Goal: Task Accomplishment & Management: Complete application form

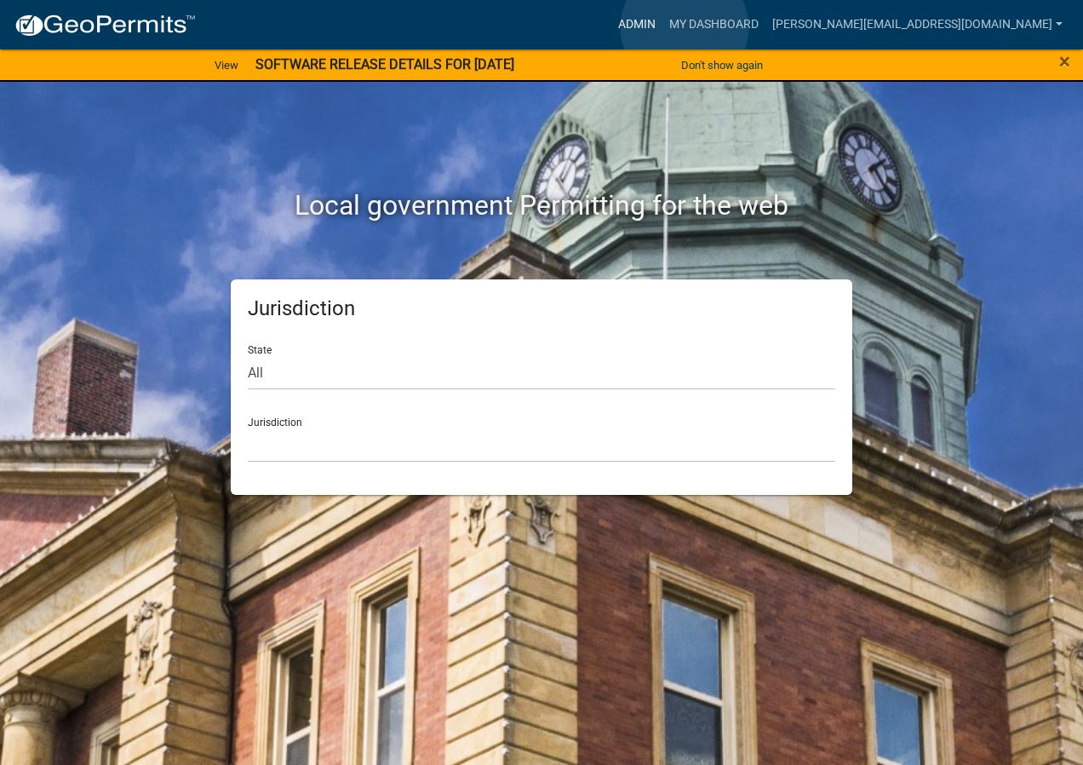
click at [663, 27] on link "Admin" at bounding box center [637, 25] width 51 height 32
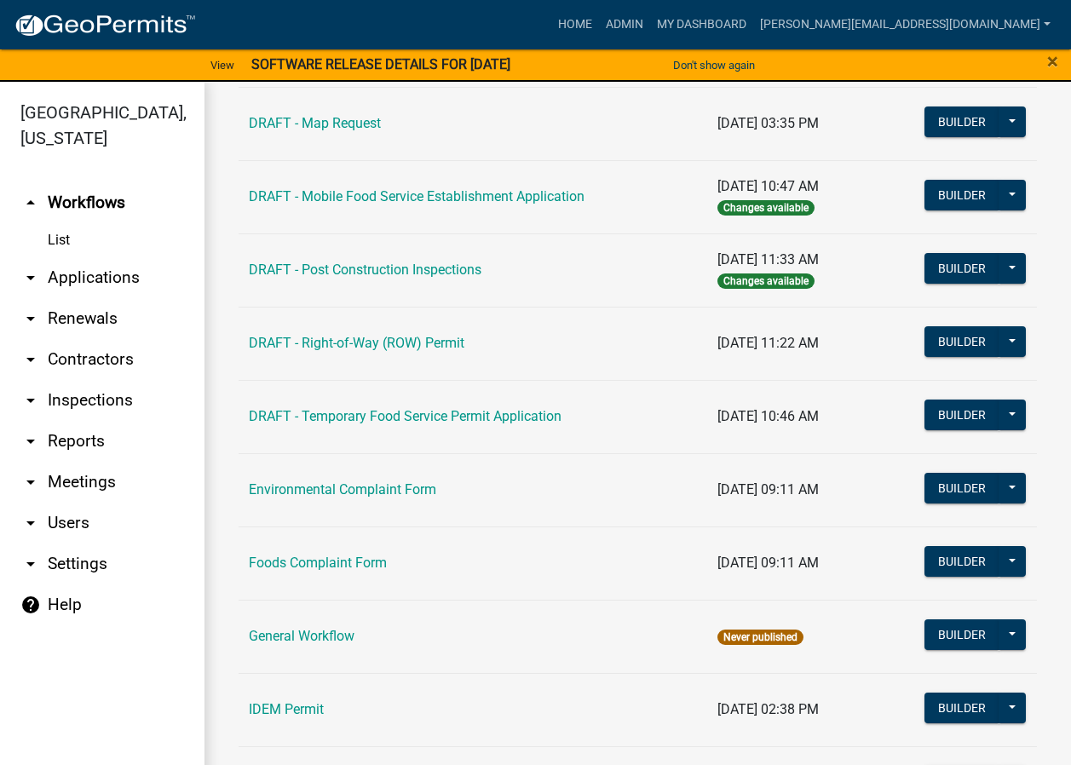
scroll to position [937, 0]
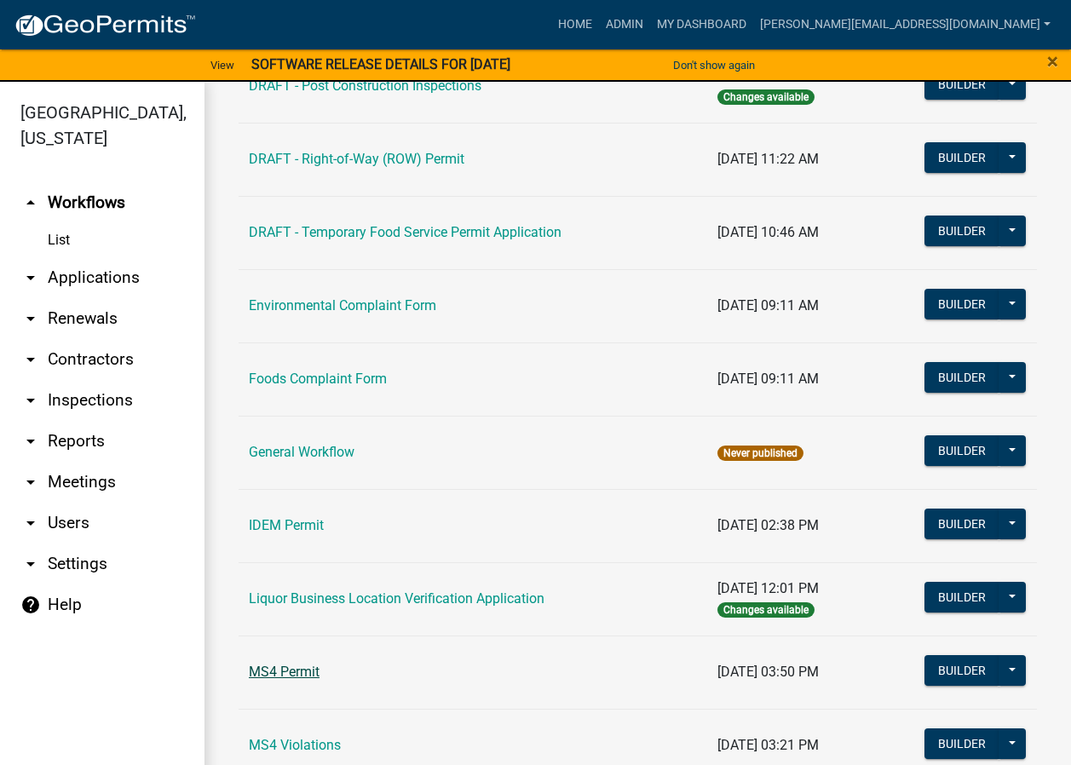
click at [309, 665] on link "MS4 Permit" at bounding box center [284, 671] width 71 height 16
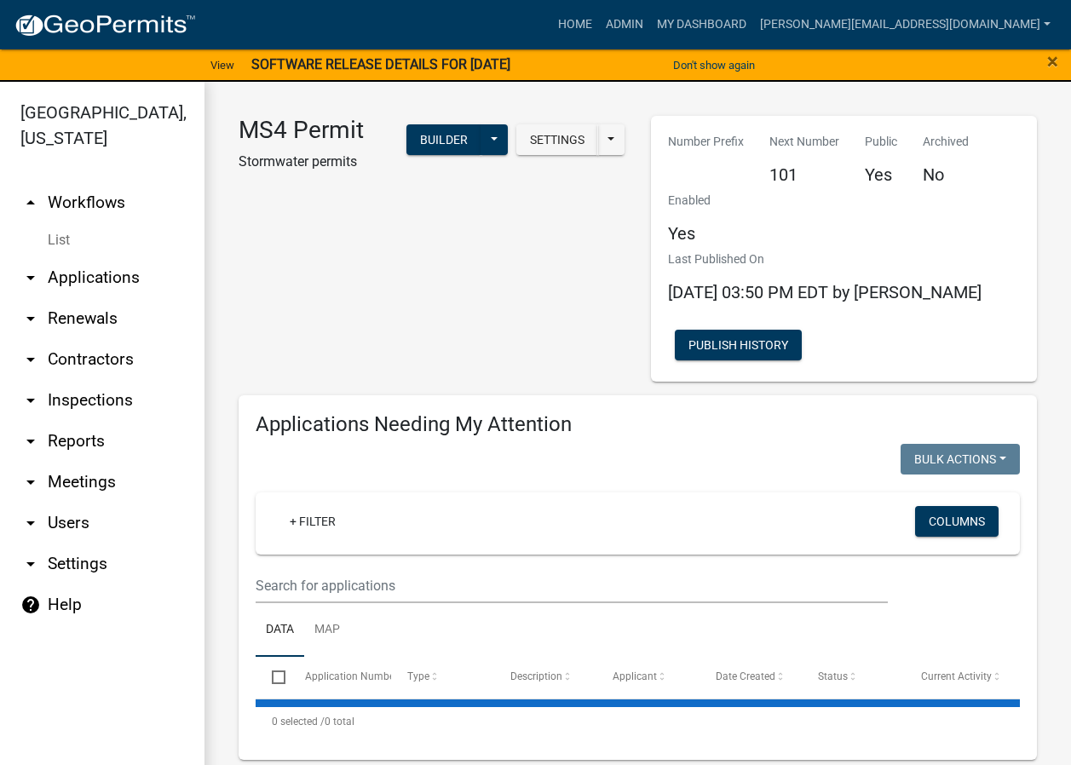
select select "2: 50"
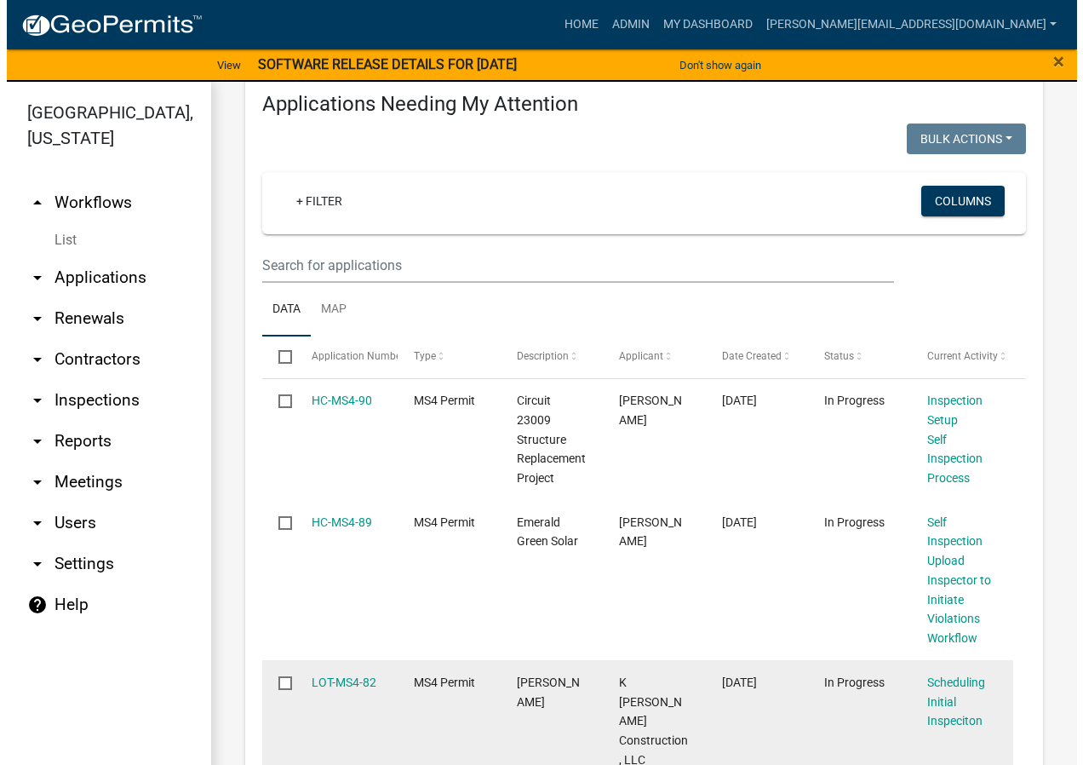
scroll to position [341, 0]
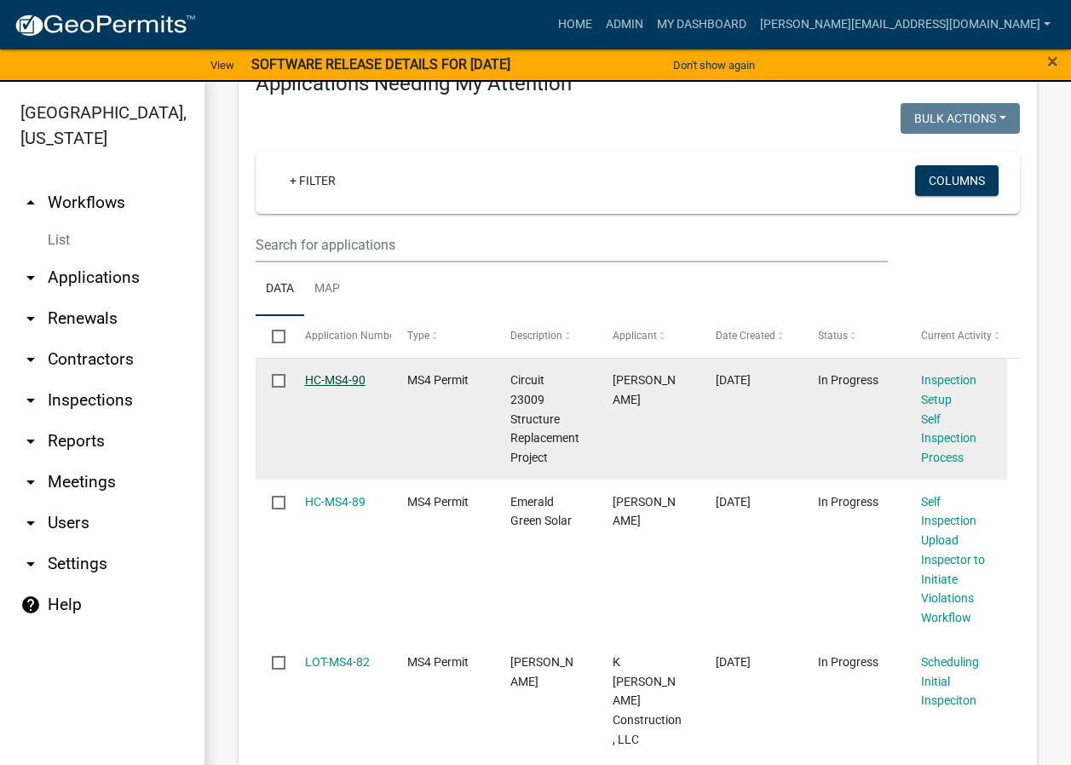
click at [339, 379] on link "HC-MS4-90" at bounding box center [335, 380] width 60 height 14
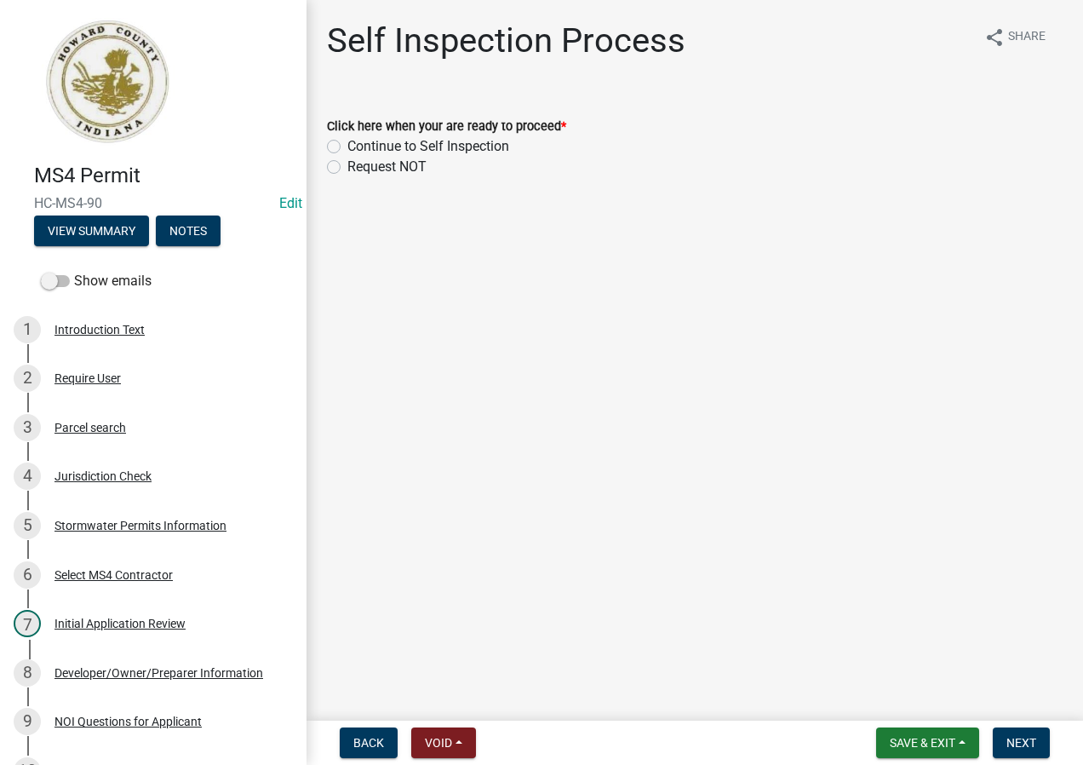
click at [451, 146] on label "Continue to Self Inspection" at bounding box center [429, 146] width 162 height 20
click at [359, 146] on input "Continue to Self Inspection" at bounding box center [353, 141] width 11 height 11
radio input "true"
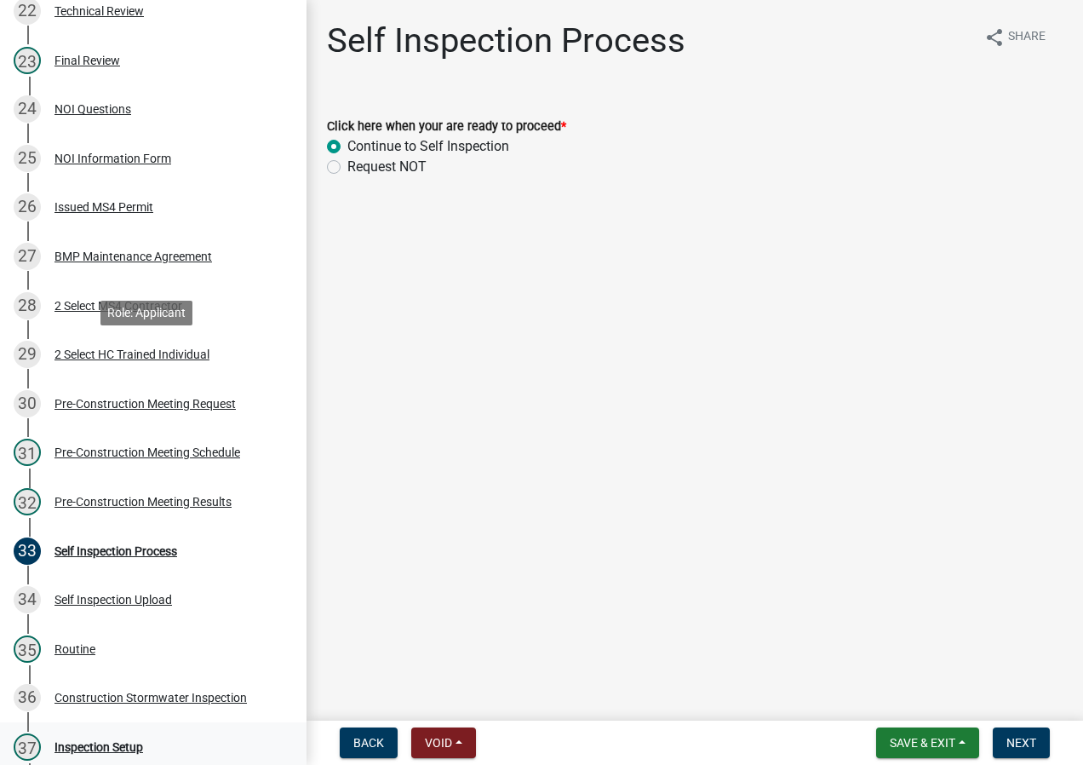
scroll to position [1562, 0]
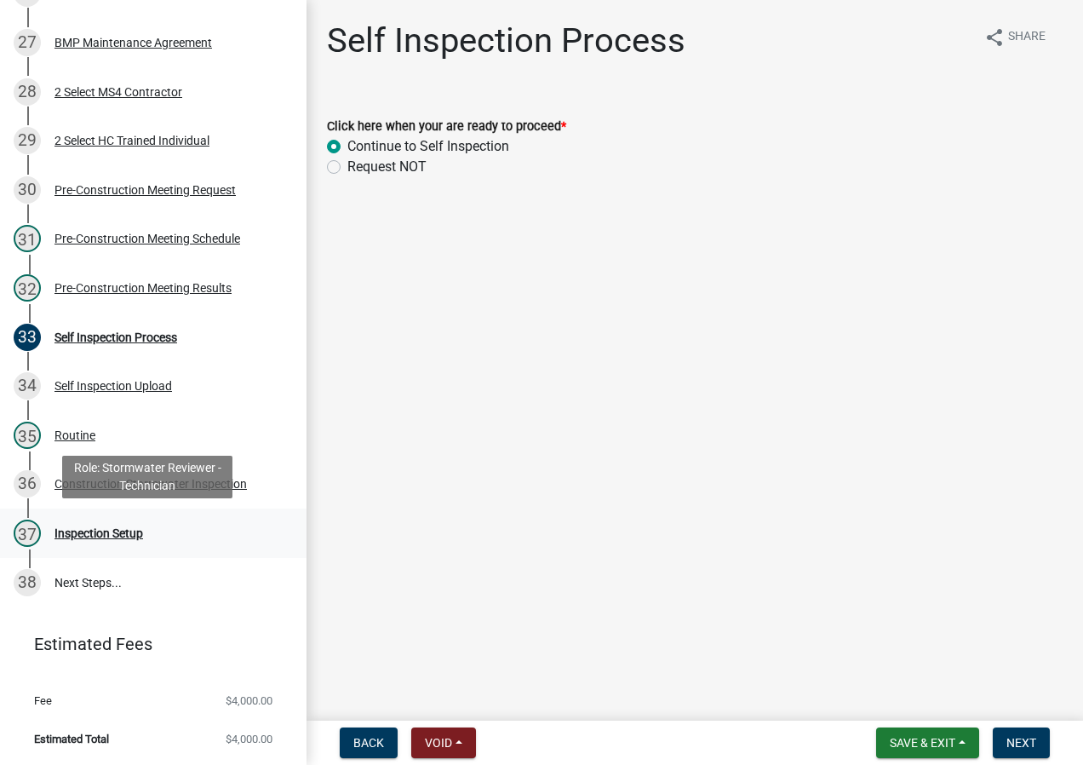
click at [195, 531] on div "37 Inspection Setup" at bounding box center [147, 533] width 266 height 27
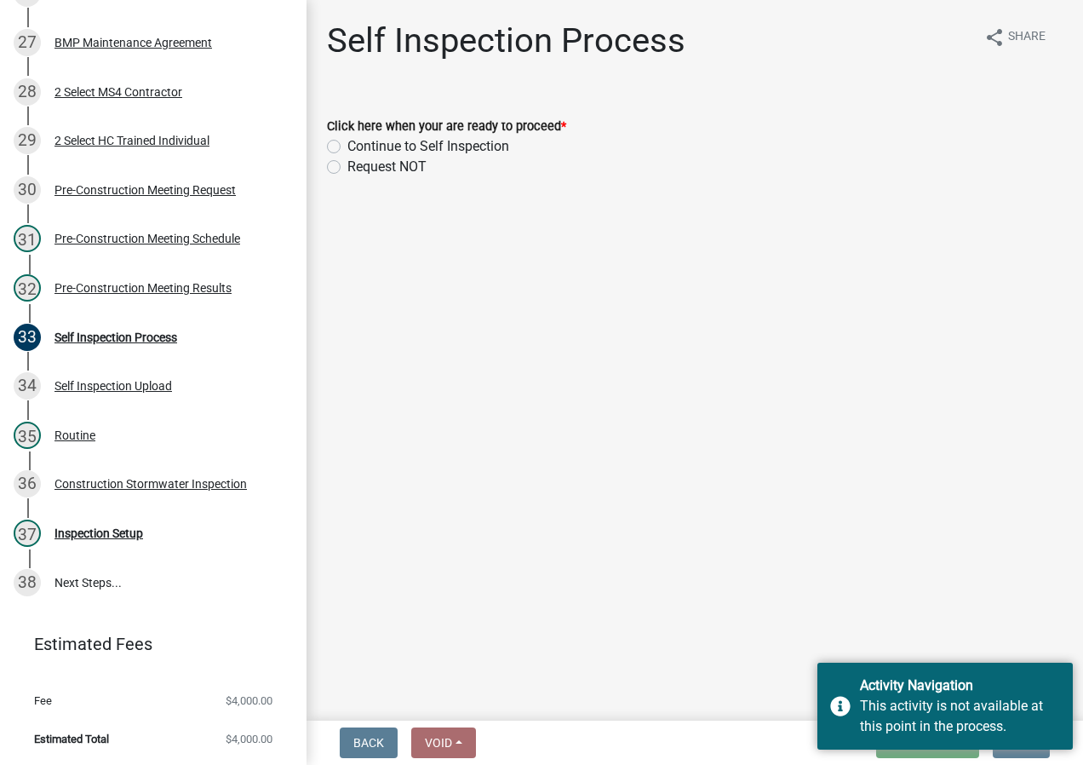
click at [463, 151] on label "Continue to Self Inspection" at bounding box center [429, 146] width 162 height 20
click at [359, 147] on input "Continue to Self Inspection" at bounding box center [353, 141] width 11 height 11
radio input "true"
click at [778, 533] on main "Self Inspection Process share Share Click here when your are ready to proceed *…" at bounding box center [695, 357] width 777 height 714
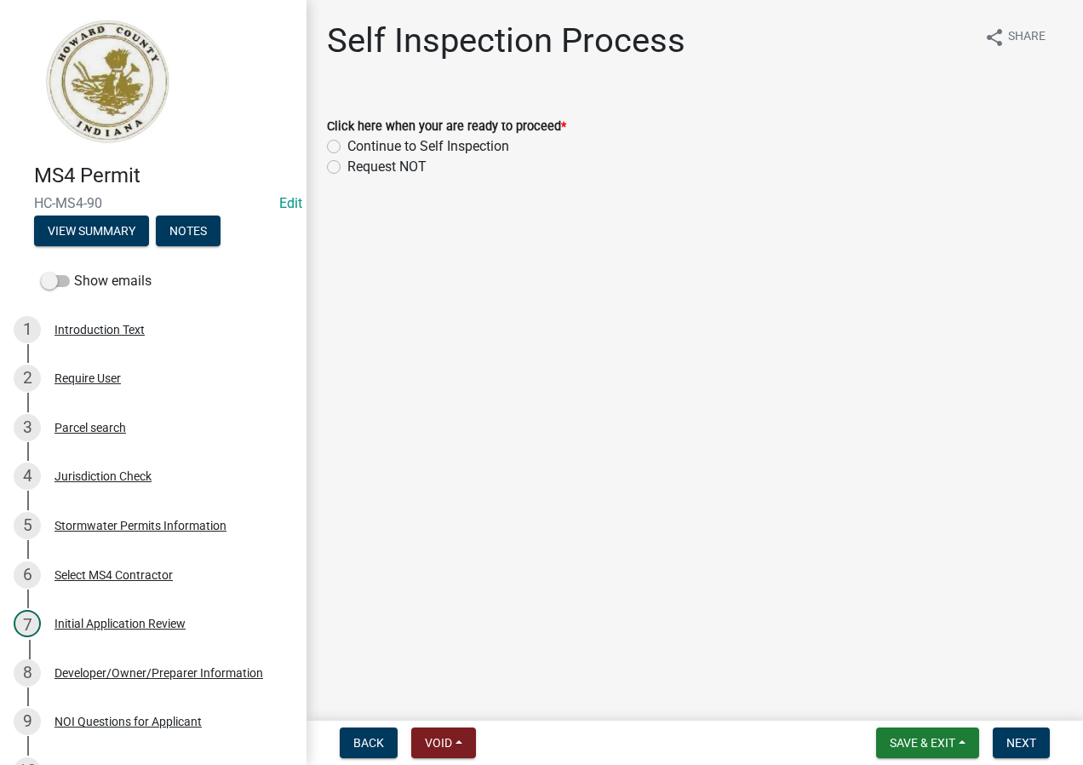
click at [409, 147] on label "Continue to Self Inspection" at bounding box center [429, 146] width 162 height 20
click at [359, 147] on input "Continue to Self Inspection" at bounding box center [353, 141] width 11 height 11
radio input "true"
click at [1025, 736] on span "Next" at bounding box center [1022, 743] width 30 height 14
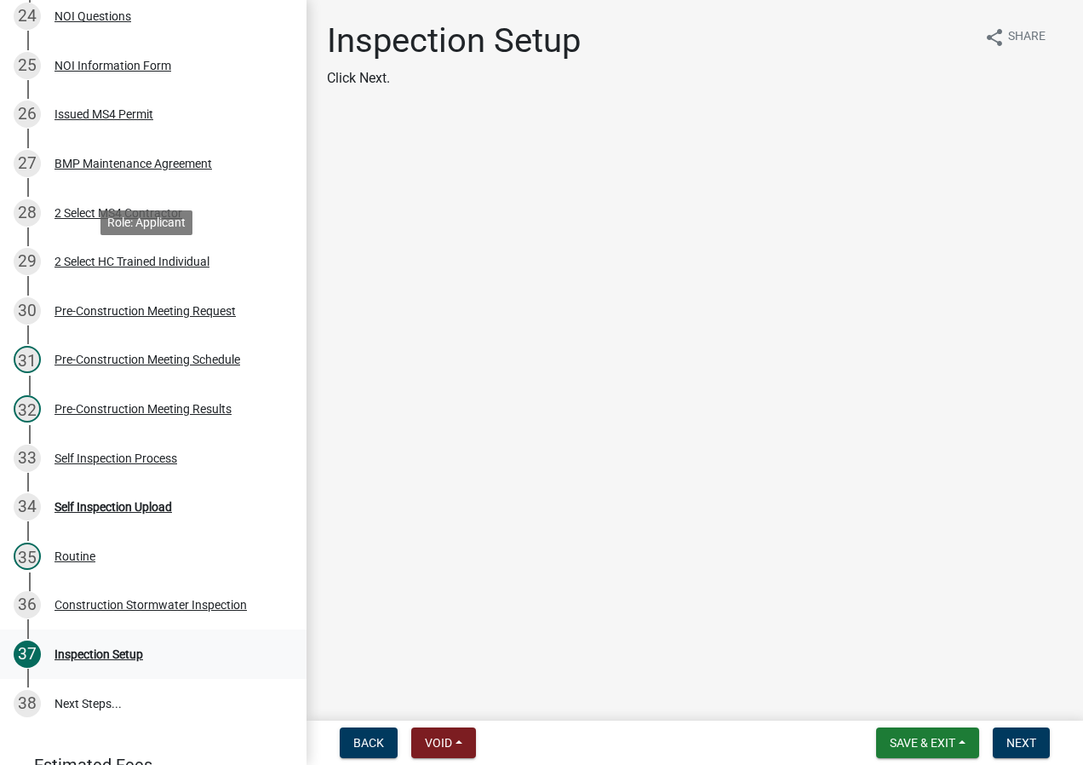
scroll to position [1562, 0]
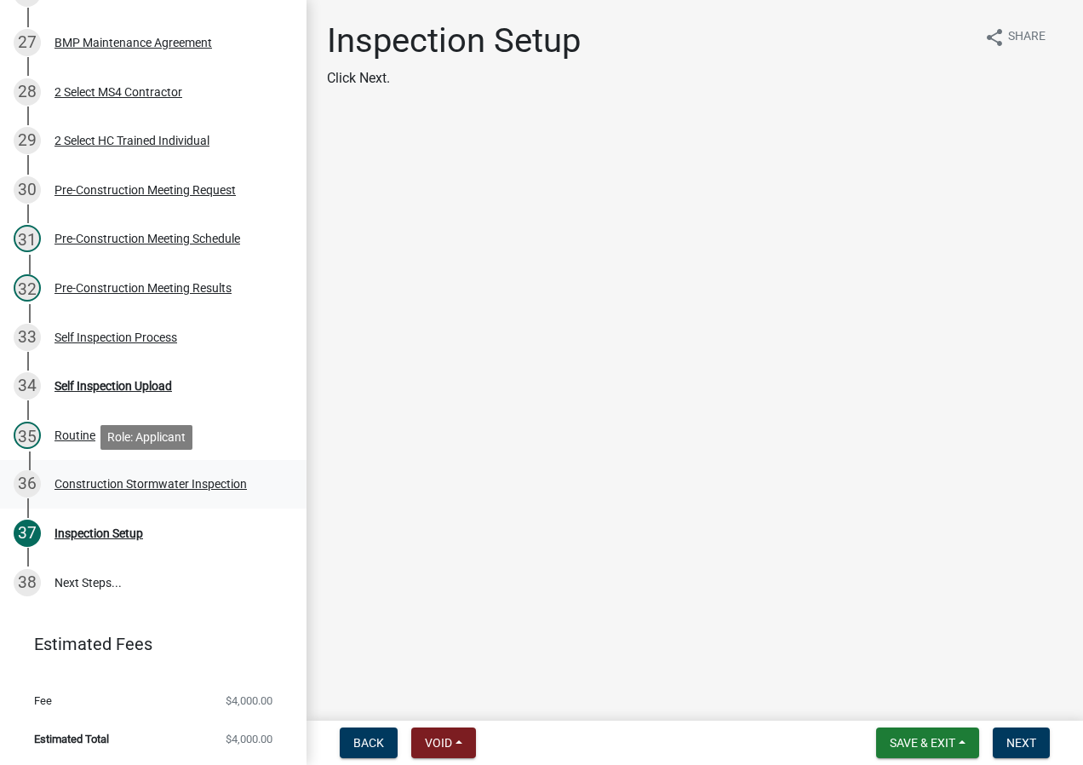
click at [174, 480] on div "Construction Stormwater Inspection" at bounding box center [151, 484] width 192 height 12
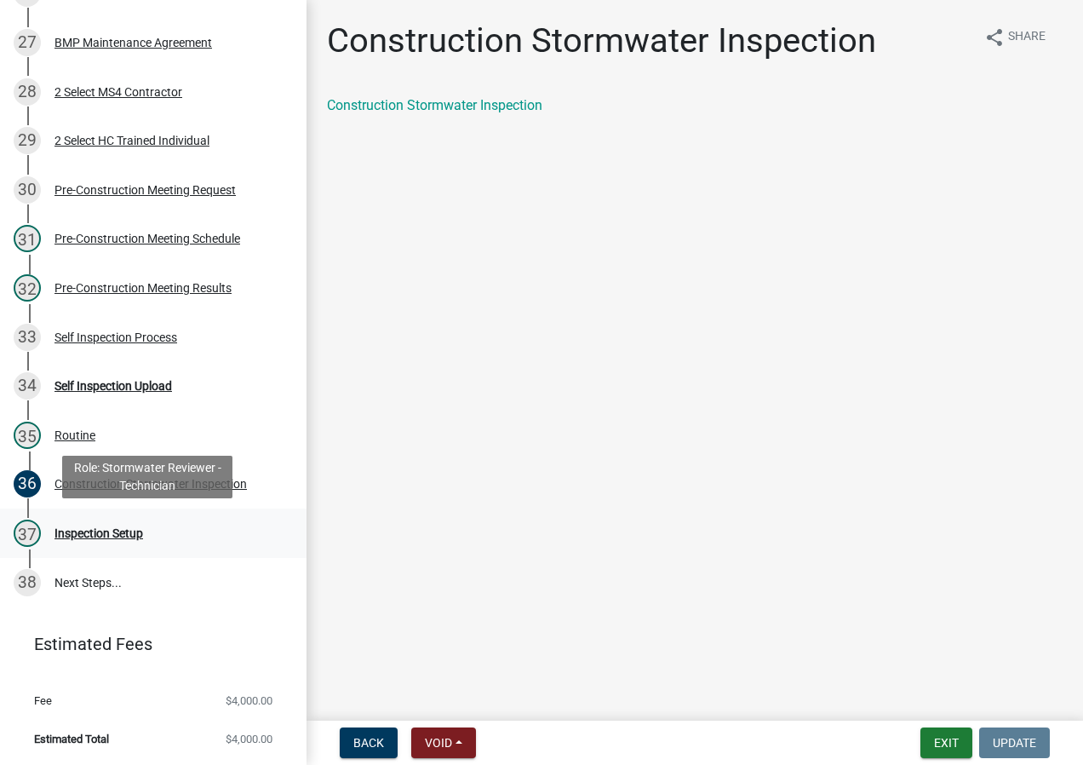
click at [152, 528] on div "37 Inspection Setup" at bounding box center [147, 533] width 266 height 27
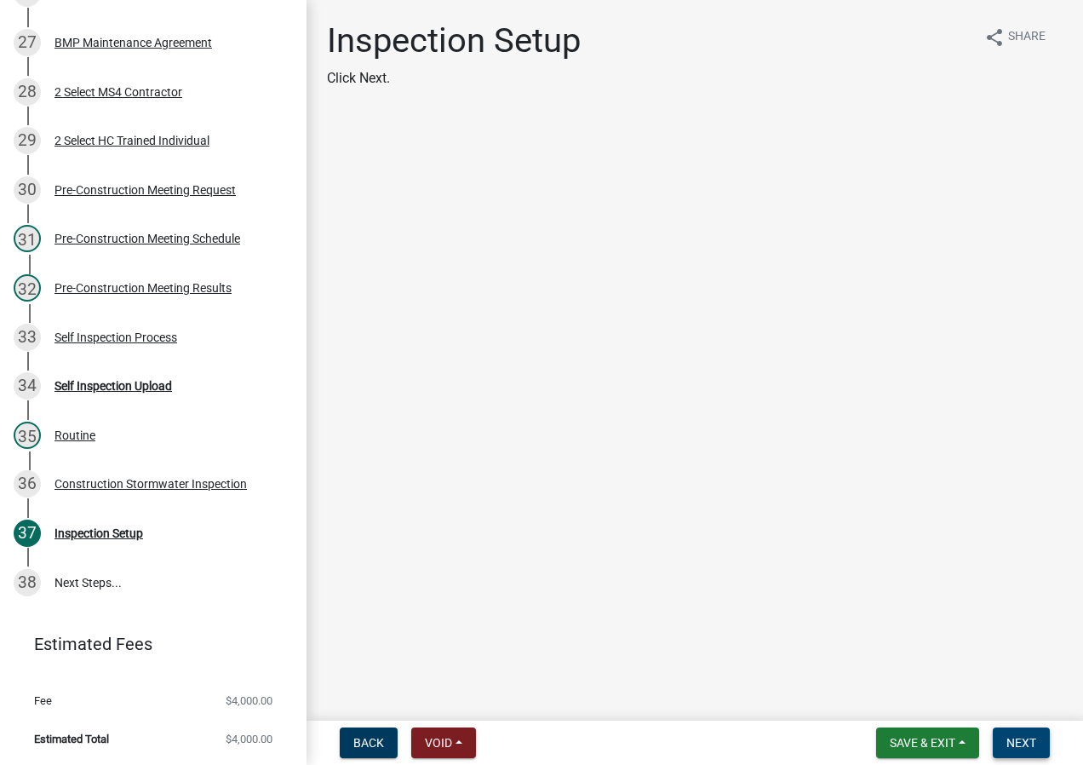
click at [1025, 745] on span "Next" at bounding box center [1022, 743] width 30 height 14
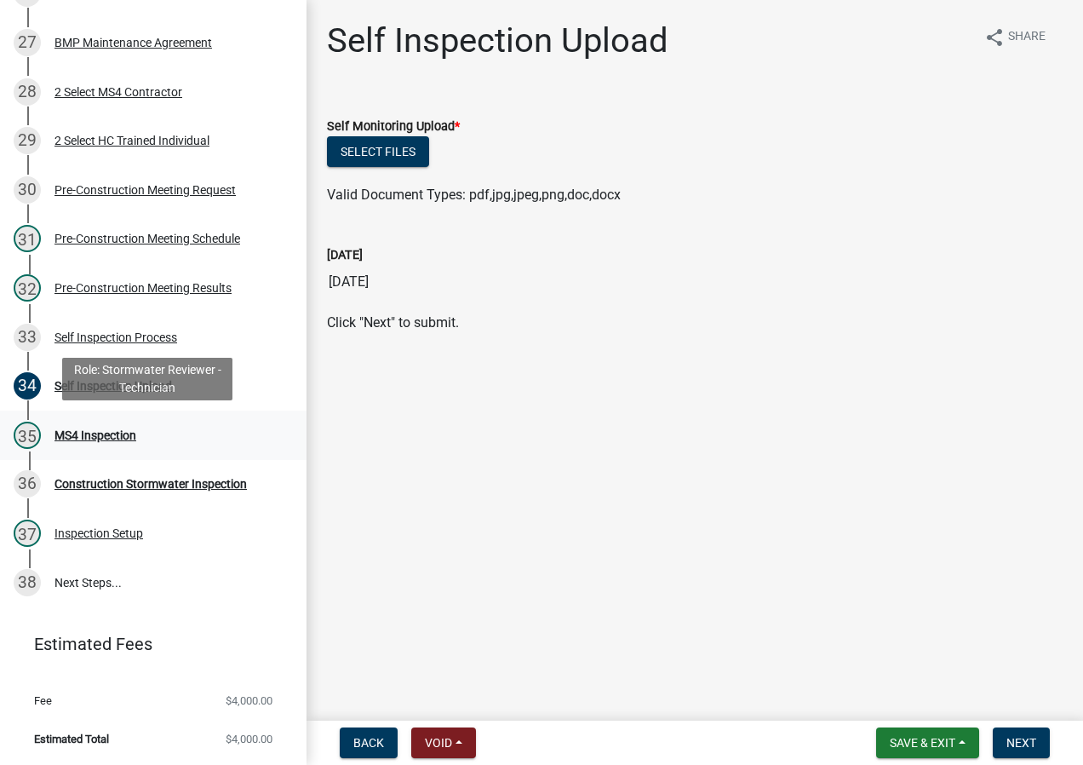
click at [189, 424] on div "35 MS4 Inspection" at bounding box center [147, 435] width 266 height 27
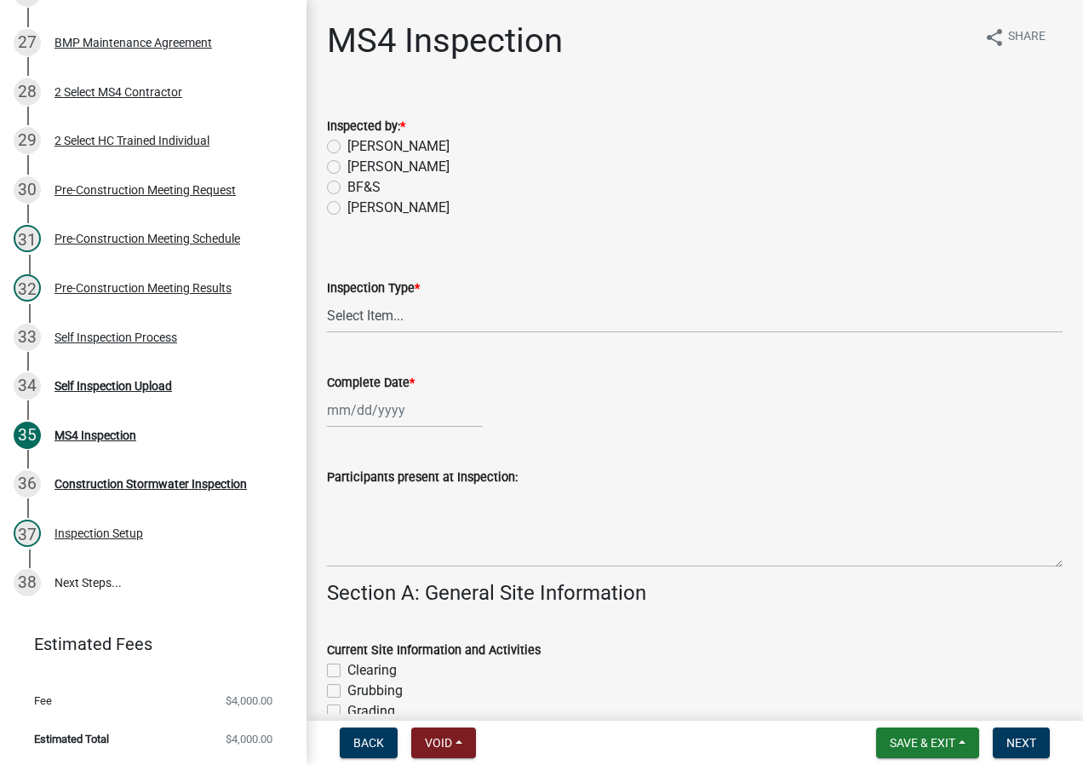
click at [393, 206] on label "[PERSON_NAME]" at bounding box center [399, 208] width 102 height 20
click at [359, 206] on input "[PERSON_NAME]" at bounding box center [353, 203] width 11 height 11
radio input "true"
click at [417, 310] on select "Select Item... Initial Routine Follow Up Complaint" at bounding box center [695, 315] width 736 height 35
click at [327, 298] on select "Select Item... Initial Routine Follow Up Complaint" at bounding box center [695, 315] width 736 height 35
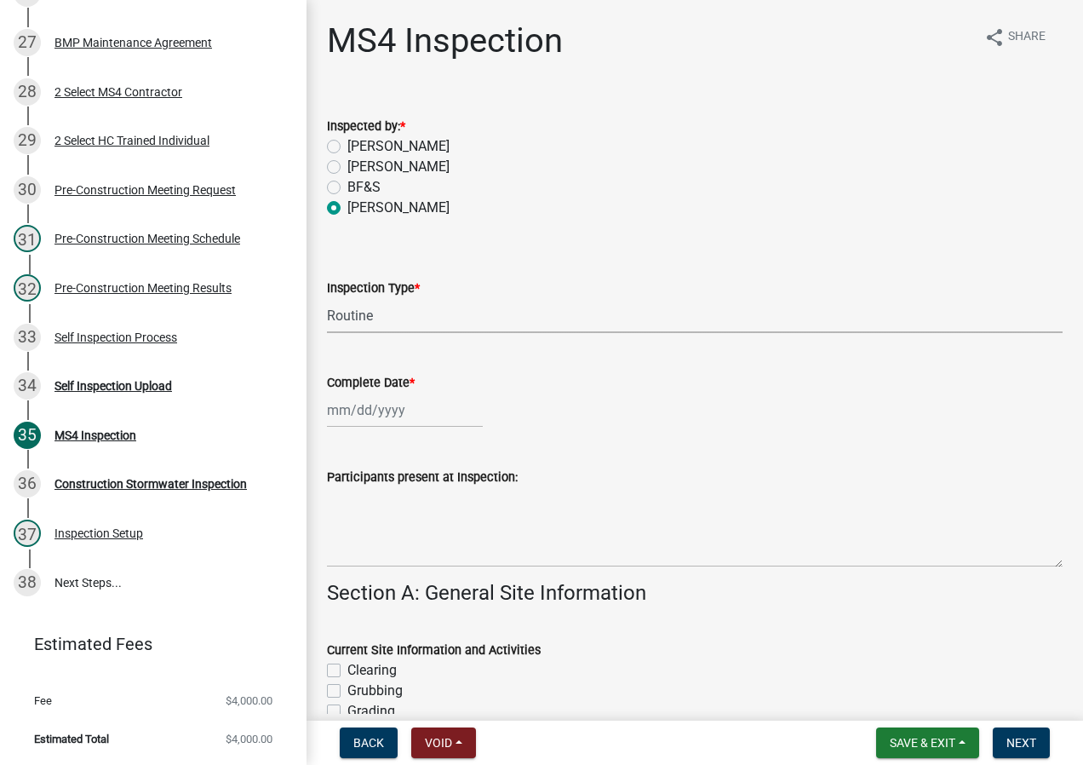
select select "6f2635a8-d74b-48ab-8be3-2798d1f6cb59"
click at [403, 409] on div at bounding box center [405, 410] width 156 height 35
select select "9"
select select "2025"
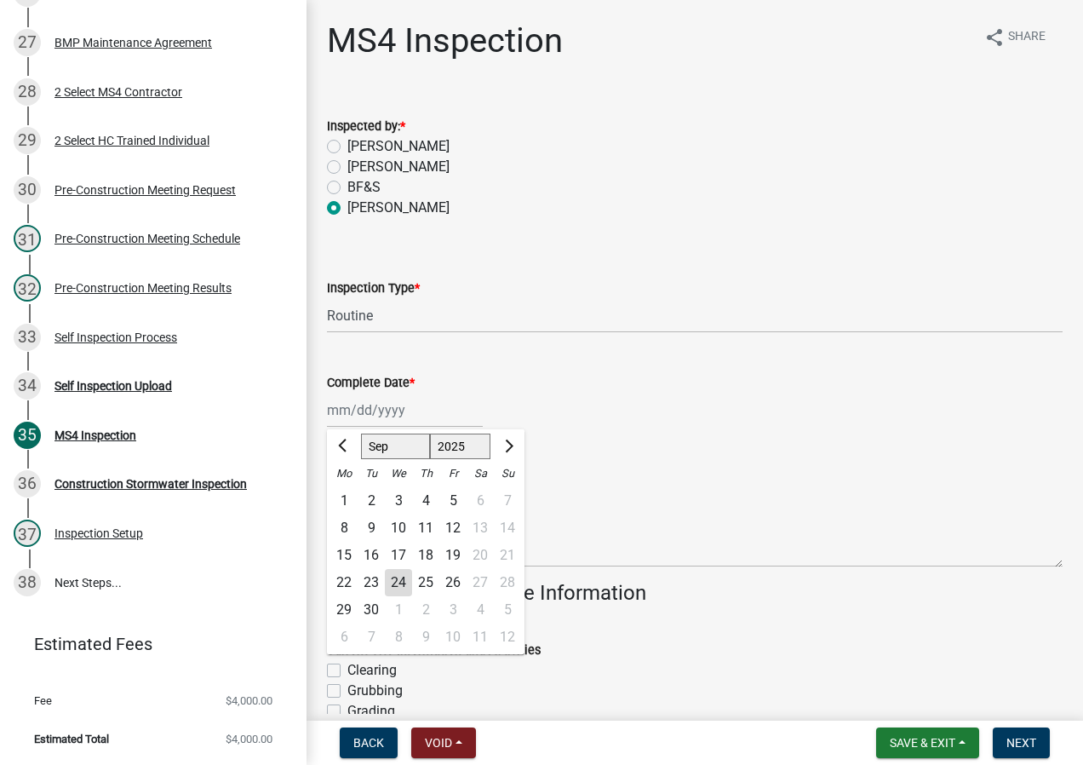
click at [375, 582] on div "23" at bounding box center [371, 582] width 27 height 27
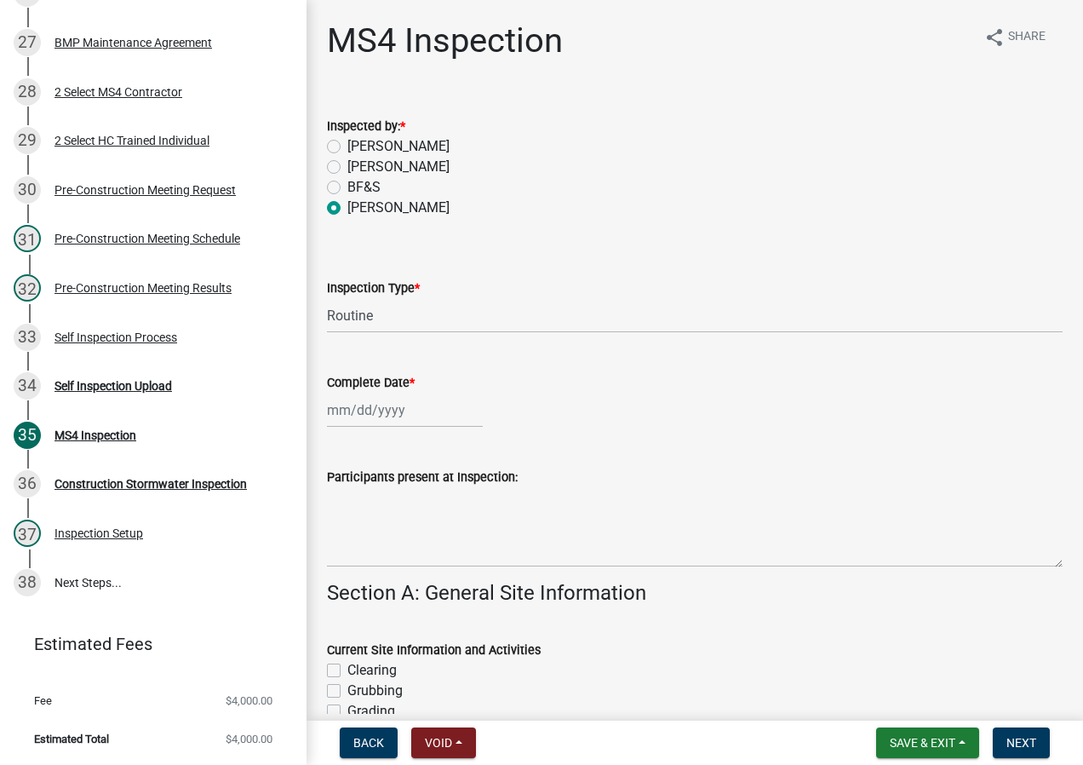
type input "[DATE]"
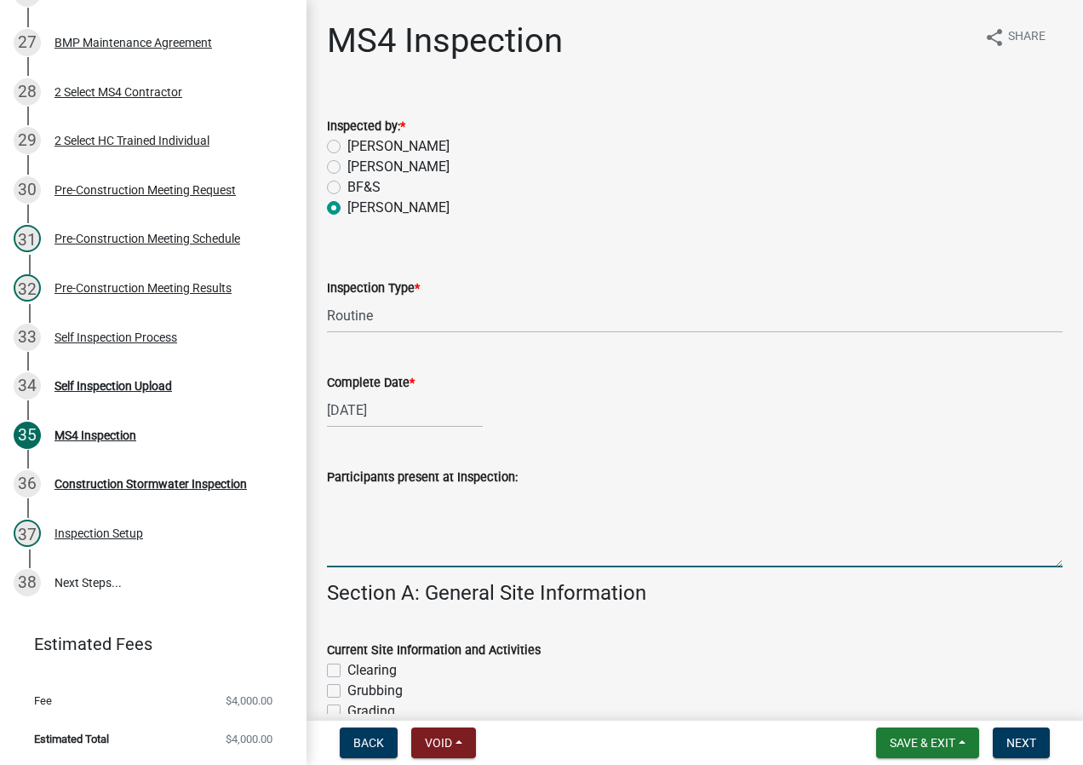
click at [407, 508] on textarea "Participants present at Inspection:" at bounding box center [695, 527] width 736 height 80
type textarea "[PERSON_NAME]"
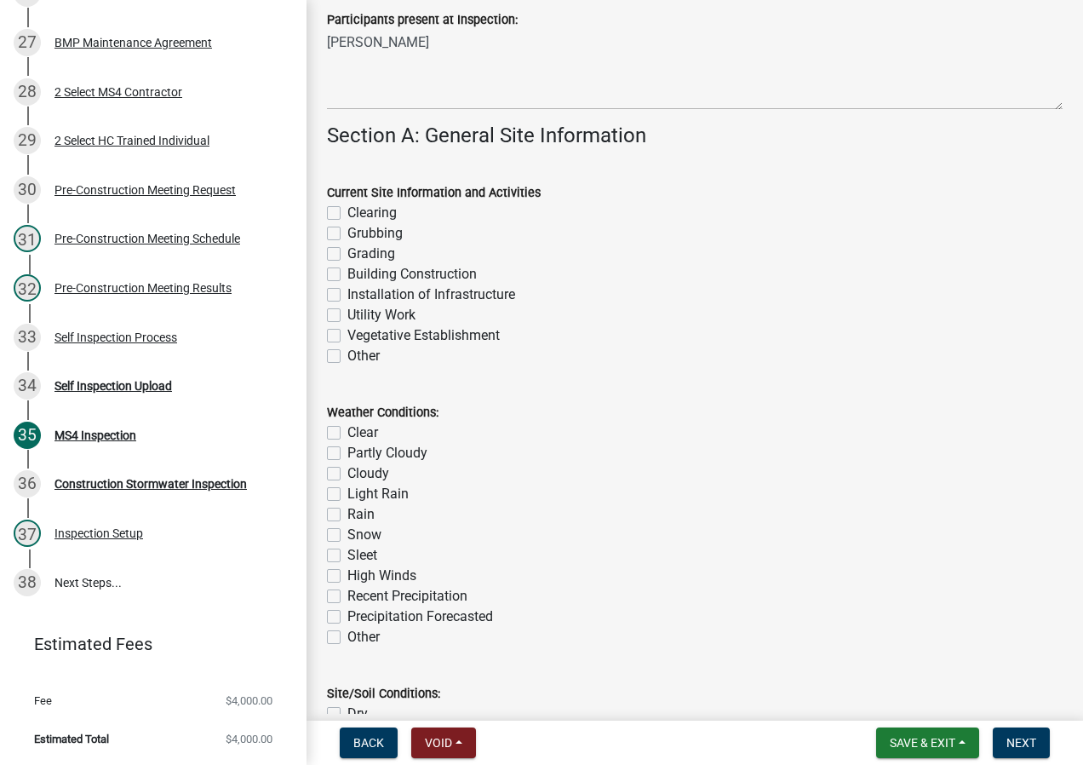
scroll to position [511, 0]
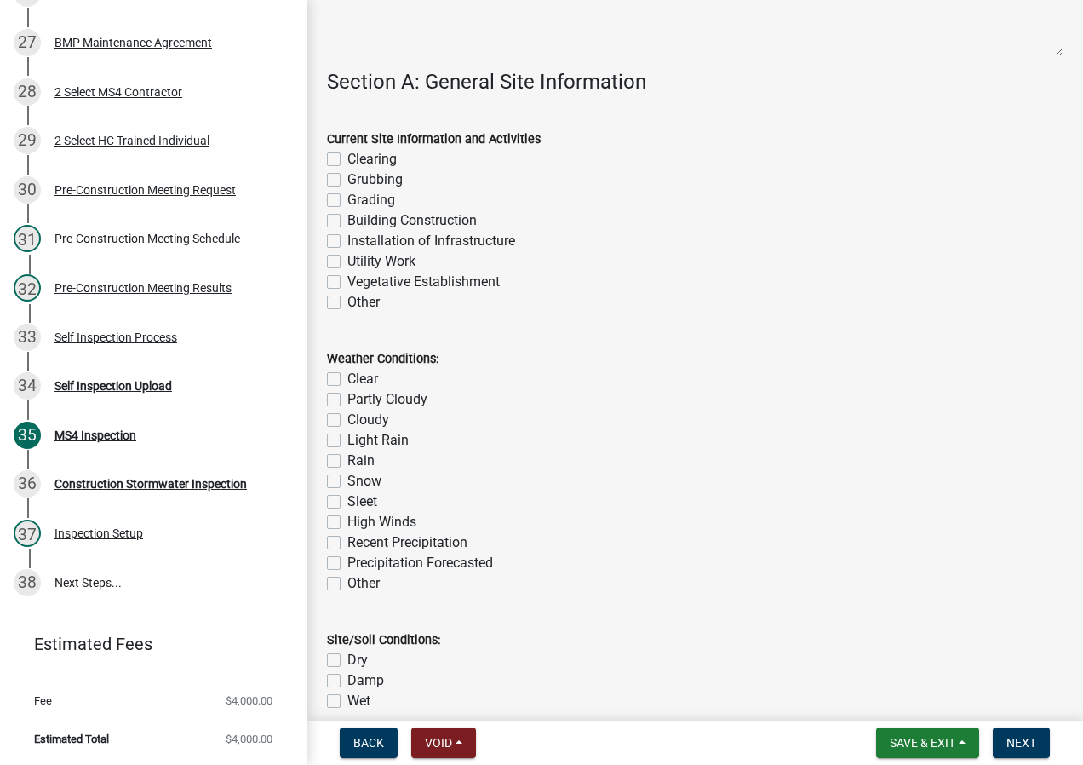
click at [348, 379] on label "Clear" at bounding box center [363, 379] width 31 height 20
click at [348, 379] on input "Clear" at bounding box center [353, 374] width 11 height 11
checkbox input "true"
checkbox input "false"
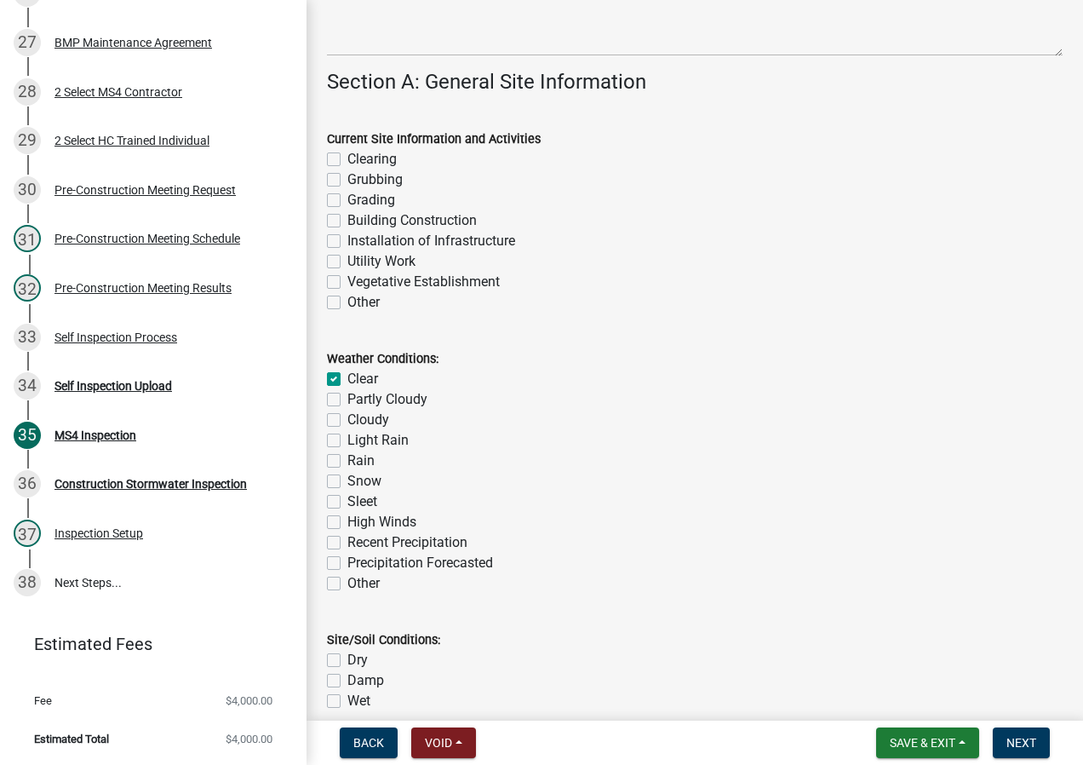
checkbox input "false"
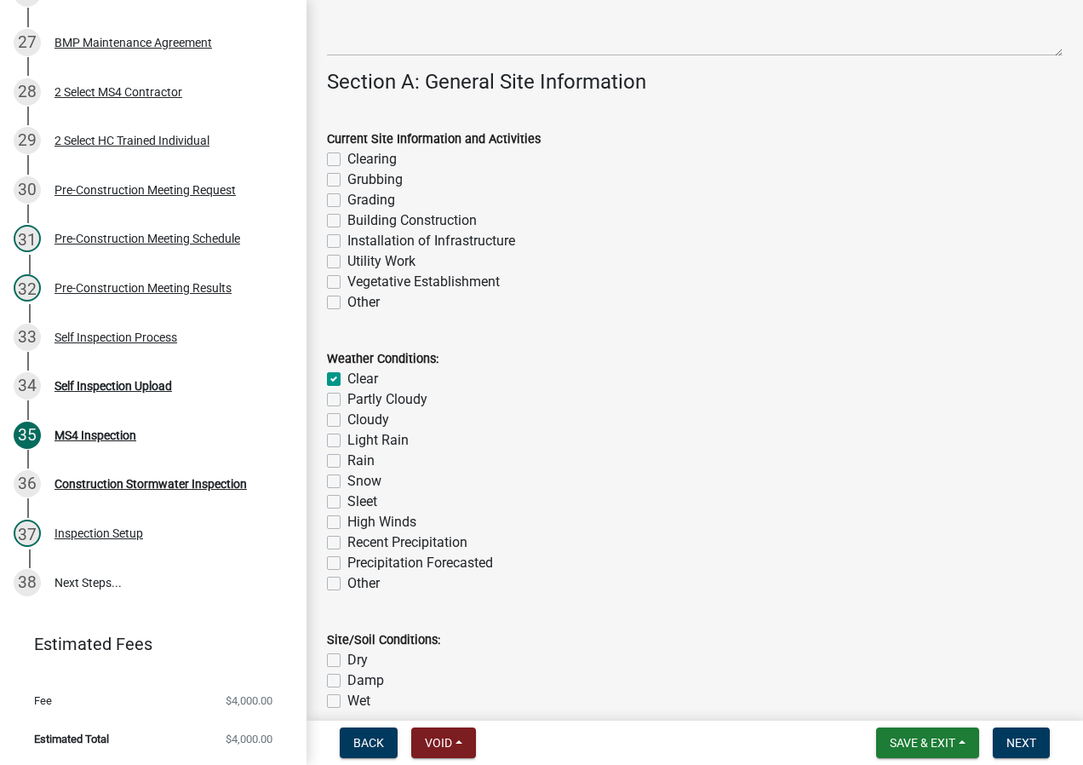
checkbox input "false"
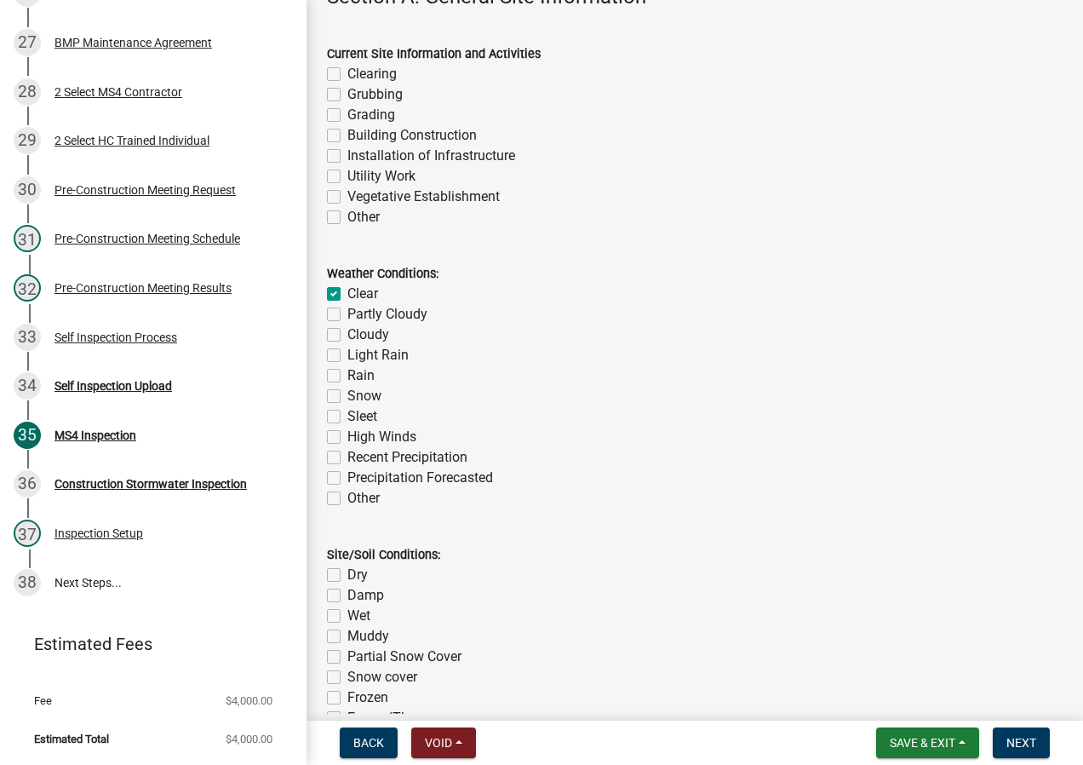
scroll to position [681, 0]
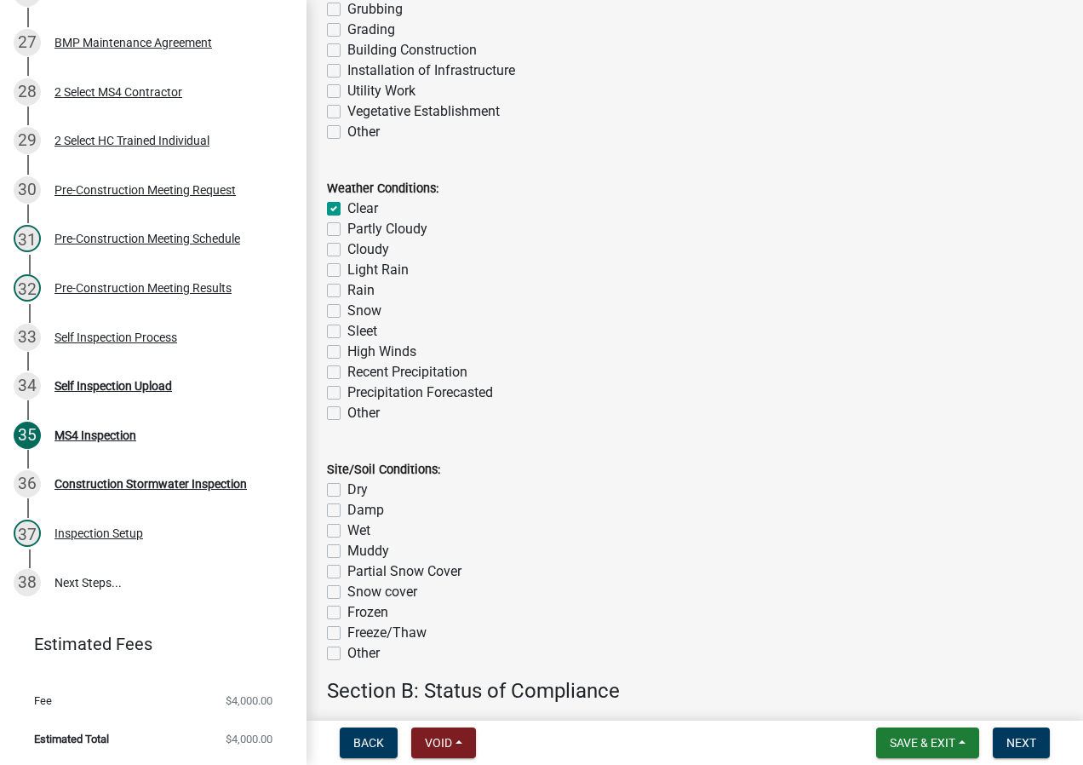
click at [348, 488] on label "Dry" at bounding box center [358, 490] width 20 height 20
click at [348, 488] on input "Dry" at bounding box center [353, 485] width 11 height 11
checkbox input "true"
checkbox input "false"
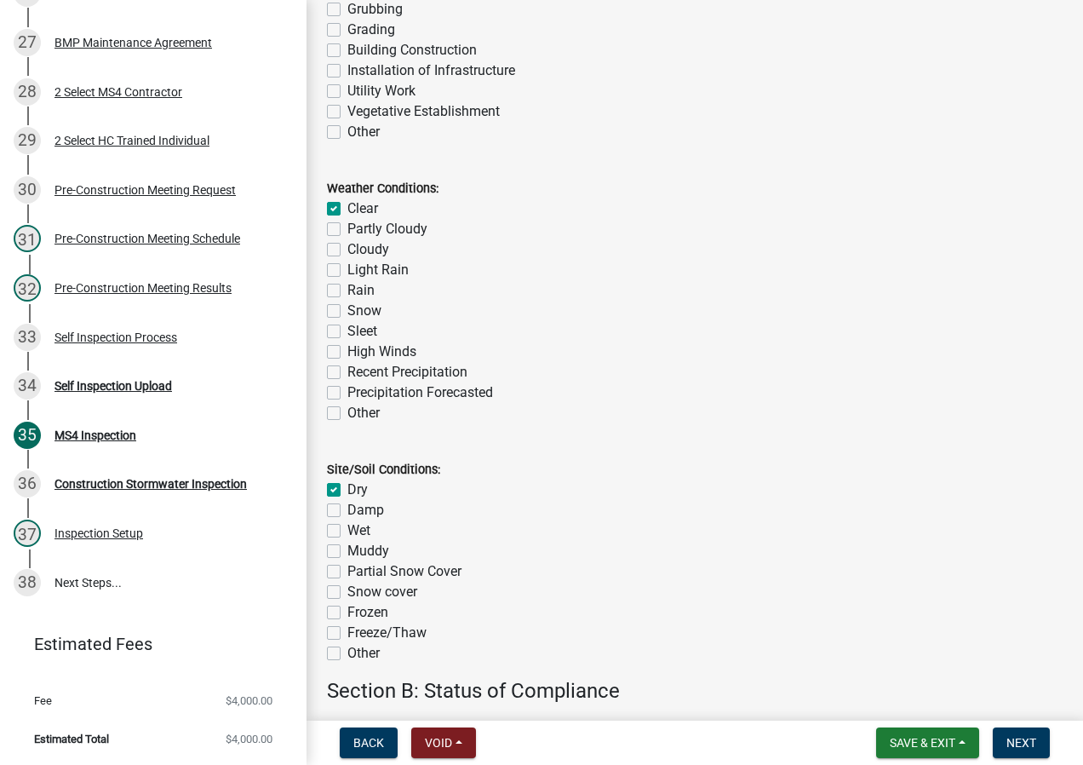
checkbox input "false"
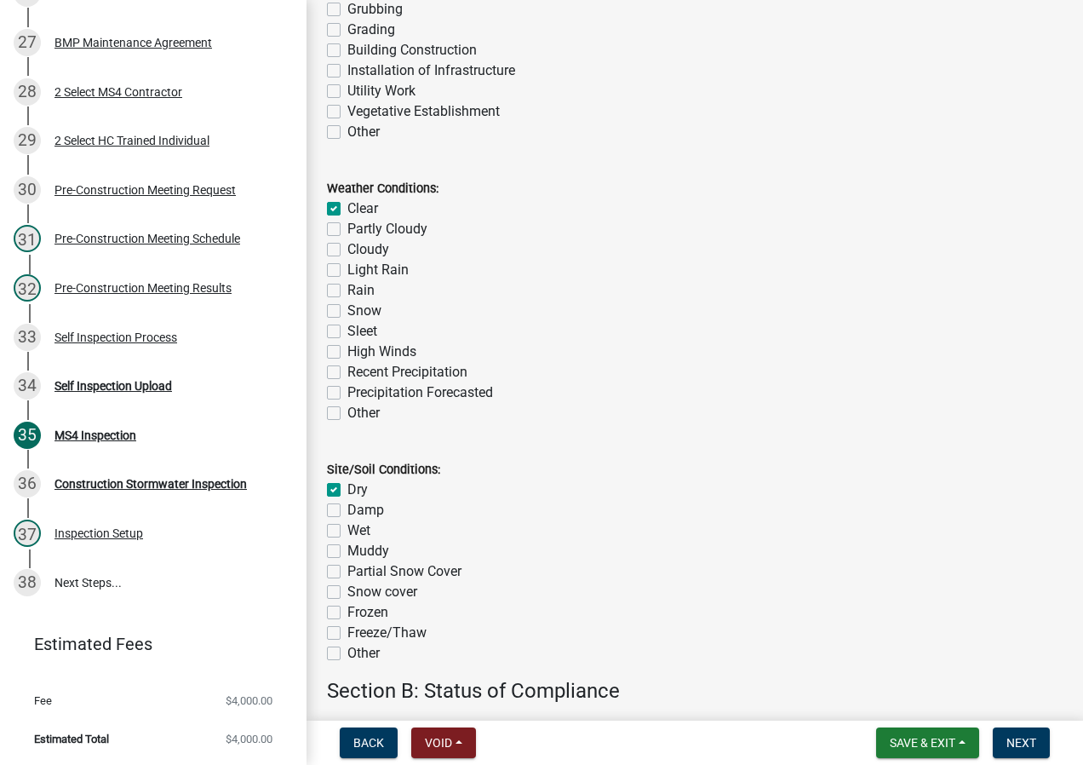
checkbox input "false"
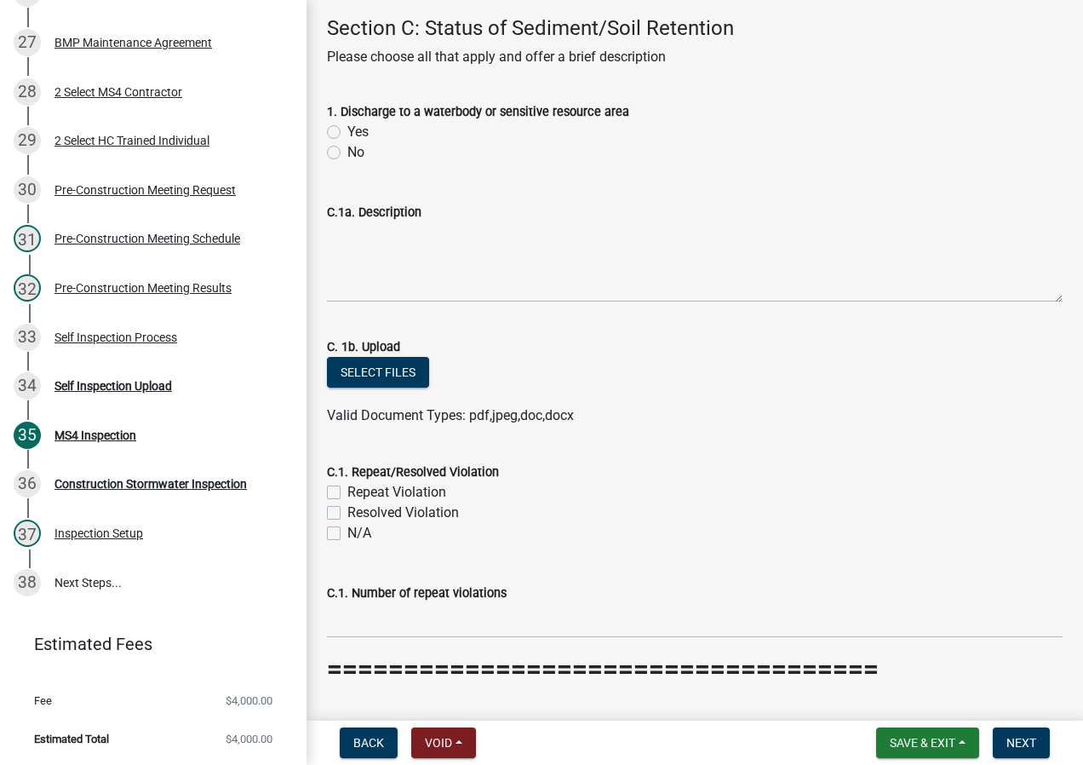
scroll to position [1618, 0]
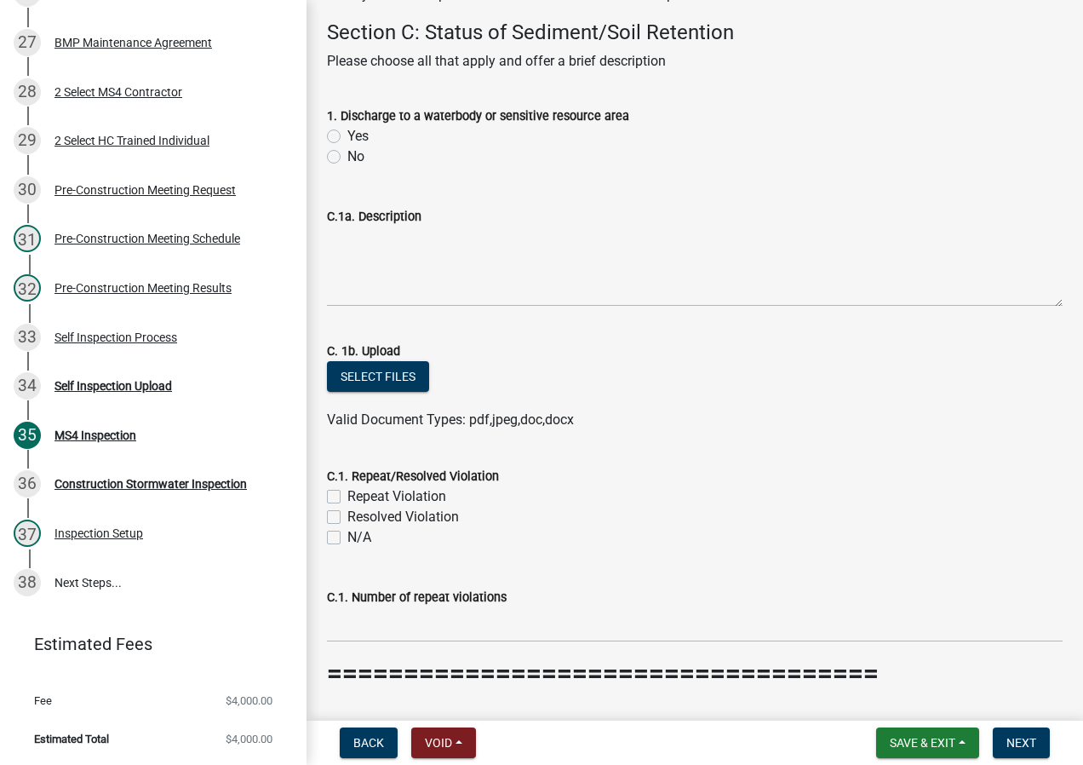
drag, startPoint x: 334, startPoint y: 156, endPoint x: 365, endPoint y: 273, distance: 121.7
click at [348, 156] on label "No" at bounding box center [356, 156] width 17 height 20
click at [348, 156] on input "No" at bounding box center [353, 151] width 11 height 11
radio input "true"
click at [348, 534] on label "N/A" at bounding box center [360, 537] width 24 height 20
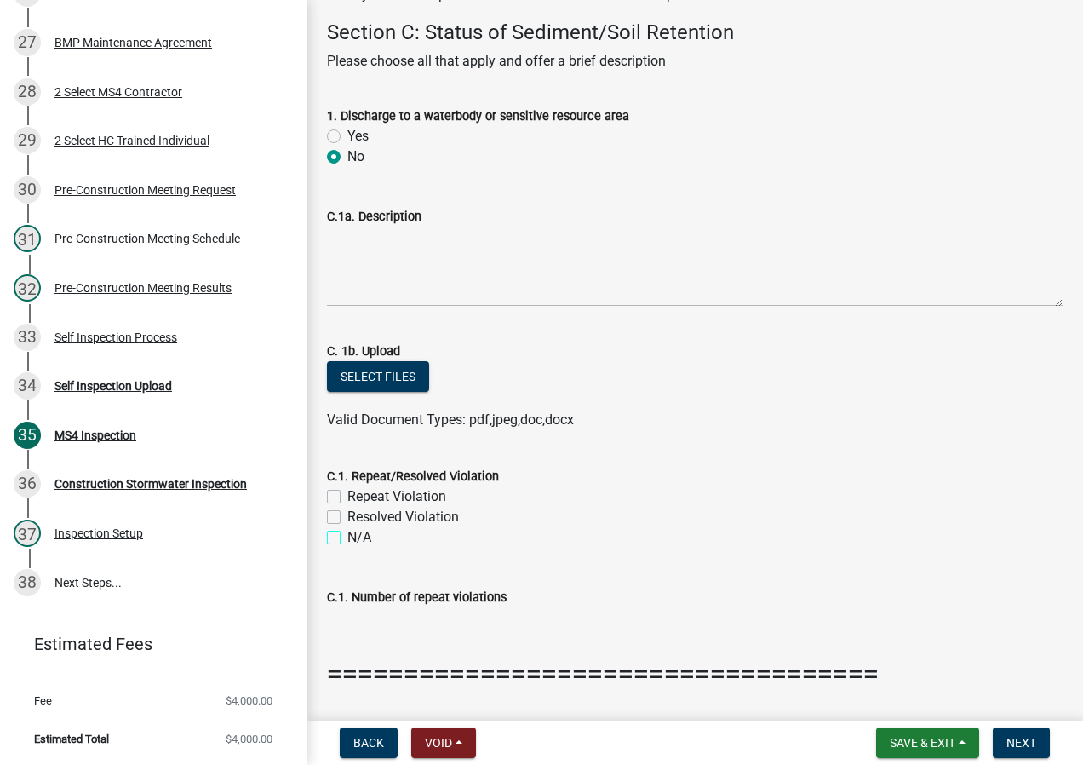
click at [348, 534] on input "N/A" at bounding box center [353, 532] width 11 height 11
checkbox input "true"
checkbox input "false"
checkbox input "true"
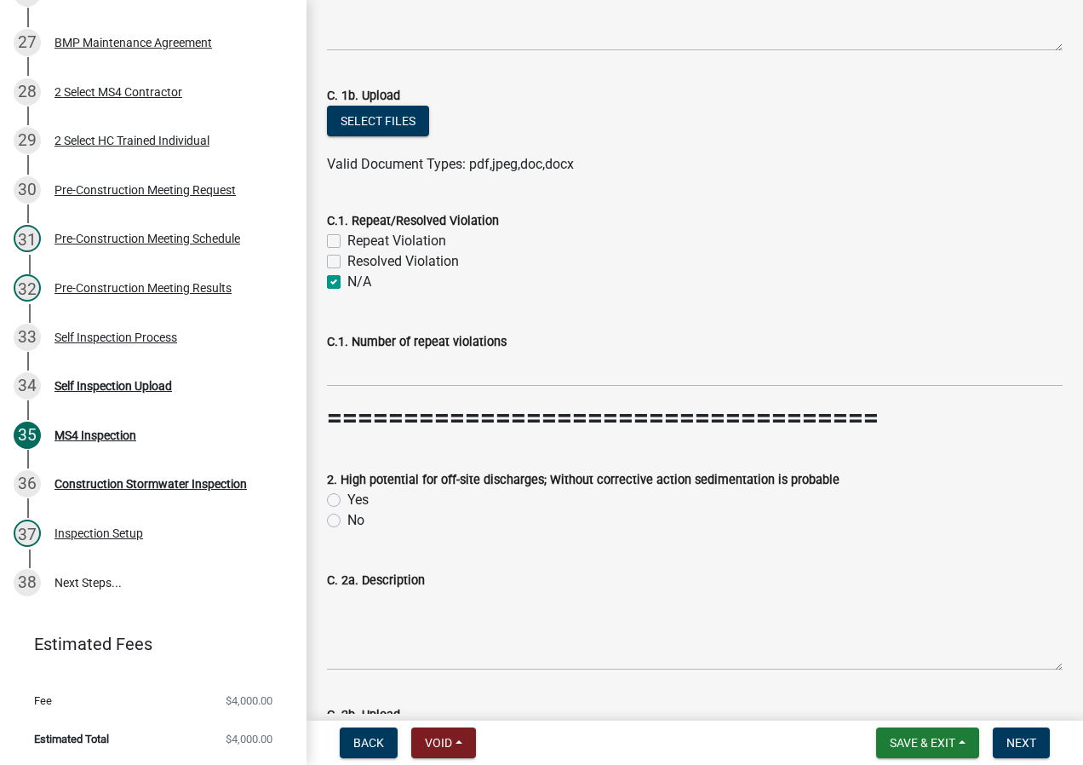
scroll to position [1959, 0]
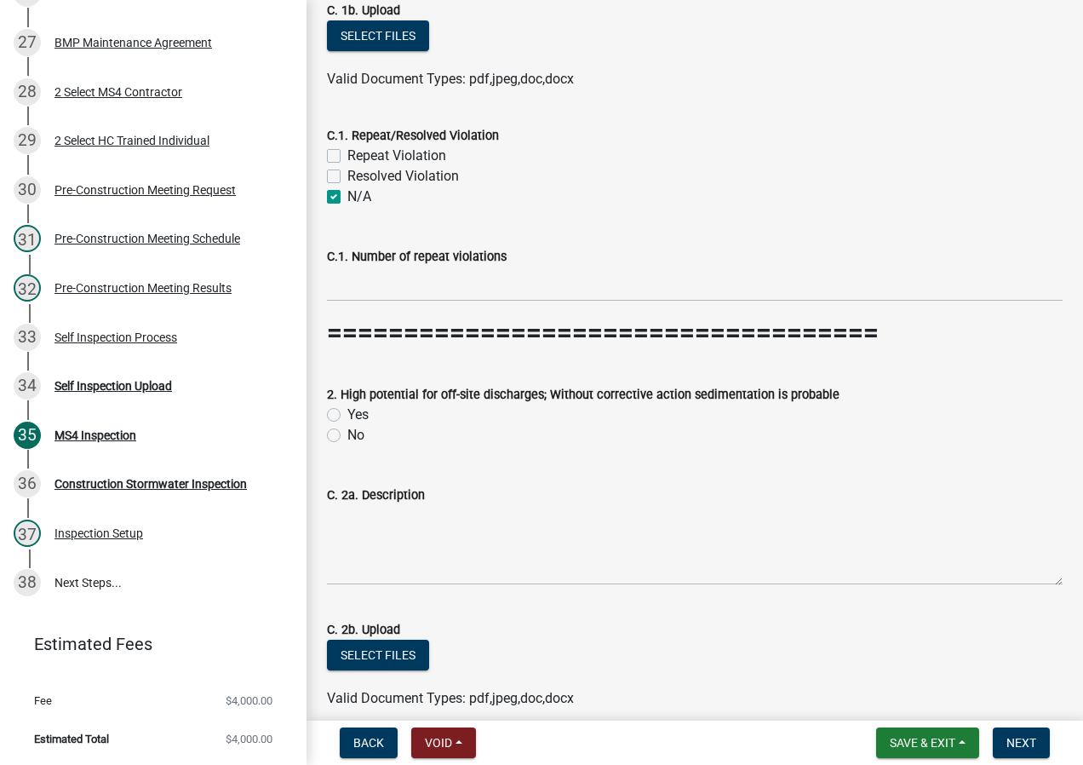
click at [348, 436] on label "No" at bounding box center [356, 435] width 17 height 20
click at [348, 436] on input "No" at bounding box center [353, 430] width 11 height 11
radio input "true"
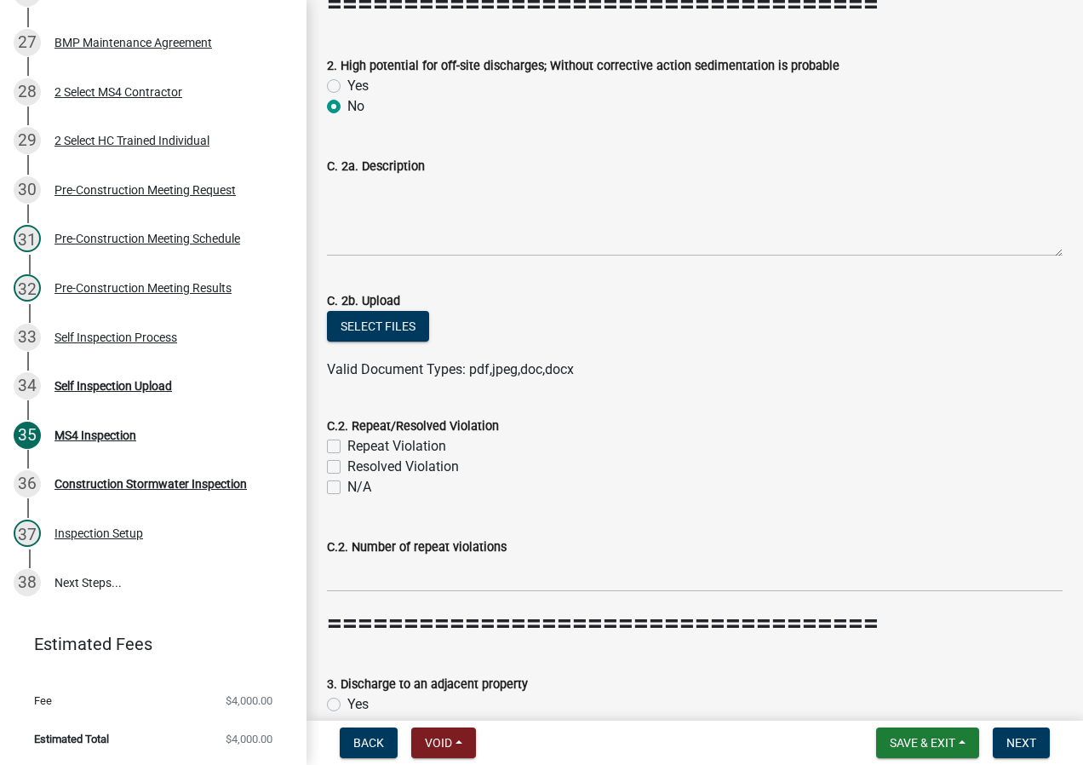
scroll to position [2300, 0]
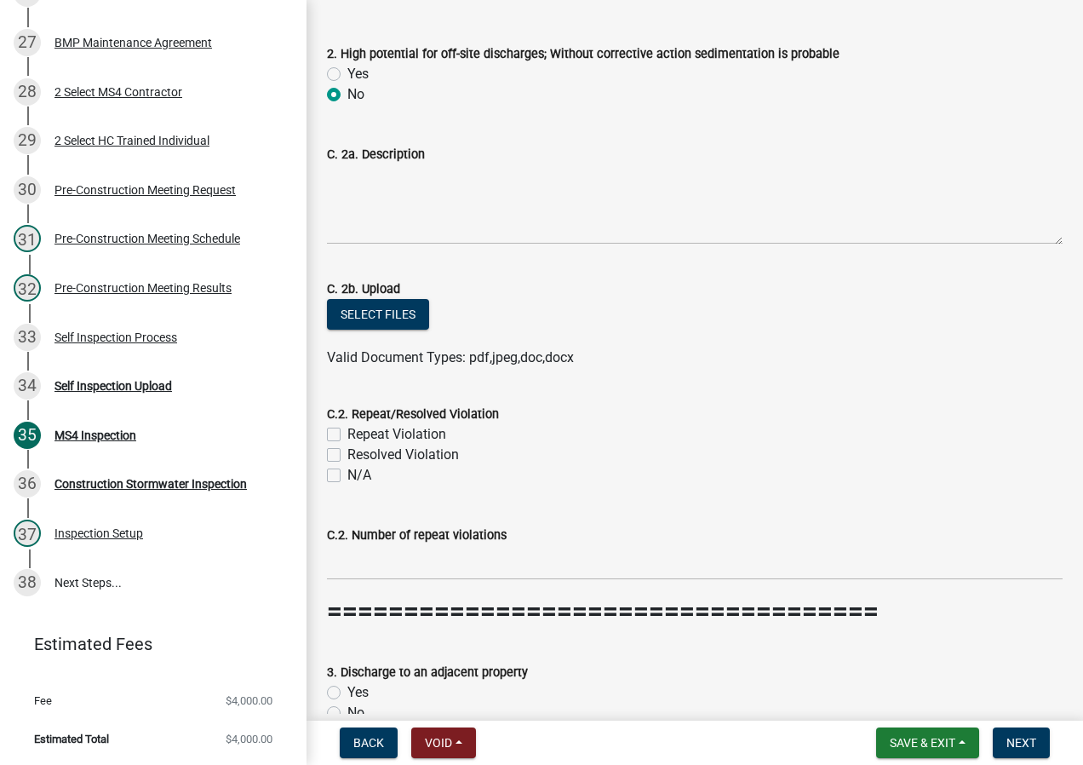
click at [348, 478] on label "N/A" at bounding box center [360, 475] width 24 height 20
click at [348, 476] on input "N/A" at bounding box center [353, 470] width 11 height 11
checkbox input "true"
checkbox input "false"
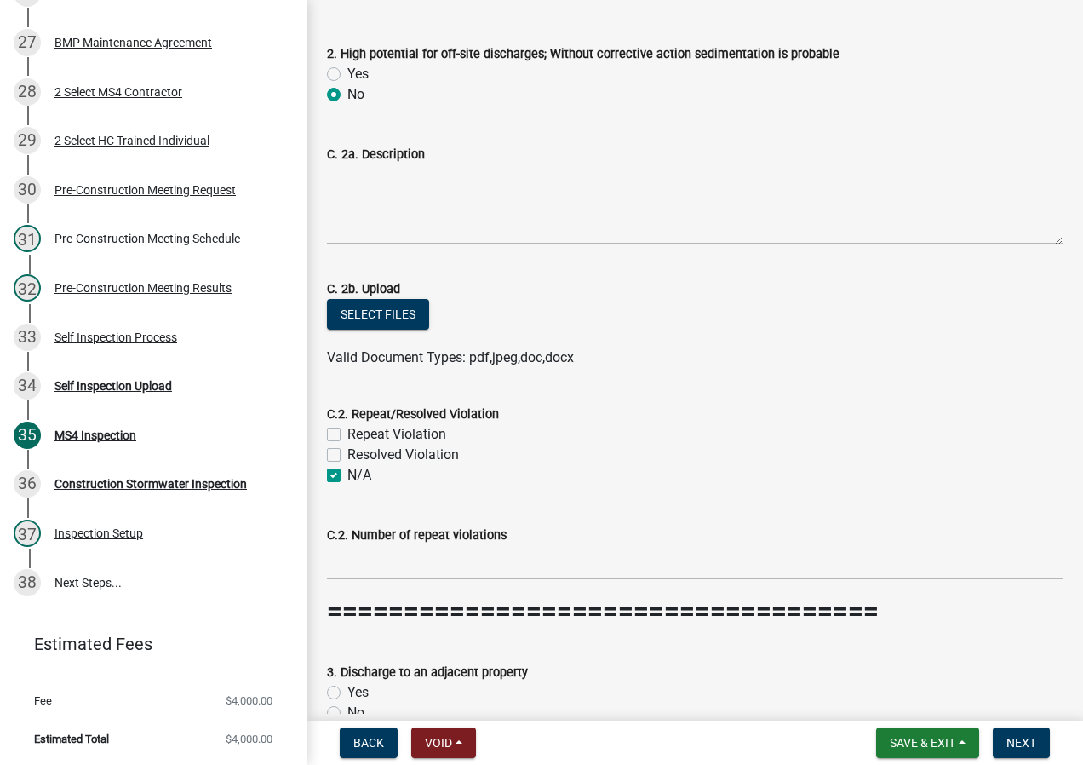
checkbox input "true"
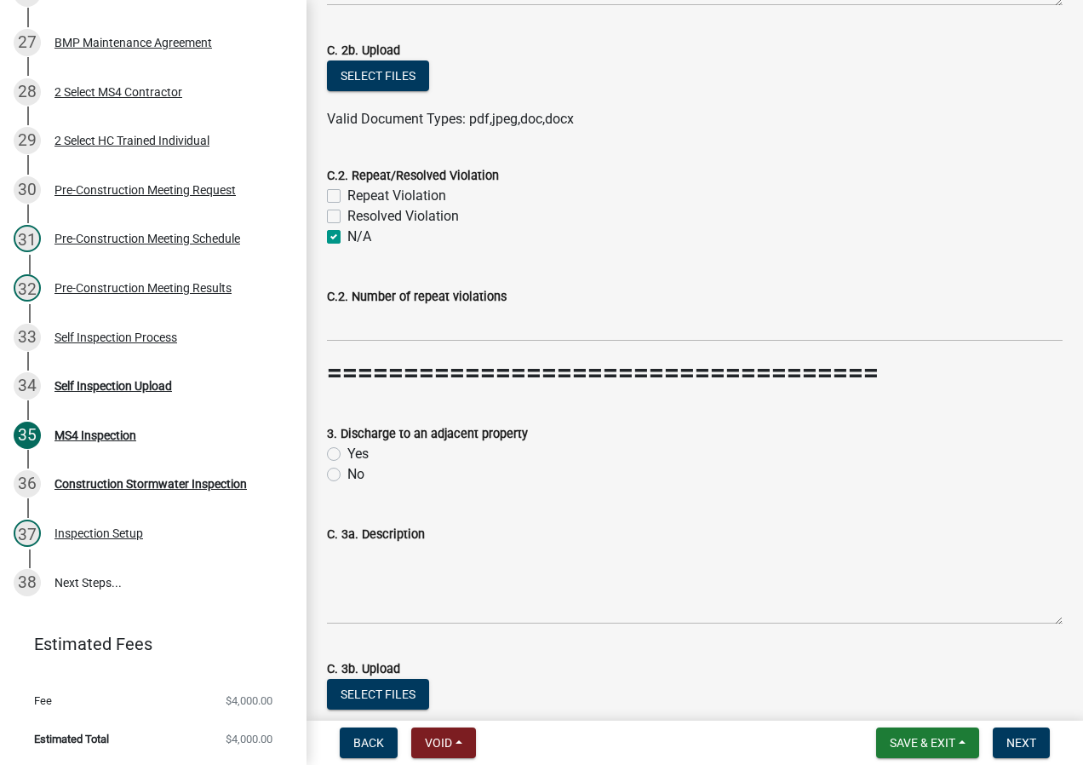
scroll to position [2555, 0]
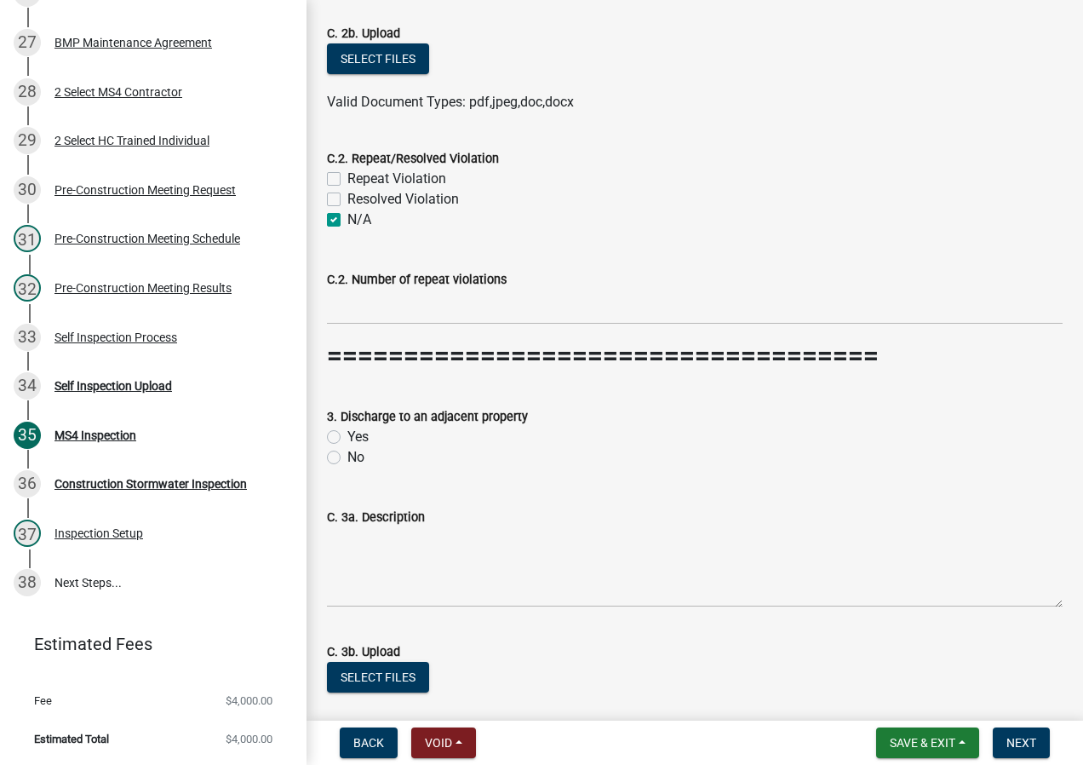
click at [348, 460] on label "No" at bounding box center [356, 457] width 17 height 20
click at [348, 458] on input "No" at bounding box center [353, 452] width 11 height 11
radio input "true"
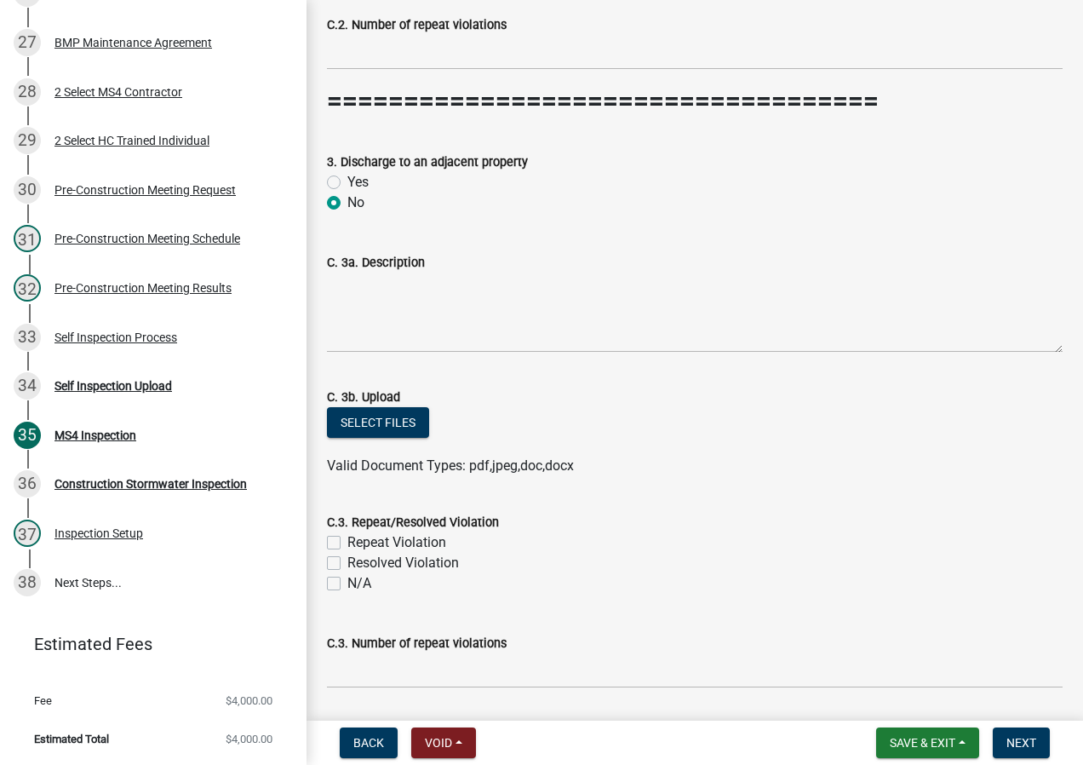
scroll to position [2811, 0]
click at [348, 583] on label "N/A" at bounding box center [360, 582] width 24 height 20
click at [348, 583] on input "N/A" at bounding box center [353, 577] width 11 height 11
checkbox input "true"
checkbox input "false"
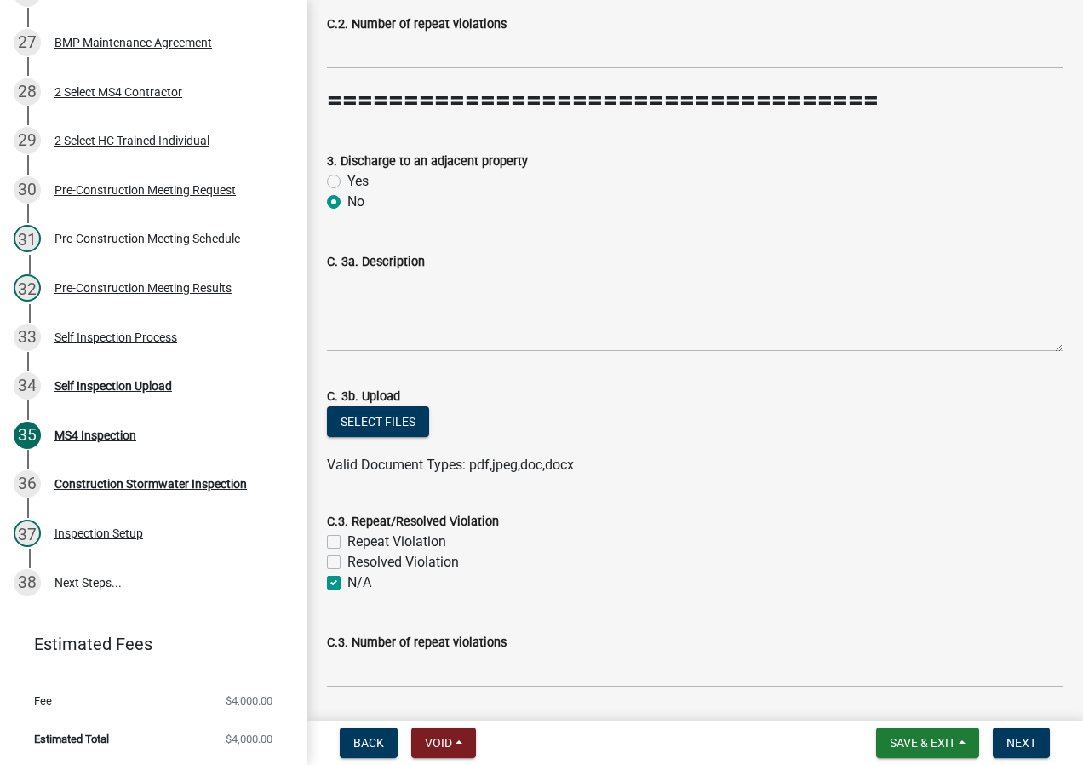
checkbox input "false"
checkbox input "true"
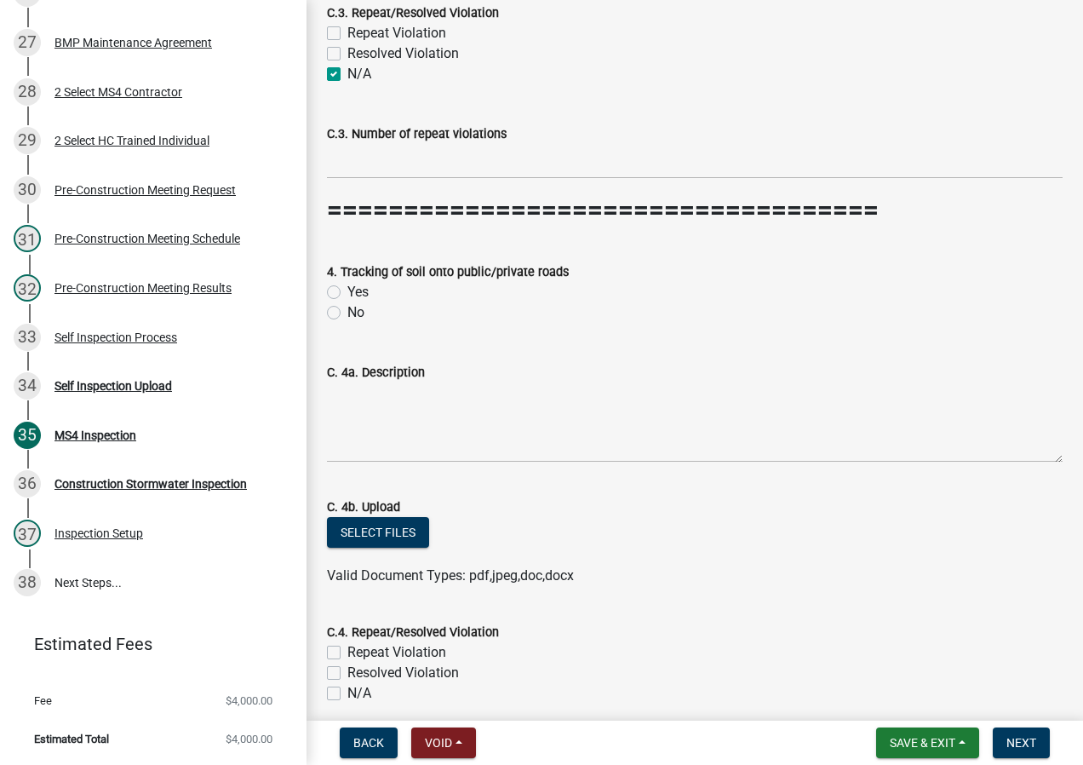
scroll to position [3322, 0]
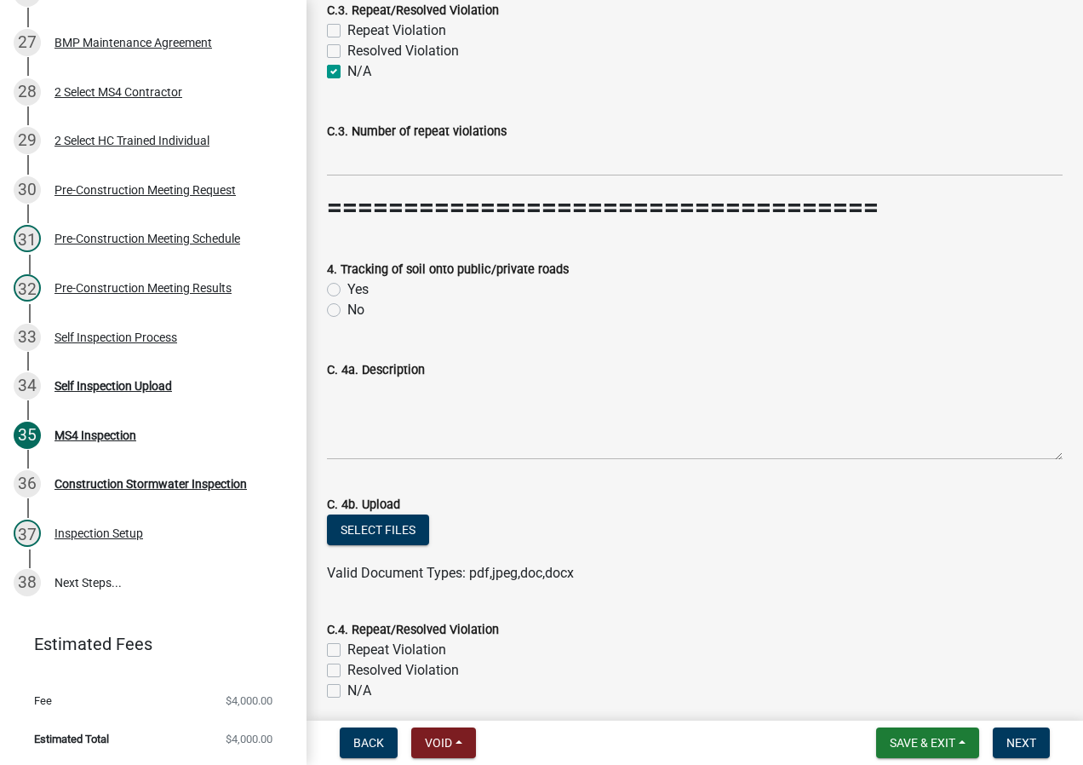
click at [348, 312] on label "No" at bounding box center [356, 310] width 17 height 20
click at [348, 311] on input "No" at bounding box center [353, 305] width 11 height 11
radio input "true"
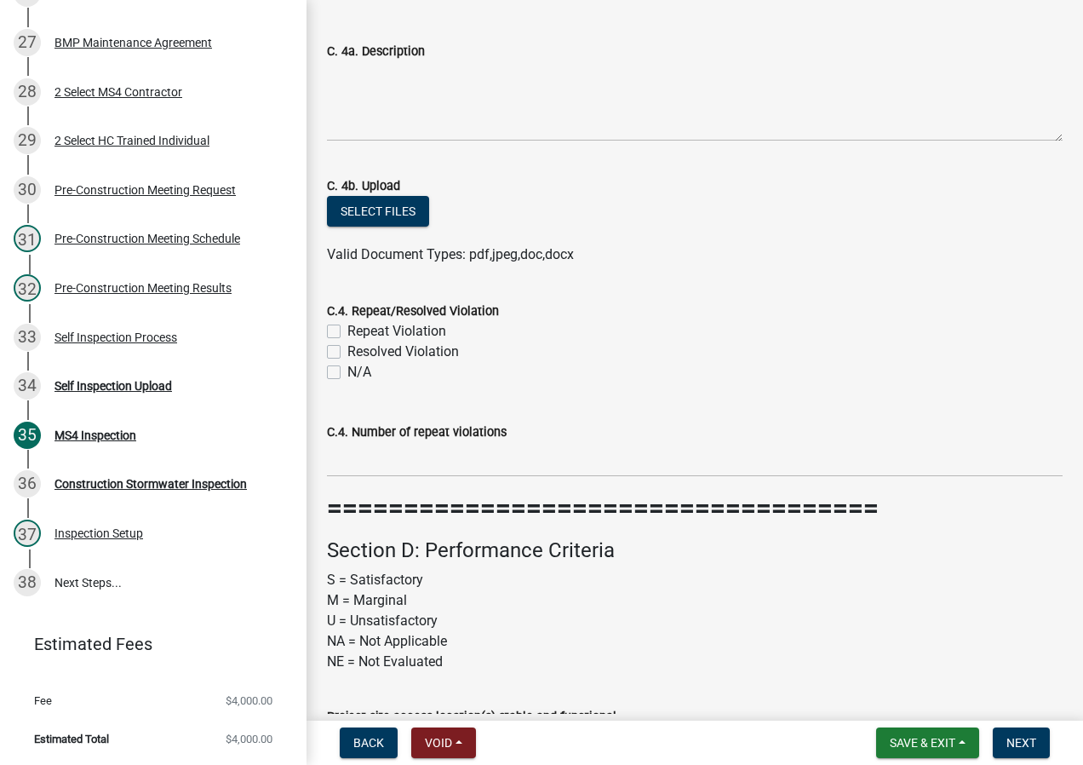
scroll to position [3662, 0]
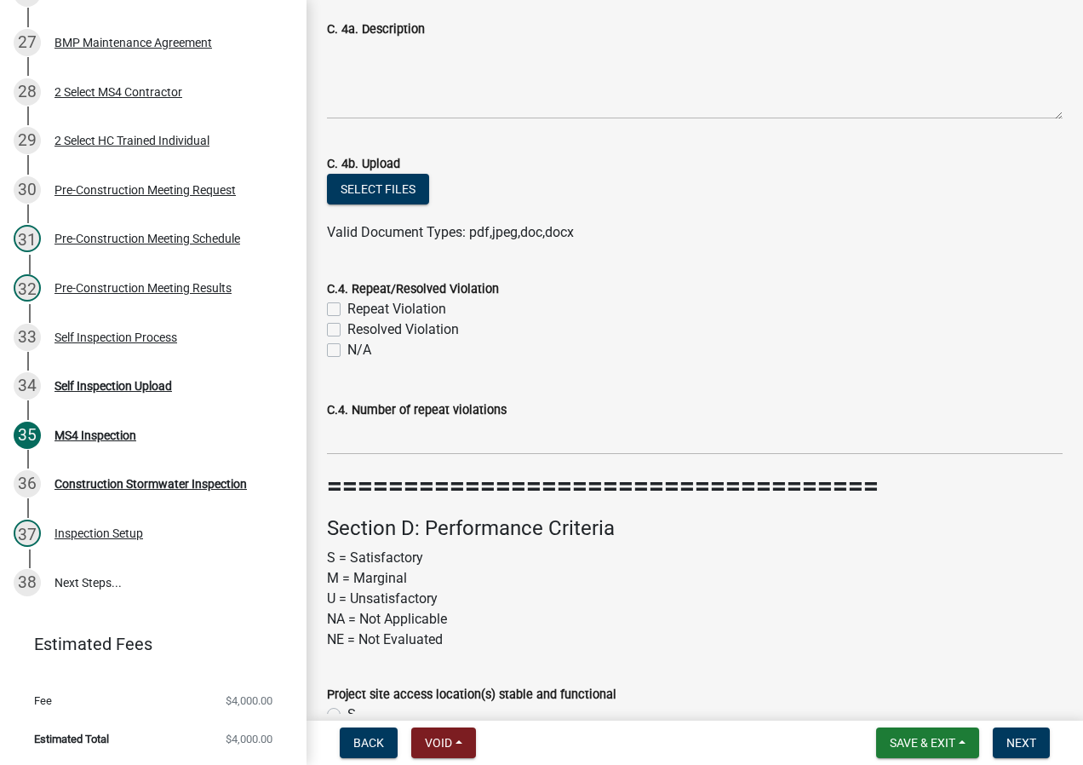
click at [348, 353] on label "N/A" at bounding box center [360, 350] width 24 height 20
click at [348, 351] on input "N/A" at bounding box center [353, 345] width 11 height 11
checkbox input "true"
checkbox input "false"
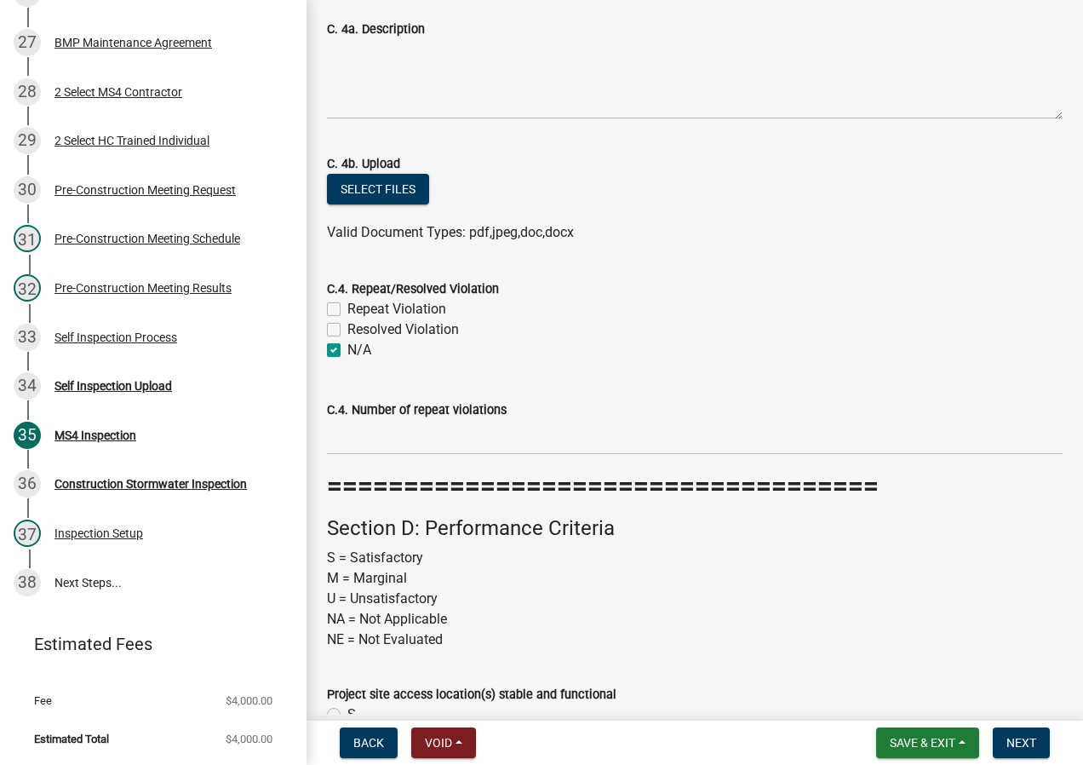
checkbox input "true"
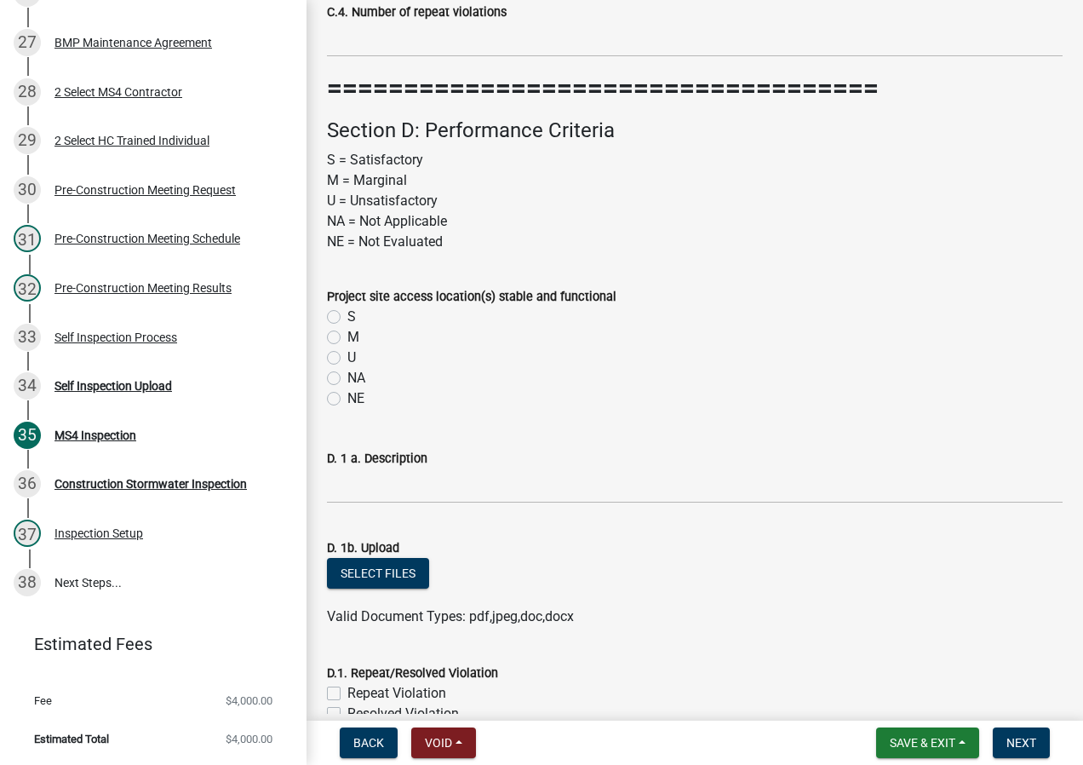
scroll to position [4088, 0]
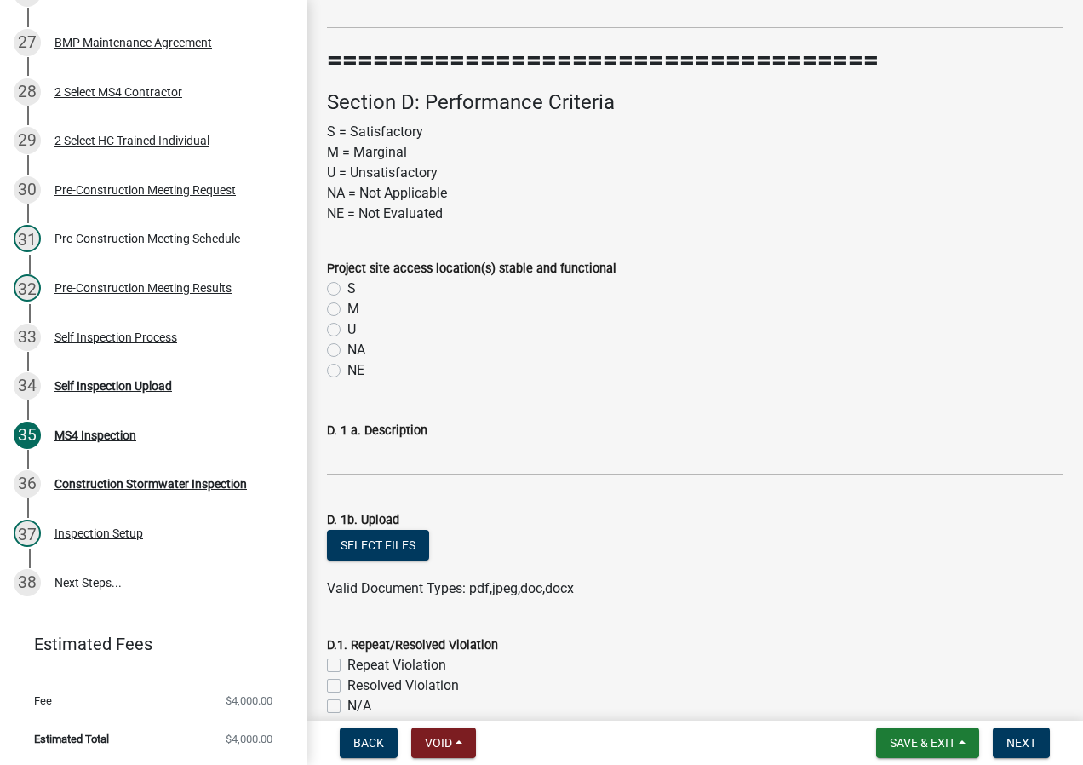
click at [341, 289] on div "S" at bounding box center [695, 289] width 736 height 20
click at [348, 293] on label "S" at bounding box center [352, 289] width 9 height 20
click at [348, 290] on input "S" at bounding box center [353, 284] width 11 height 11
radio input "true"
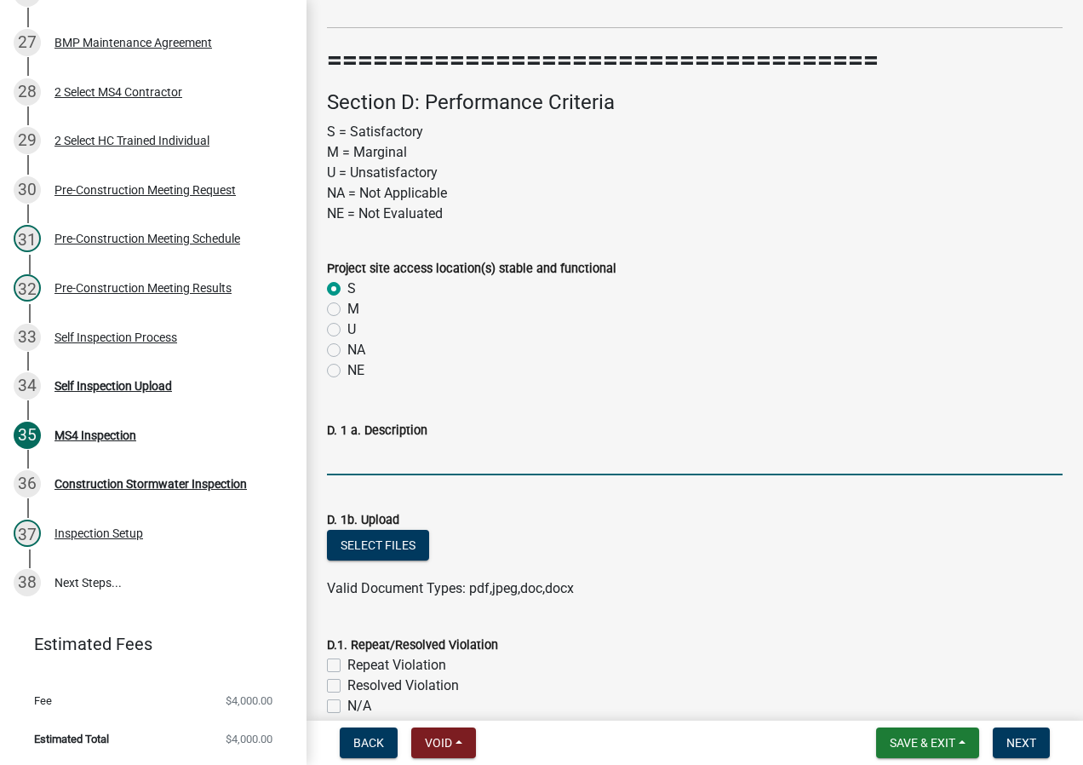
click at [484, 452] on input "D. 1 a. Description" at bounding box center [695, 457] width 736 height 35
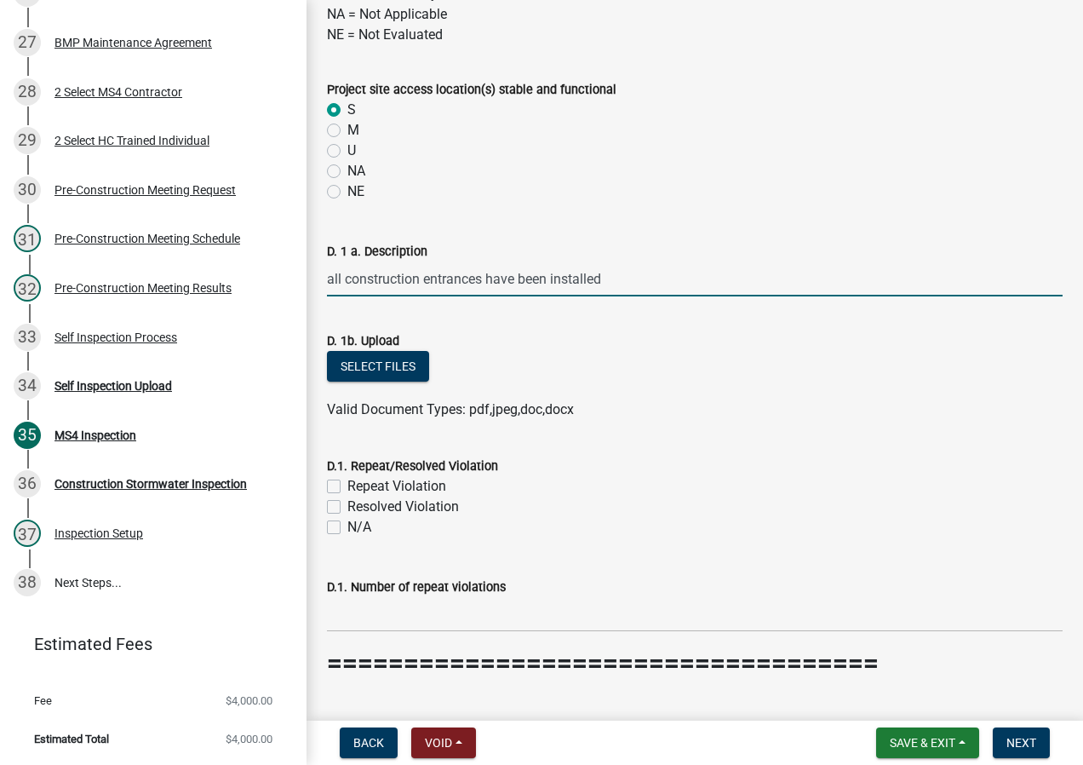
scroll to position [4344, 0]
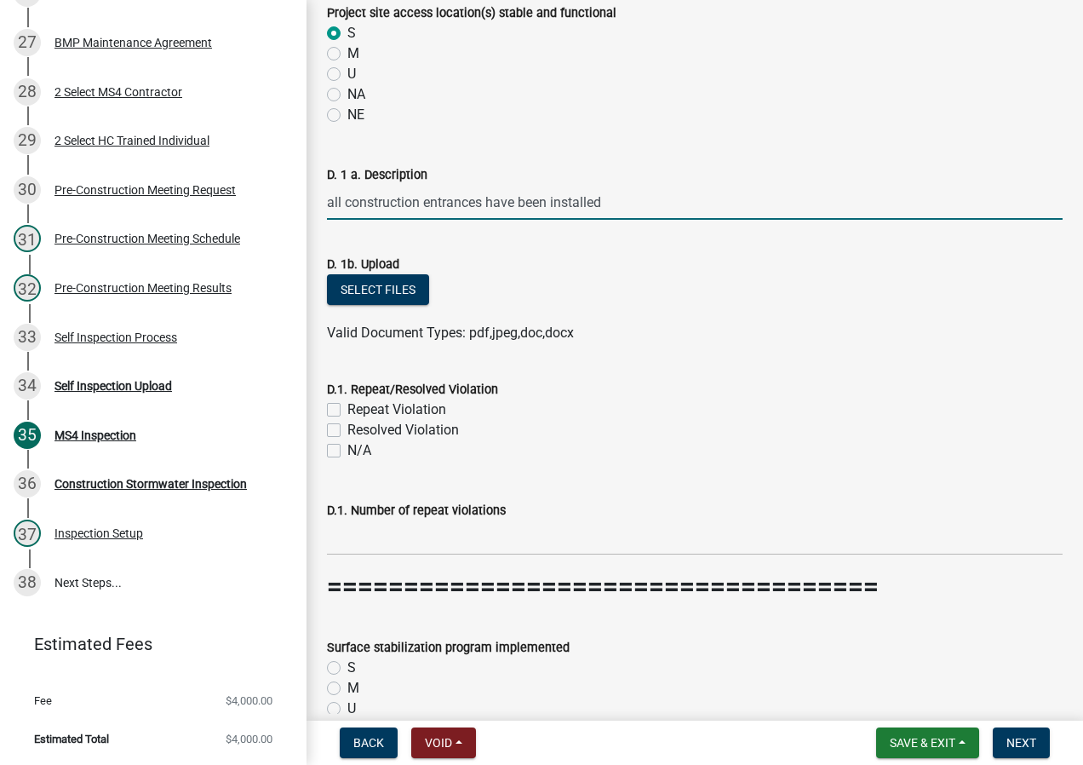
type input "all construction entrances have been installed"
click at [348, 447] on label "N/A" at bounding box center [360, 450] width 24 height 20
click at [348, 447] on input "N/A" at bounding box center [353, 445] width 11 height 11
checkbox input "true"
checkbox input "false"
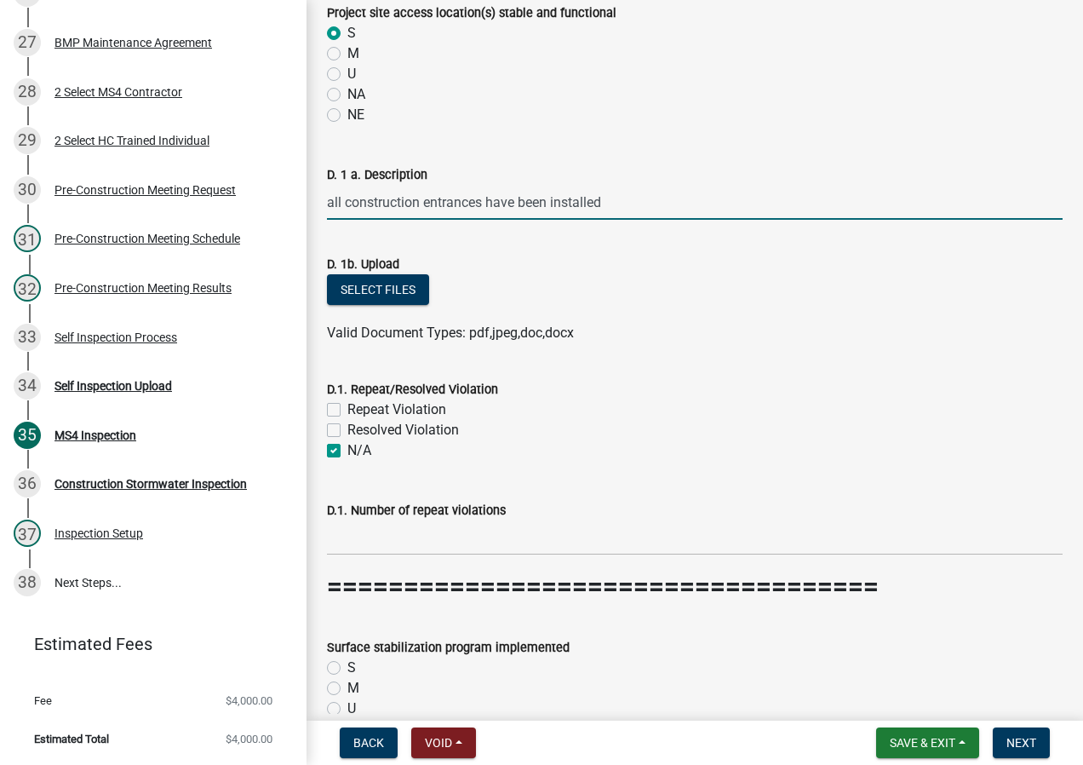
checkbox input "false"
checkbox input "true"
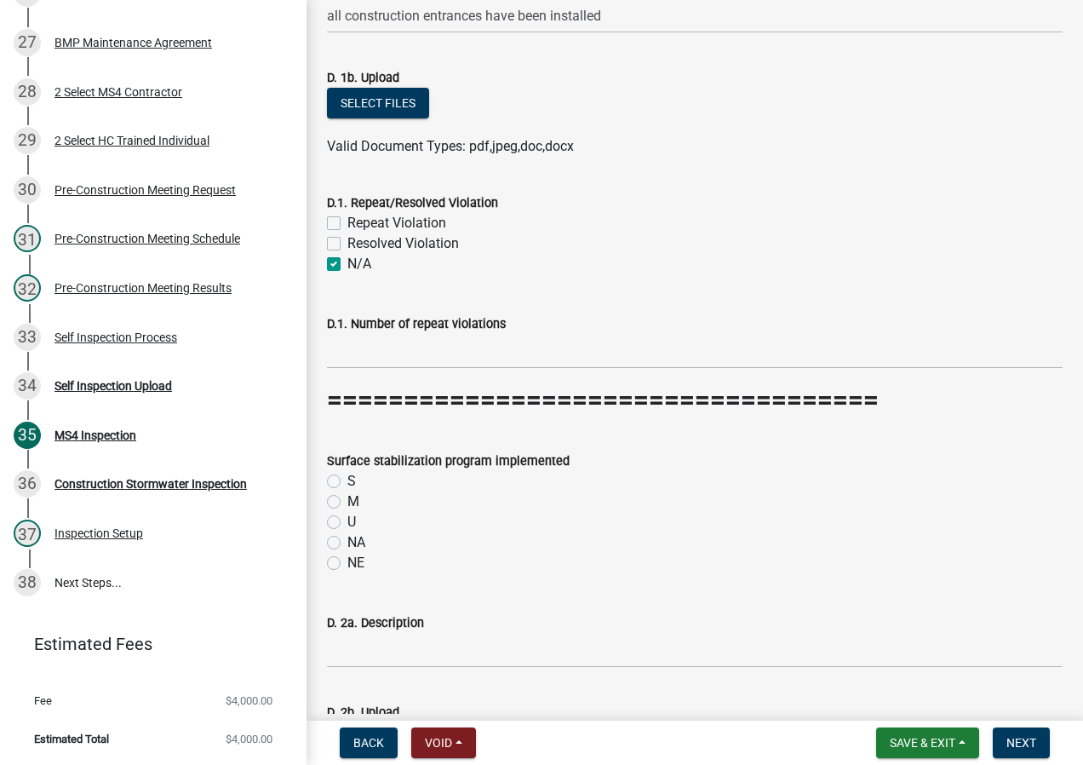
scroll to position [4599, 0]
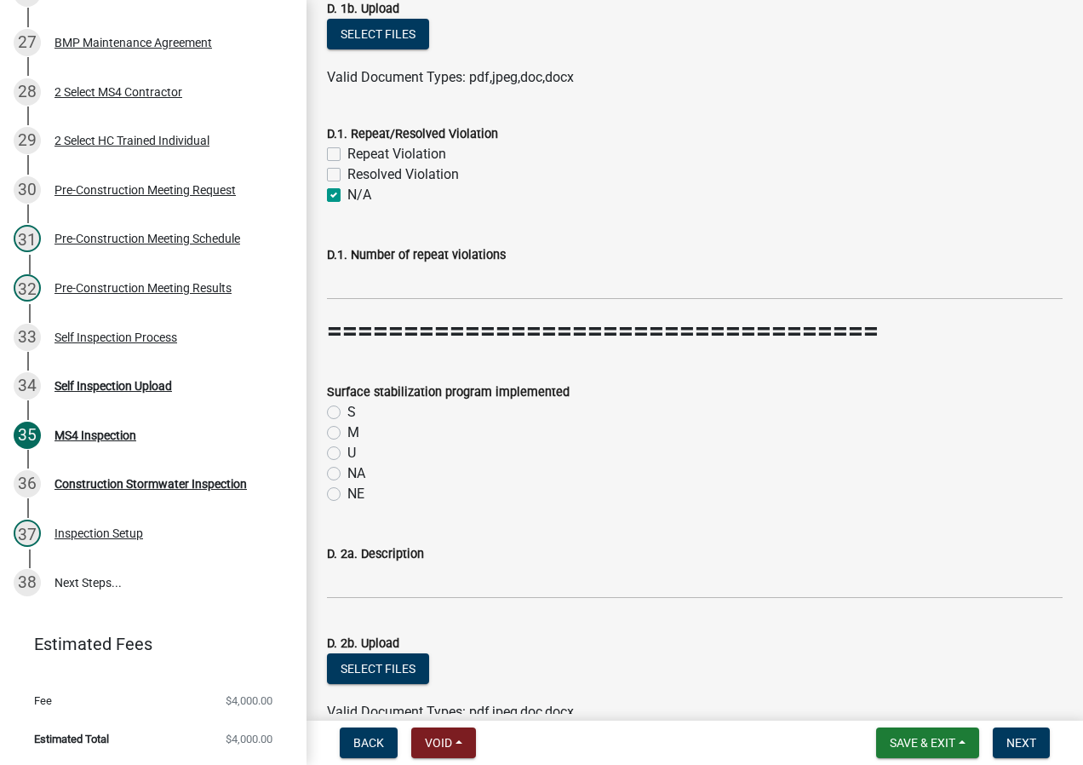
click at [344, 475] on div "NA" at bounding box center [695, 473] width 736 height 20
click at [348, 475] on label "NA" at bounding box center [357, 473] width 18 height 20
click at [348, 474] on input "NA" at bounding box center [353, 468] width 11 height 11
radio input "true"
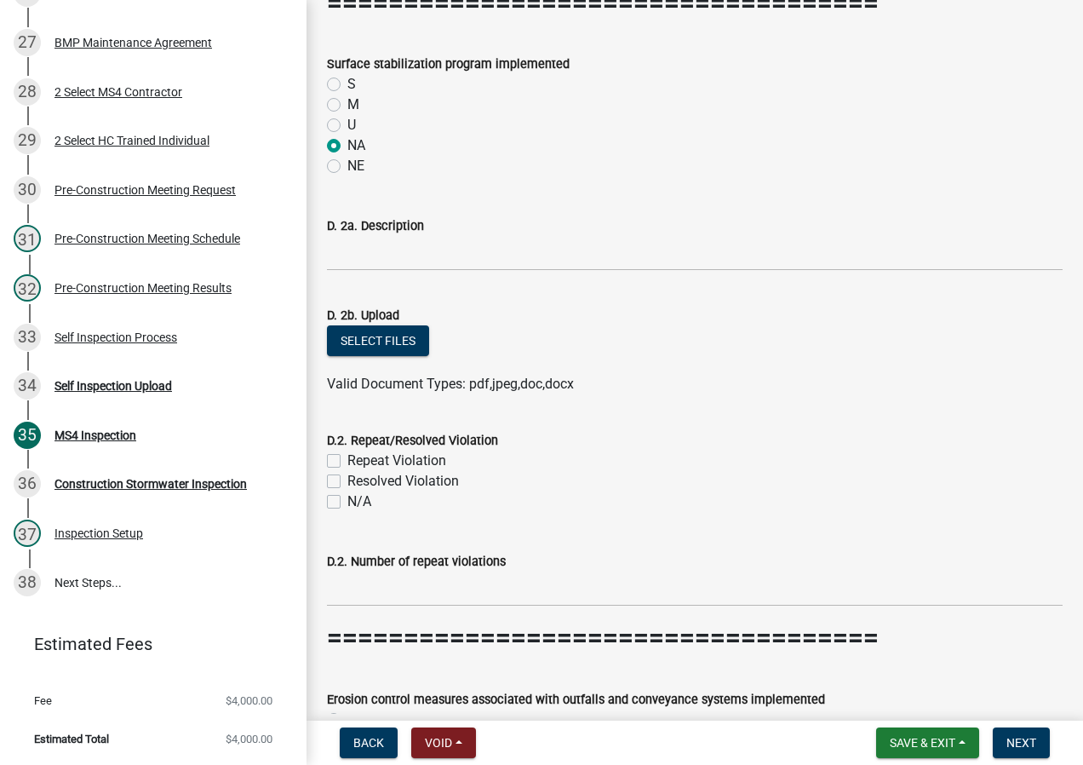
scroll to position [4940, 0]
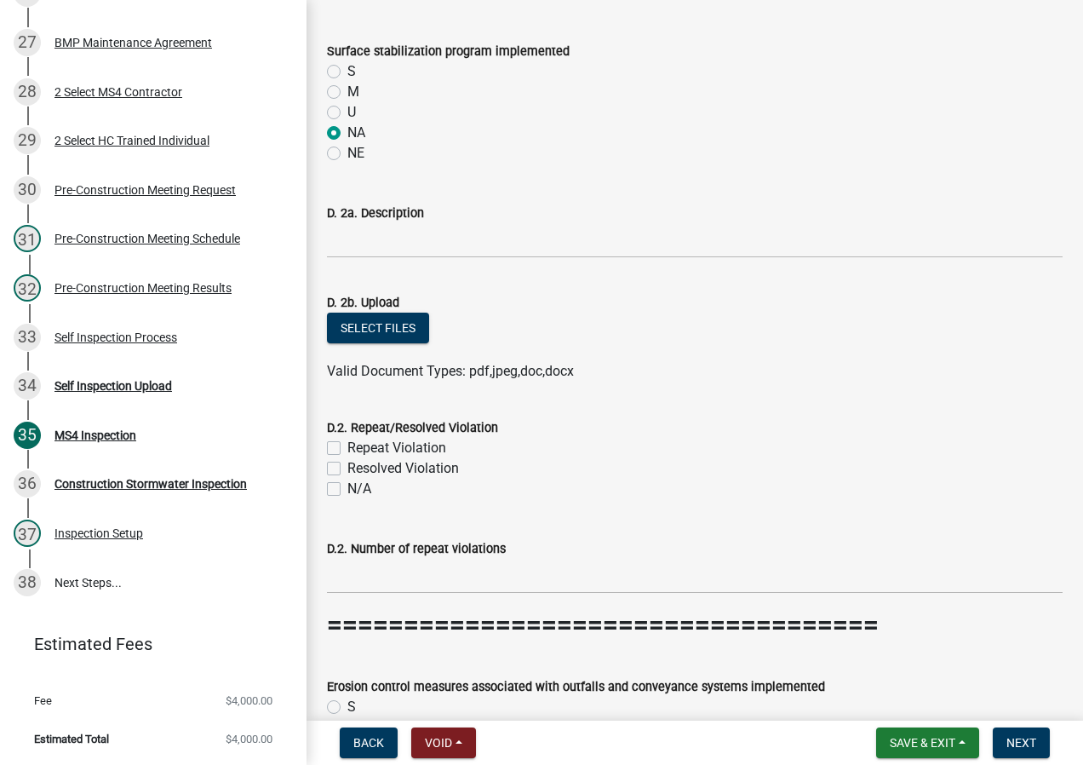
click at [348, 489] on label "N/A" at bounding box center [360, 489] width 24 height 20
click at [348, 489] on input "N/A" at bounding box center [353, 484] width 11 height 11
checkbox input "true"
checkbox input "false"
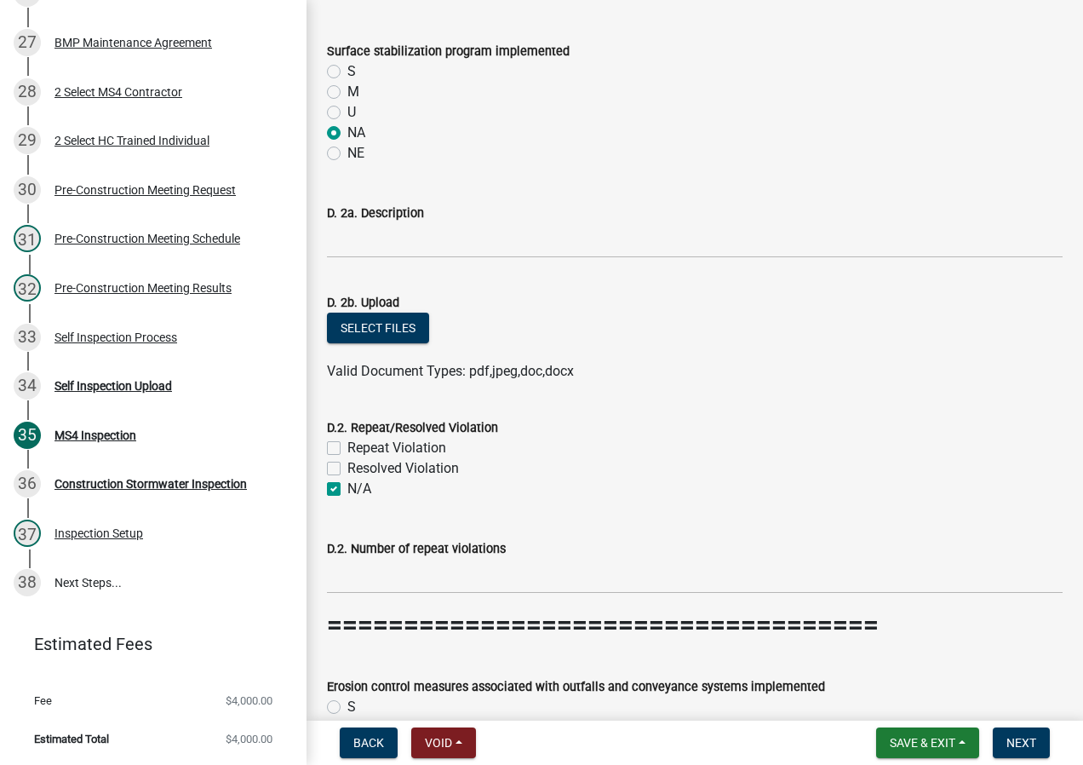
checkbox input "true"
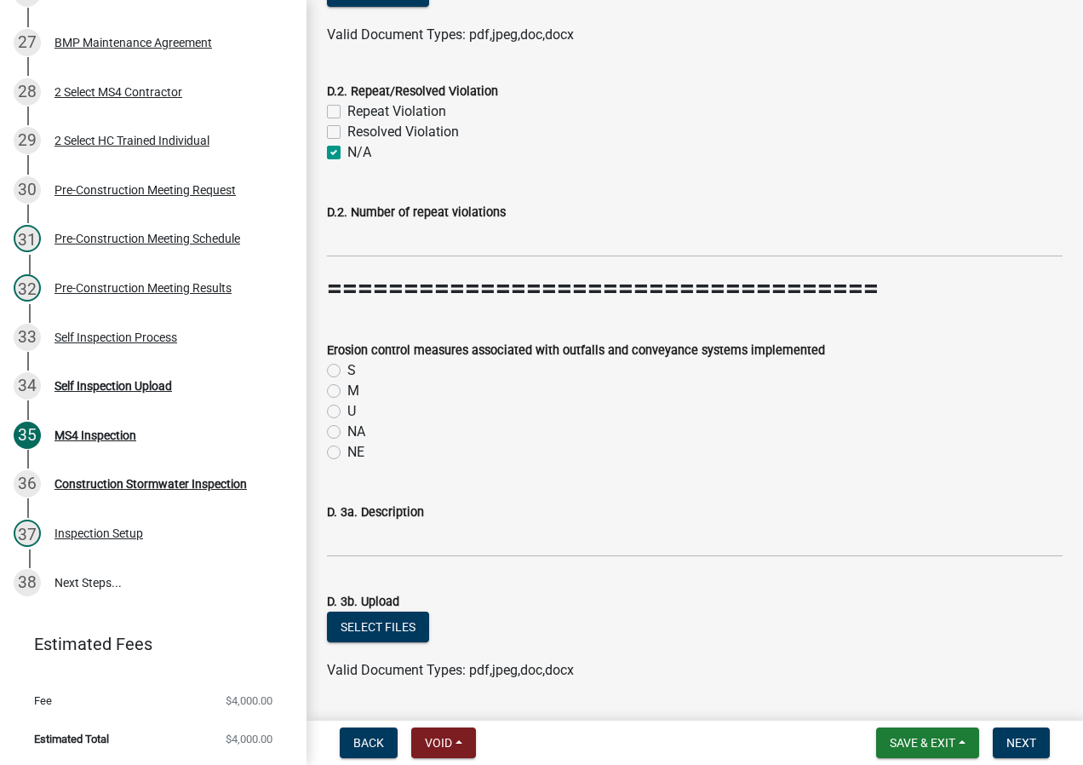
scroll to position [5281, 0]
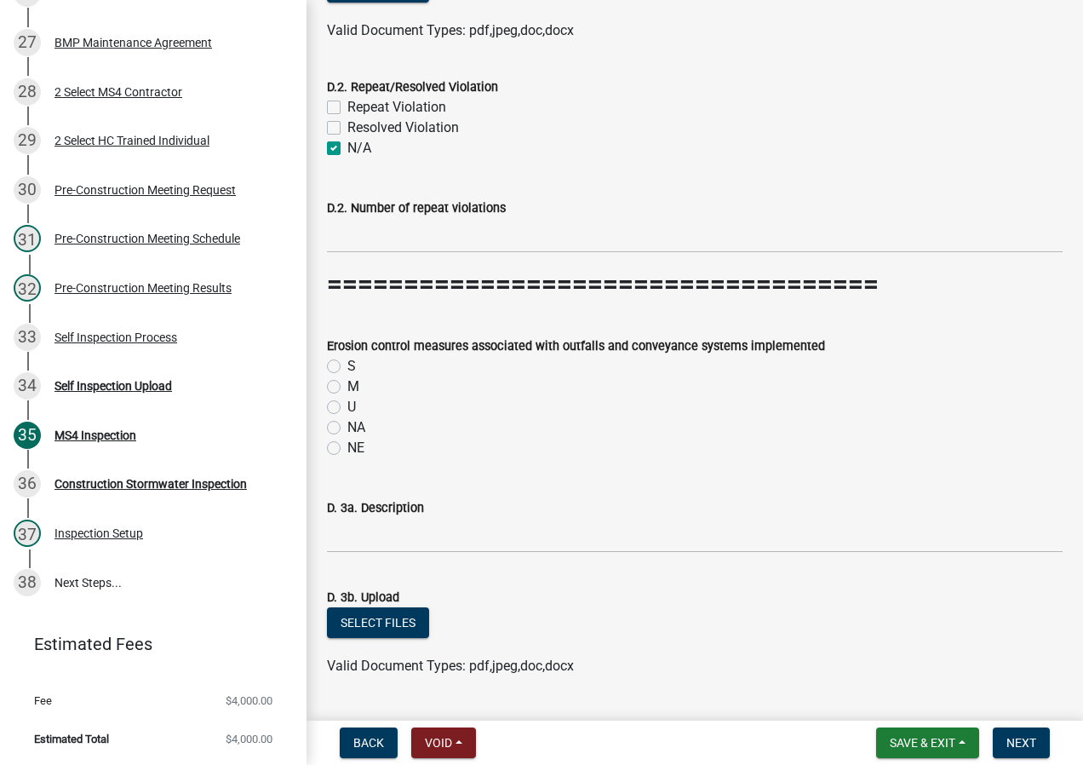
click at [348, 389] on label "M" at bounding box center [354, 386] width 12 height 20
click at [348, 388] on input "M" at bounding box center [353, 381] width 11 height 11
radio input "true"
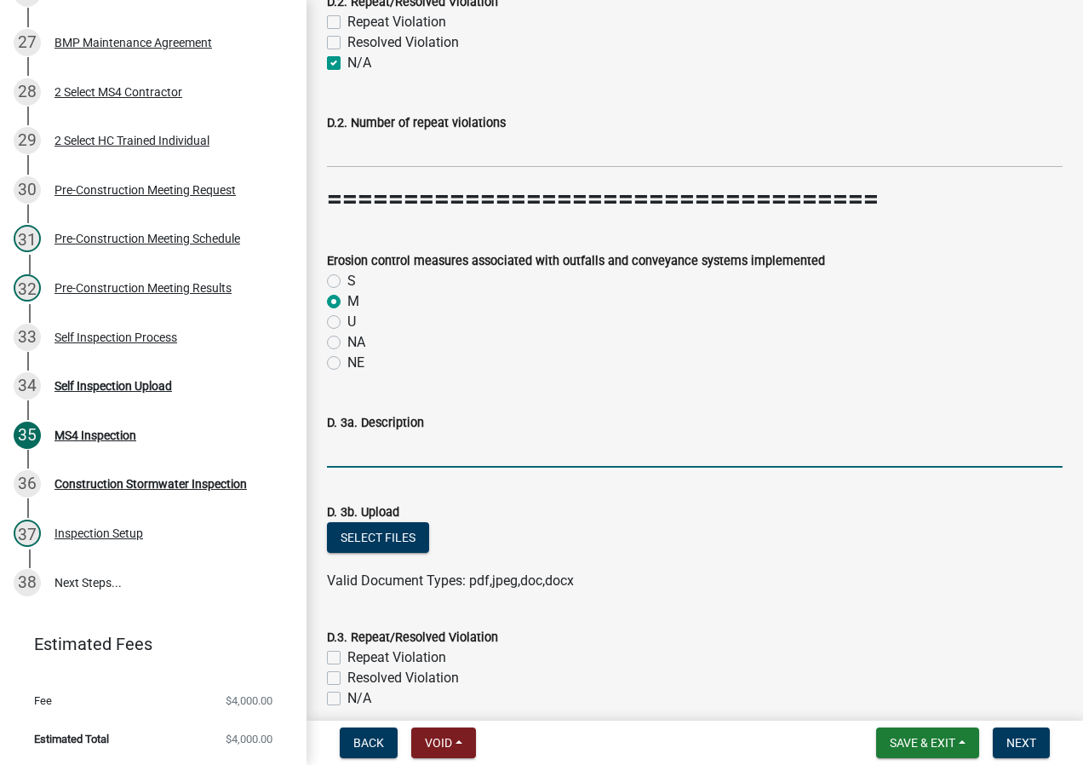
click at [393, 451] on input "D. 3a. Description" at bounding box center [695, 450] width 736 height 35
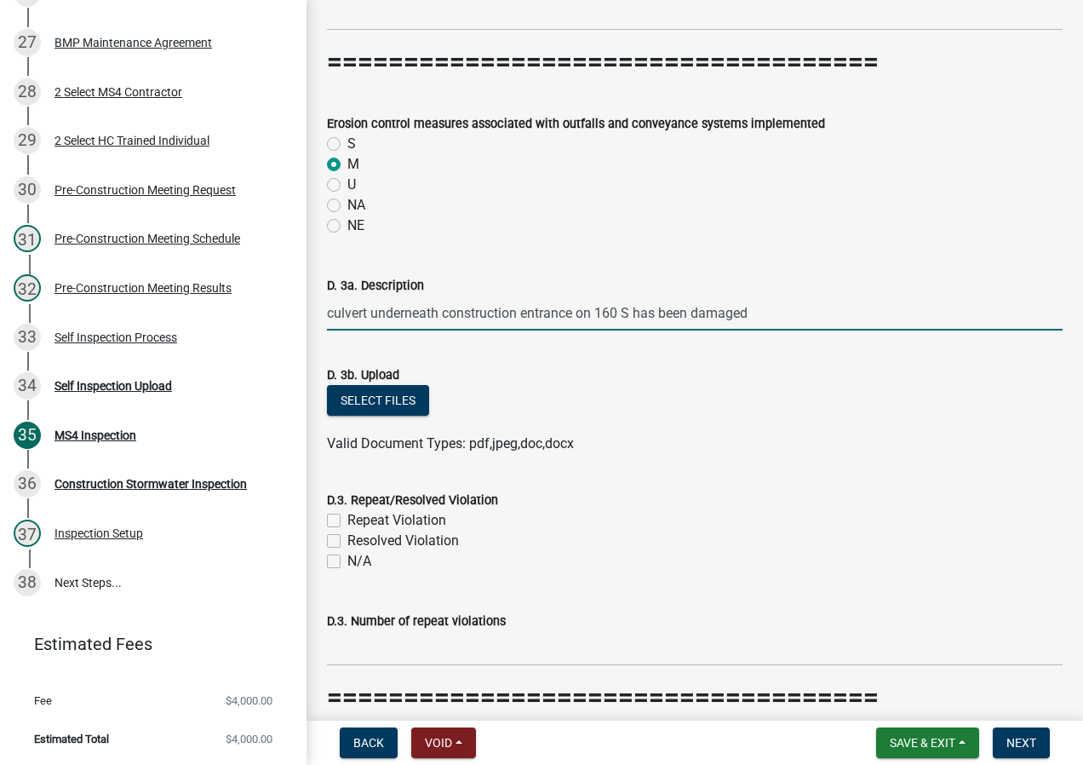
scroll to position [5536, 0]
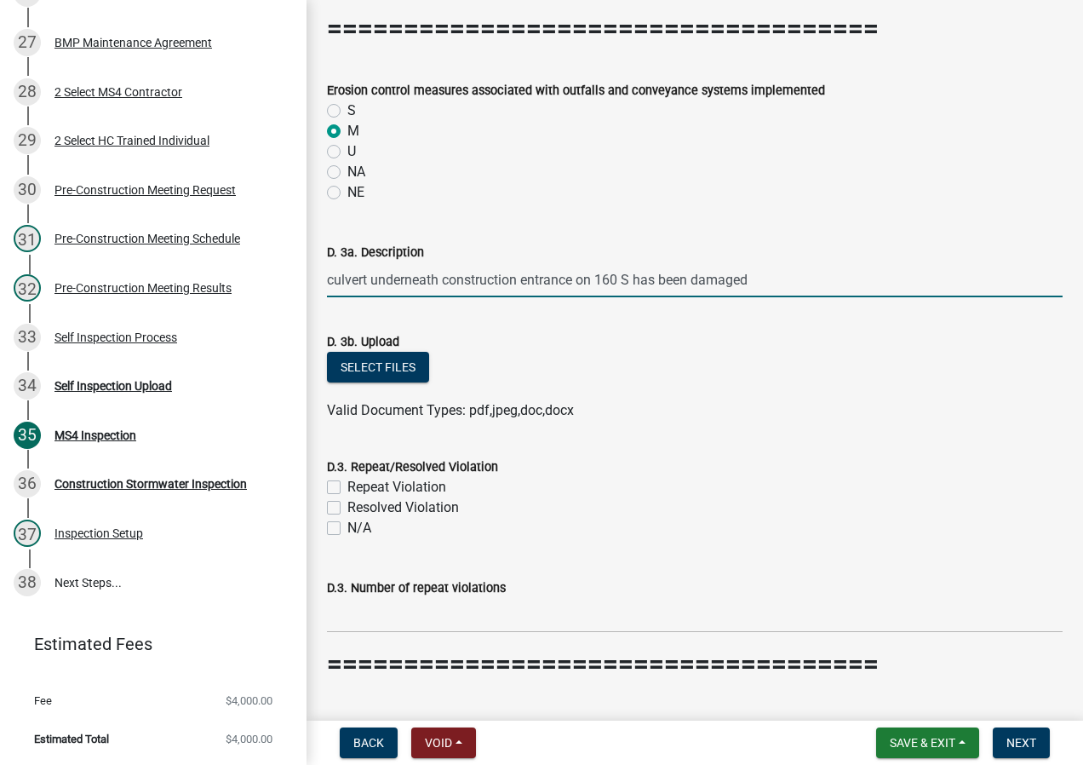
type input "culvert underneath construction entrance on 160 S has been damaged"
click at [348, 532] on label "N/A" at bounding box center [360, 528] width 24 height 20
click at [348, 529] on input "N/A" at bounding box center [353, 523] width 11 height 11
checkbox input "true"
checkbox input "false"
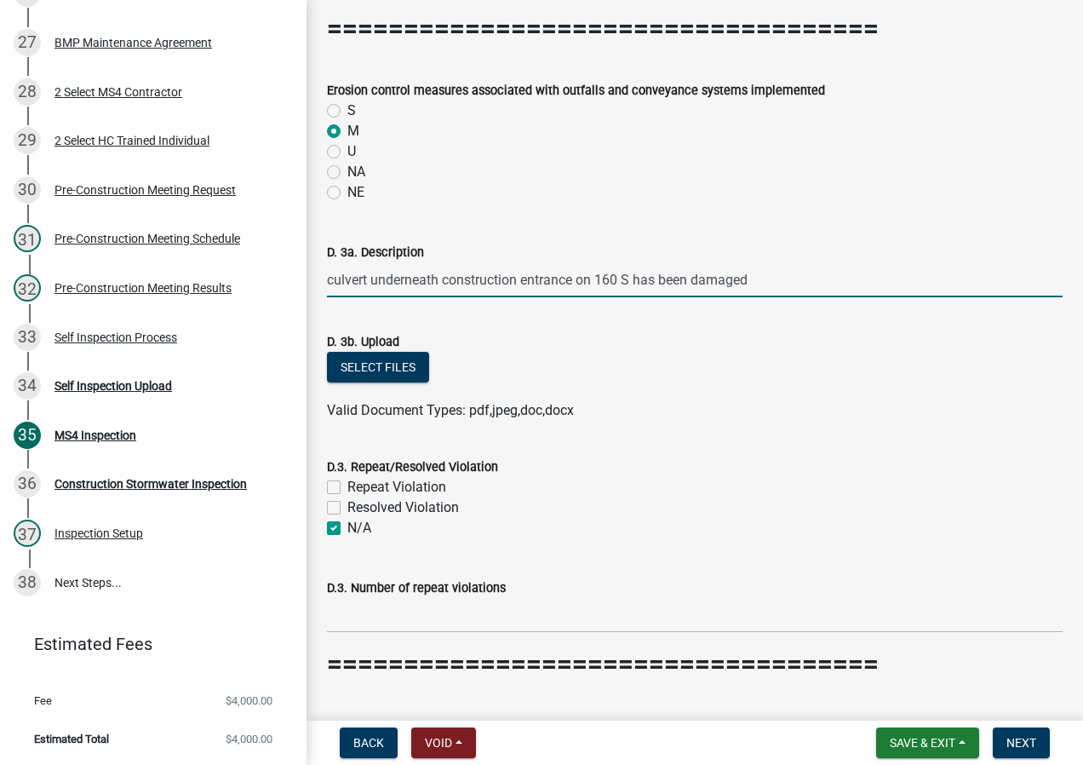
checkbox input "false"
checkbox input "true"
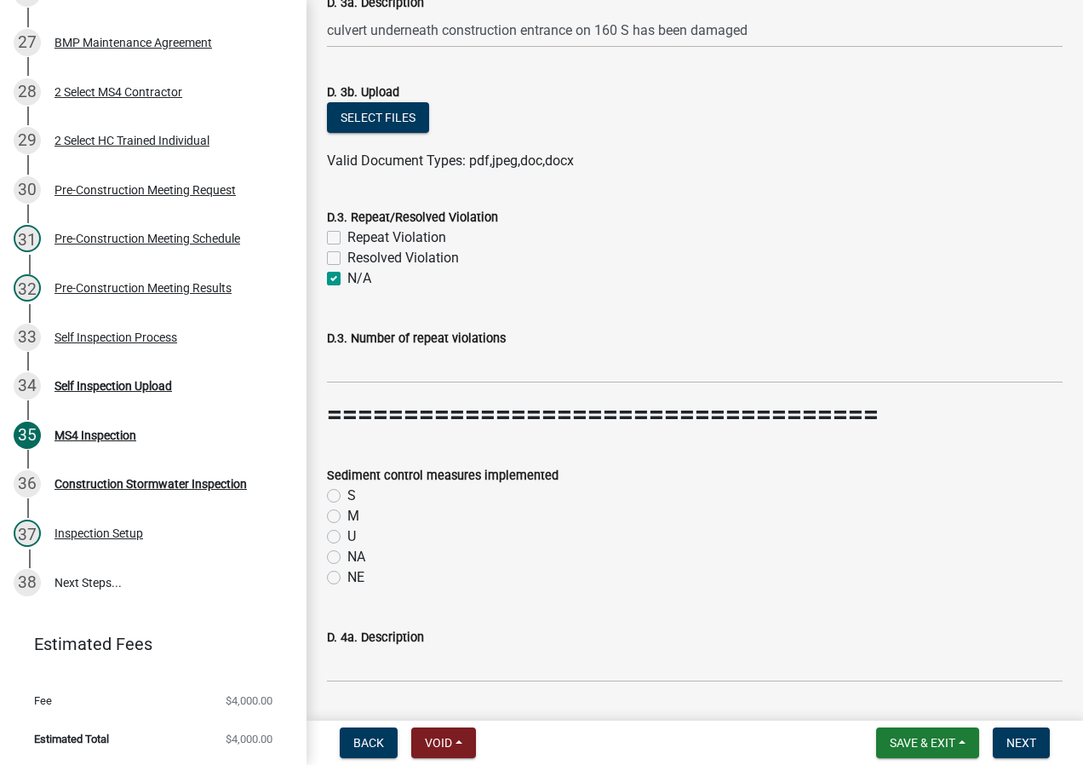
scroll to position [5792, 0]
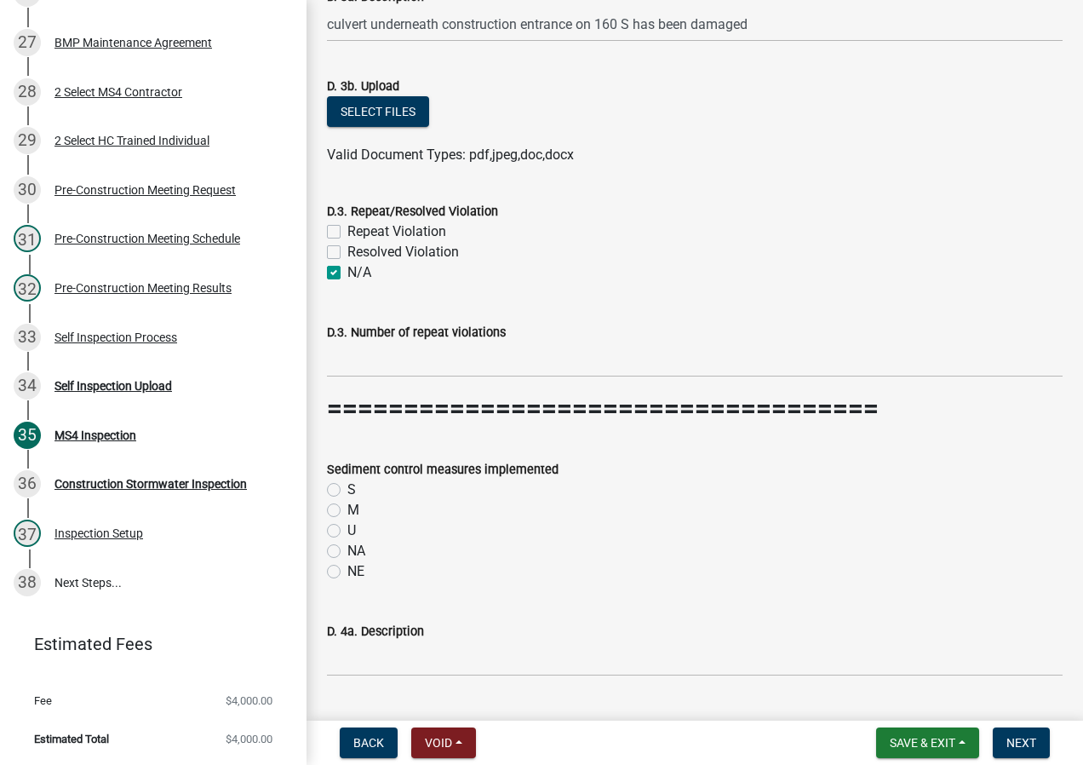
click at [348, 491] on label "S" at bounding box center [352, 490] width 9 height 20
click at [348, 491] on input "S" at bounding box center [353, 485] width 11 height 11
radio input "true"
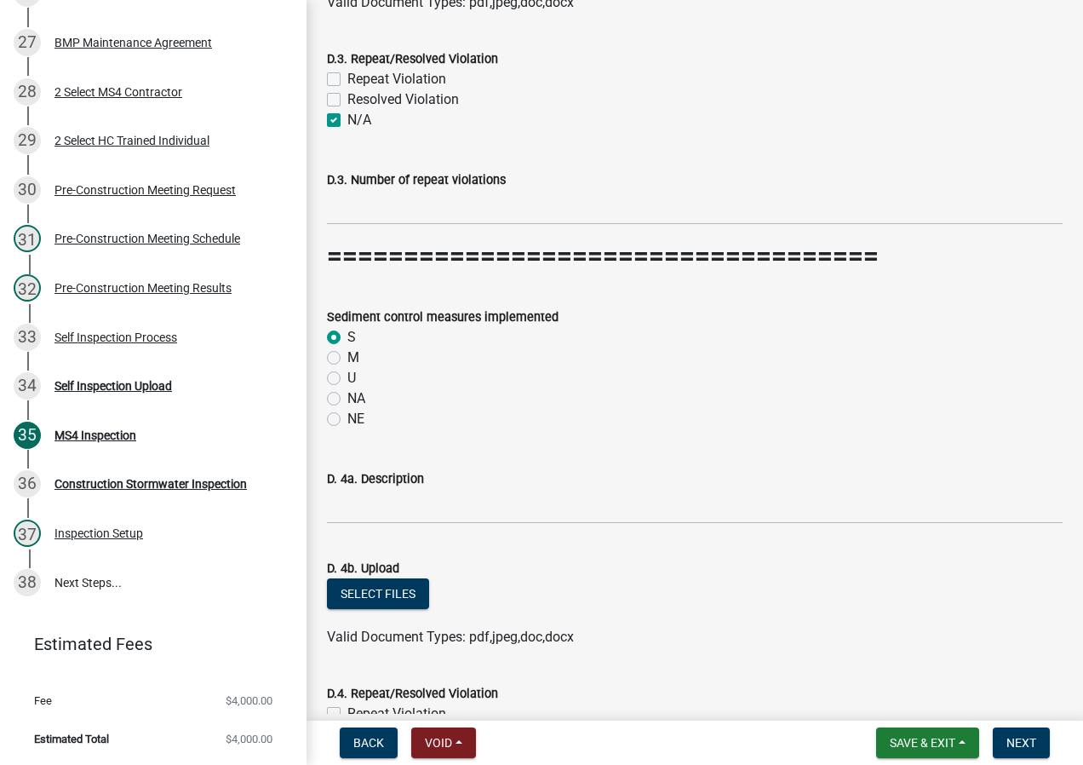
scroll to position [6218, 0]
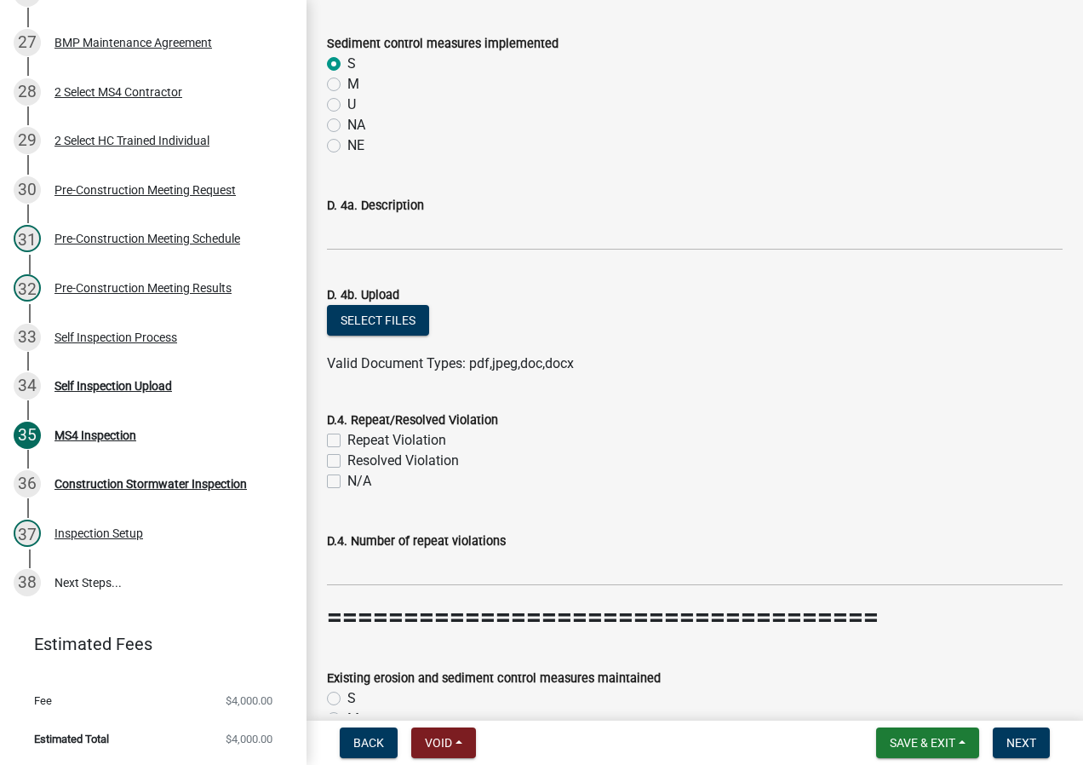
click at [348, 482] on label "N/A" at bounding box center [360, 481] width 24 height 20
click at [348, 482] on input "N/A" at bounding box center [353, 476] width 11 height 11
checkbox input "true"
checkbox input "false"
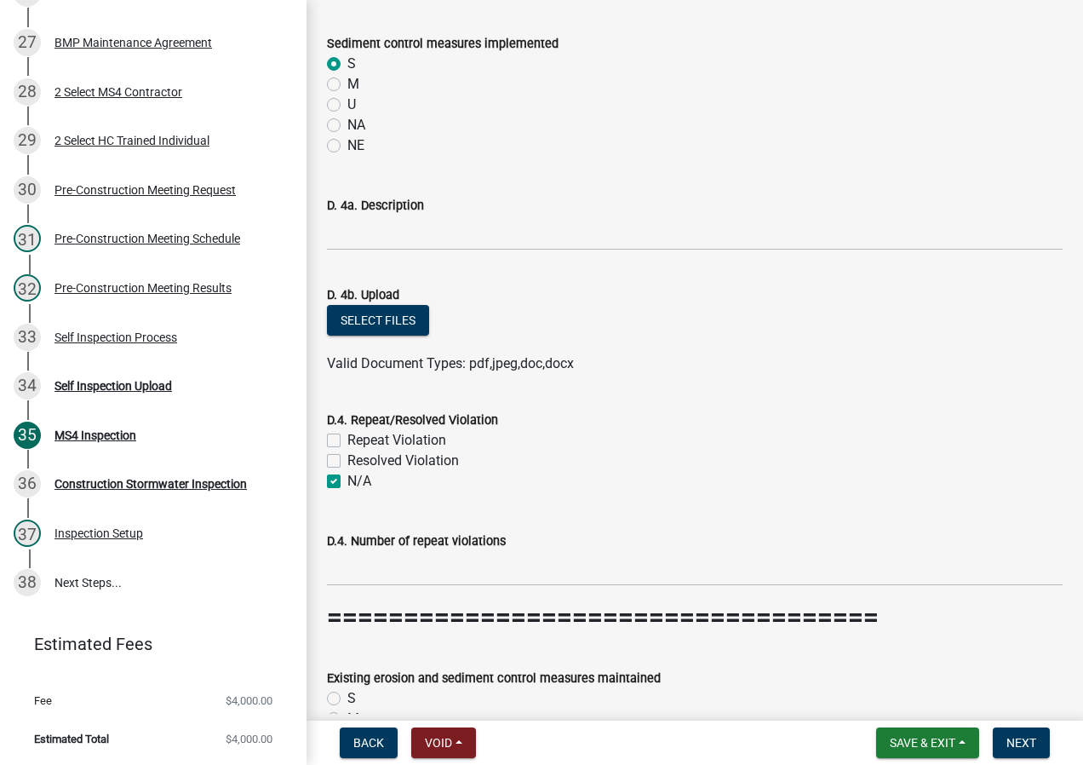
checkbox input "true"
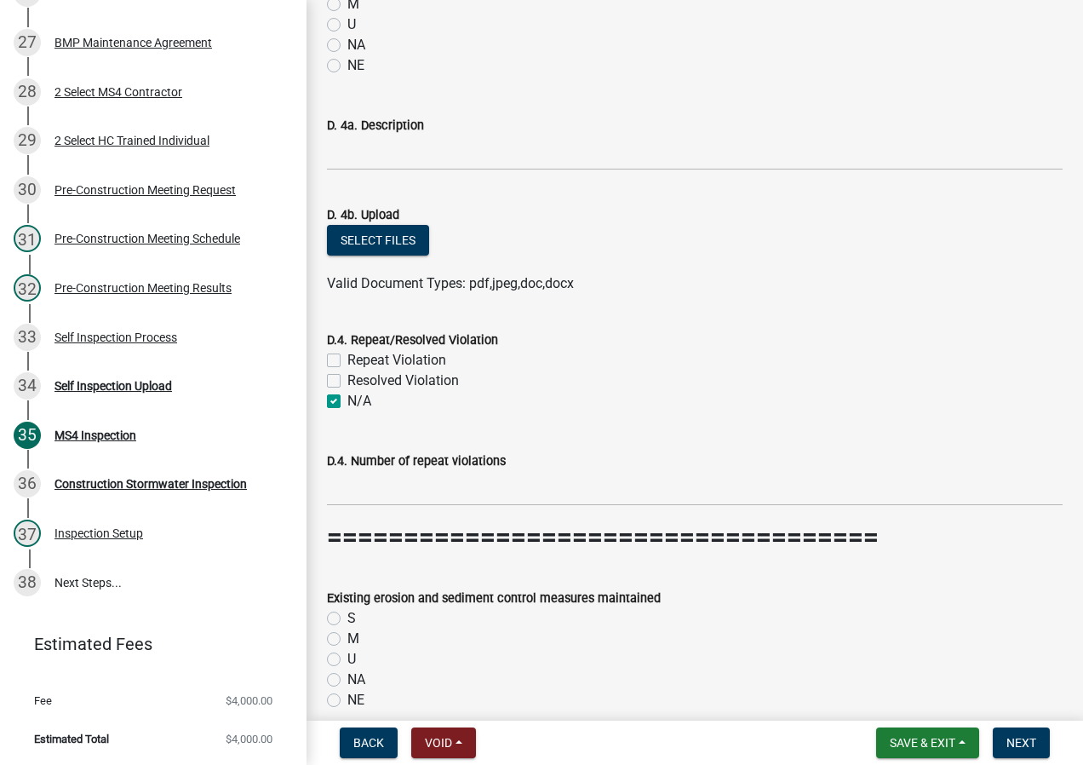
scroll to position [6473, 0]
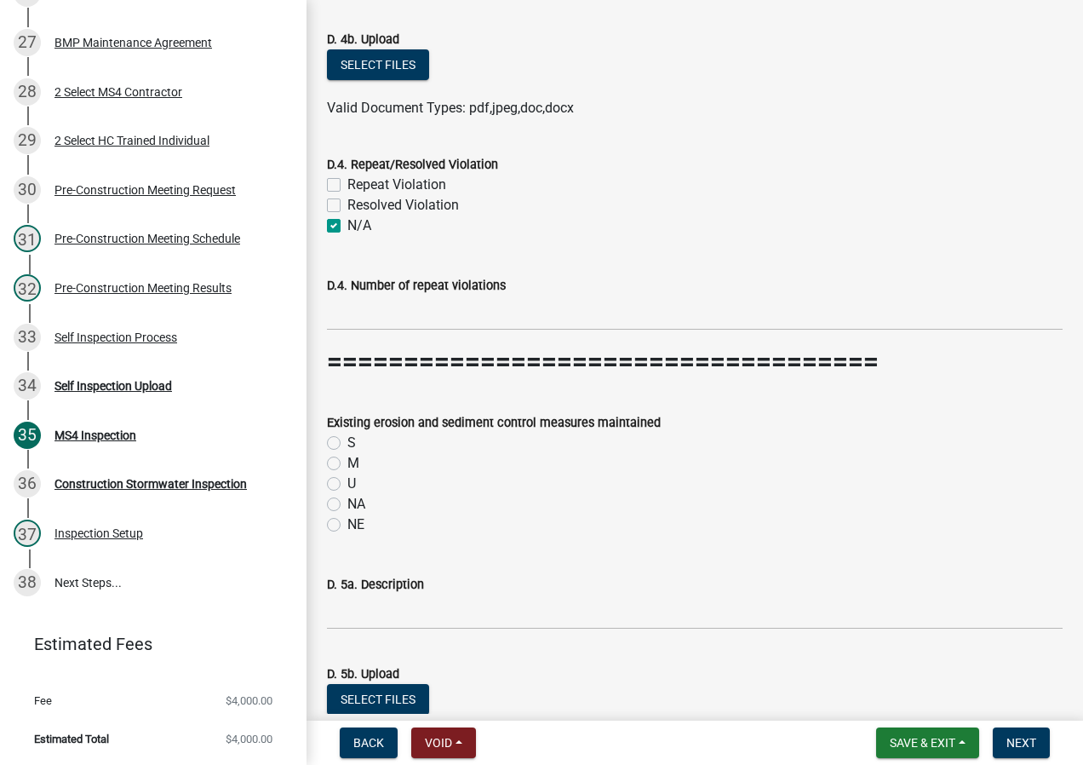
click at [348, 442] on label "S" at bounding box center [352, 443] width 9 height 20
click at [348, 442] on input "S" at bounding box center [353, 438] width 11 height 11
radio input "true"
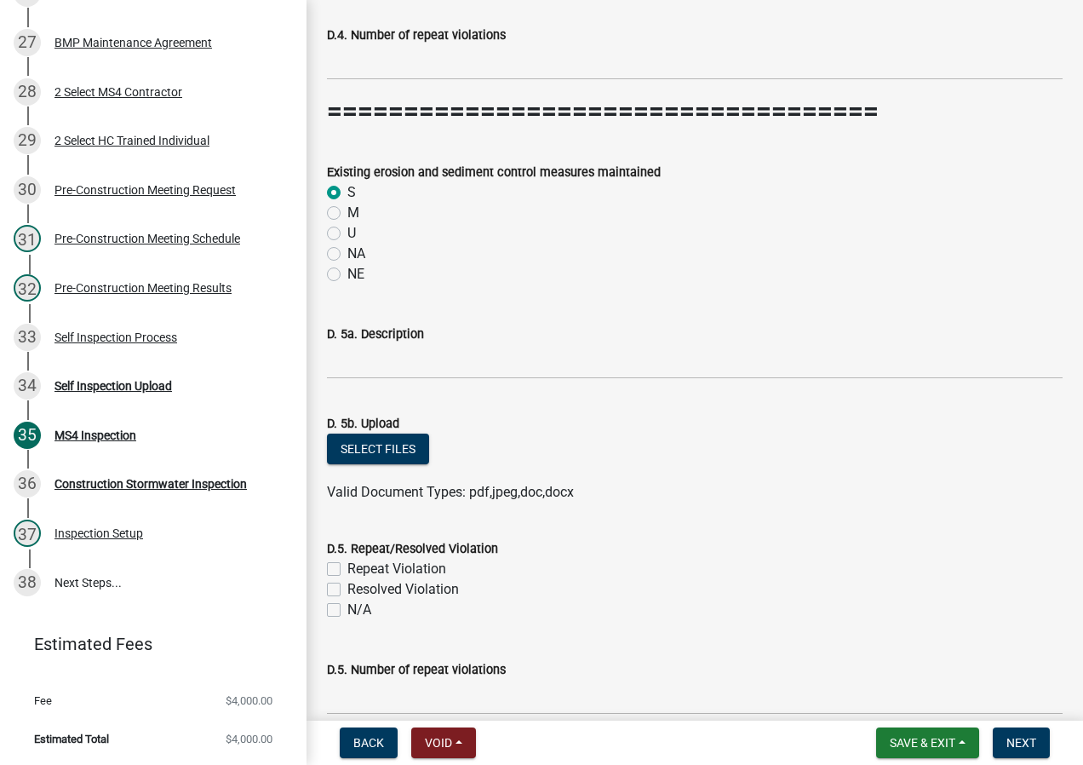
scroll to position [6814, 0]
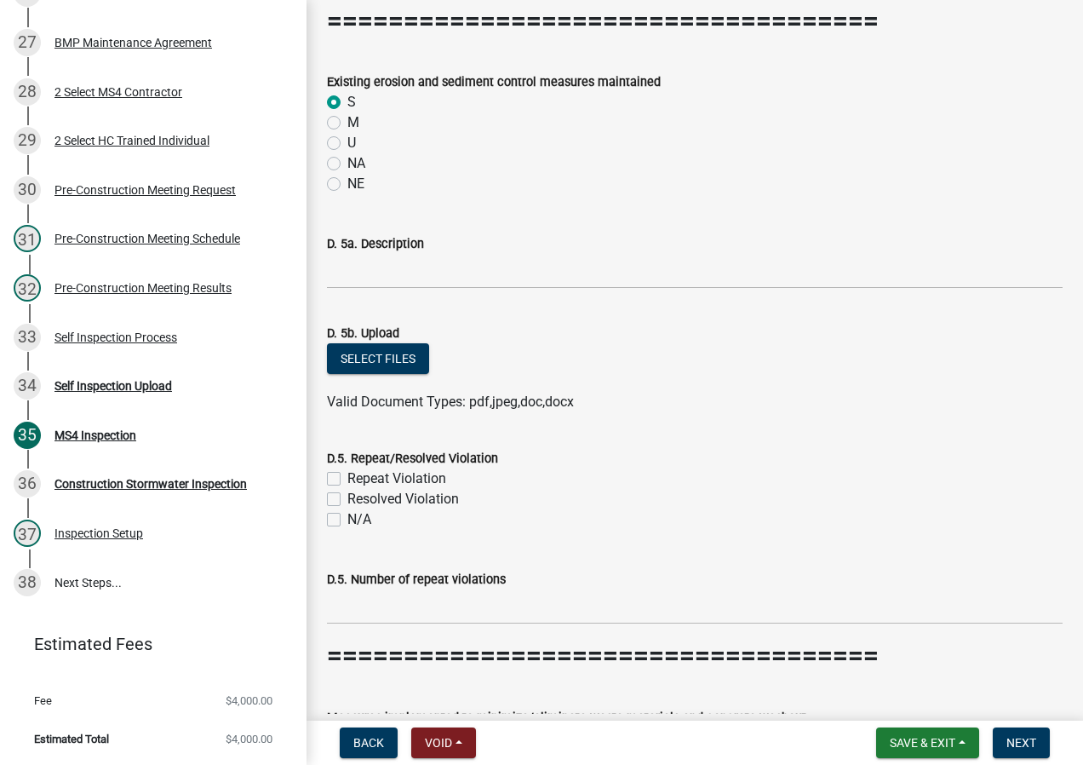
click at [348, 526] on label "N/A" at bounding box center [360, 519] width 24 height 20
click at [348, 520] on input "N/A" at bounding box center [353, 514] width 11 height 11
checkbox input "true"
checkbox input "false"
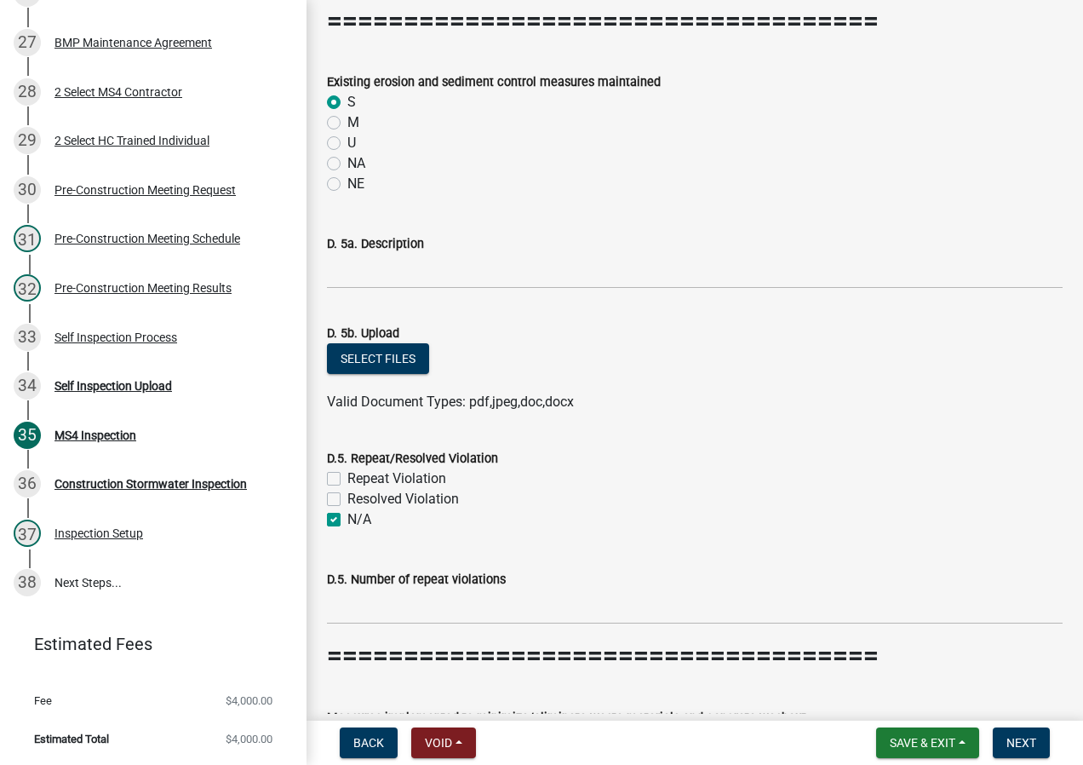
checkbox input "true"
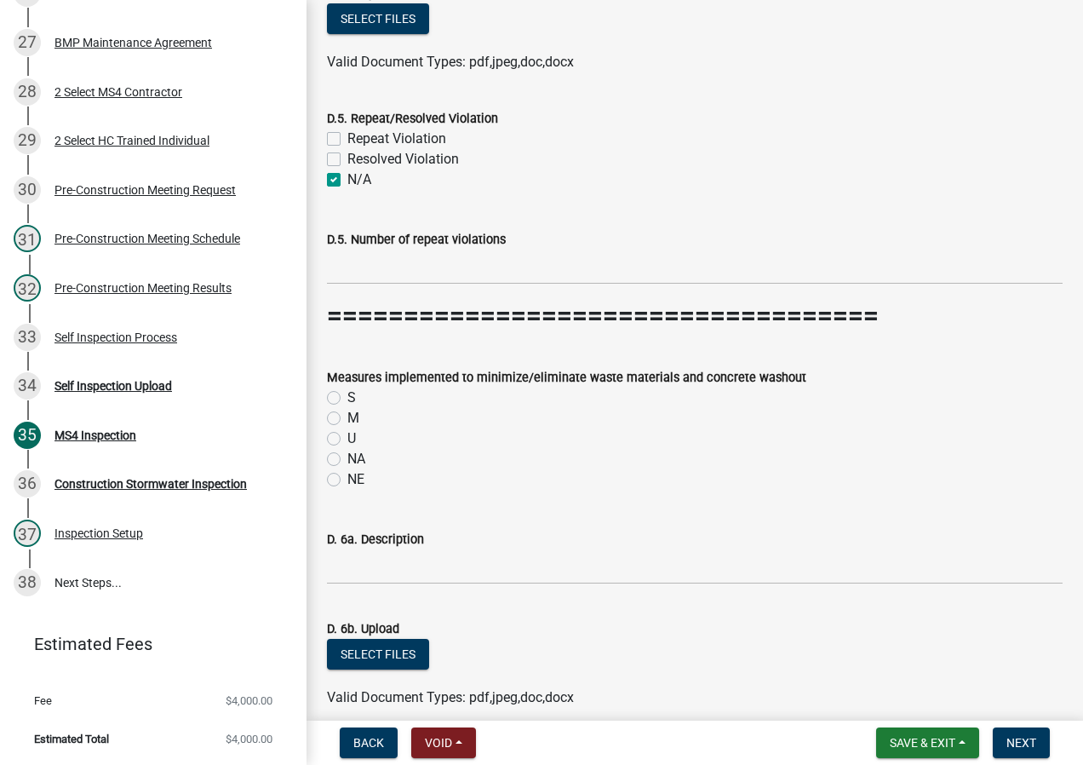
scroll to position [7154, 0]
click at [348, 398] on label "S" at bounding box center [352, 397] width 9 height 20
click at [348, 398] on input "S" at bounding box center [353, 392] width 11 height 11
radio input "true"
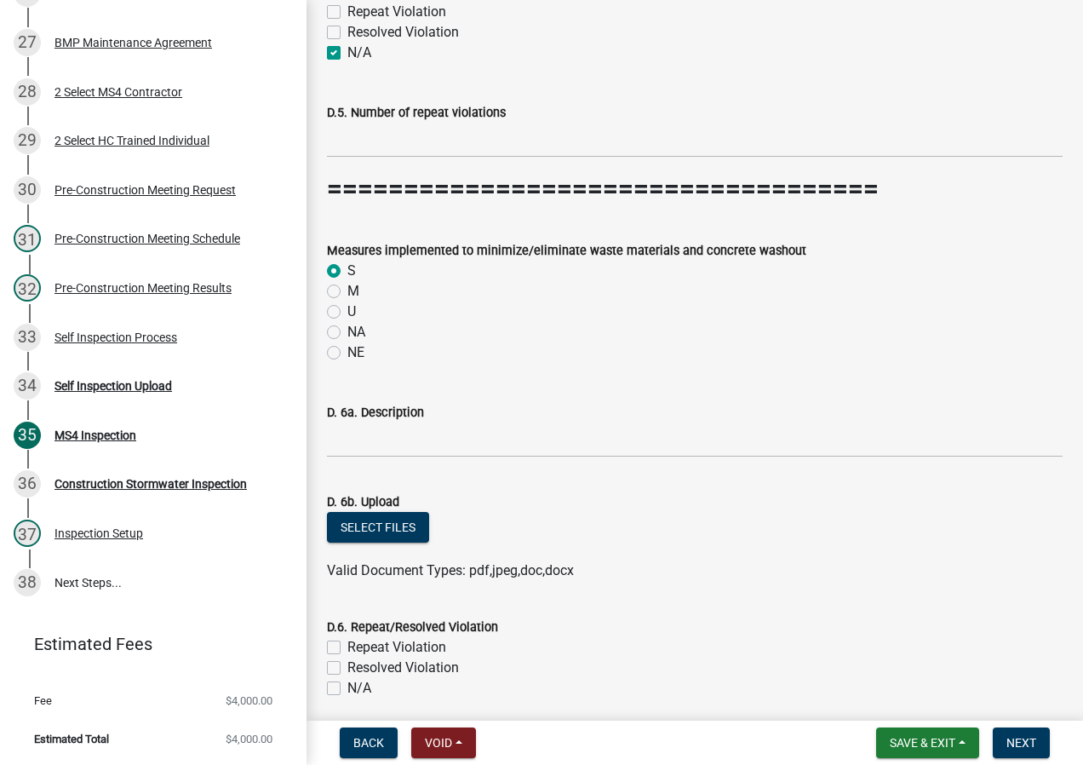
scroll to position [7495, 0]
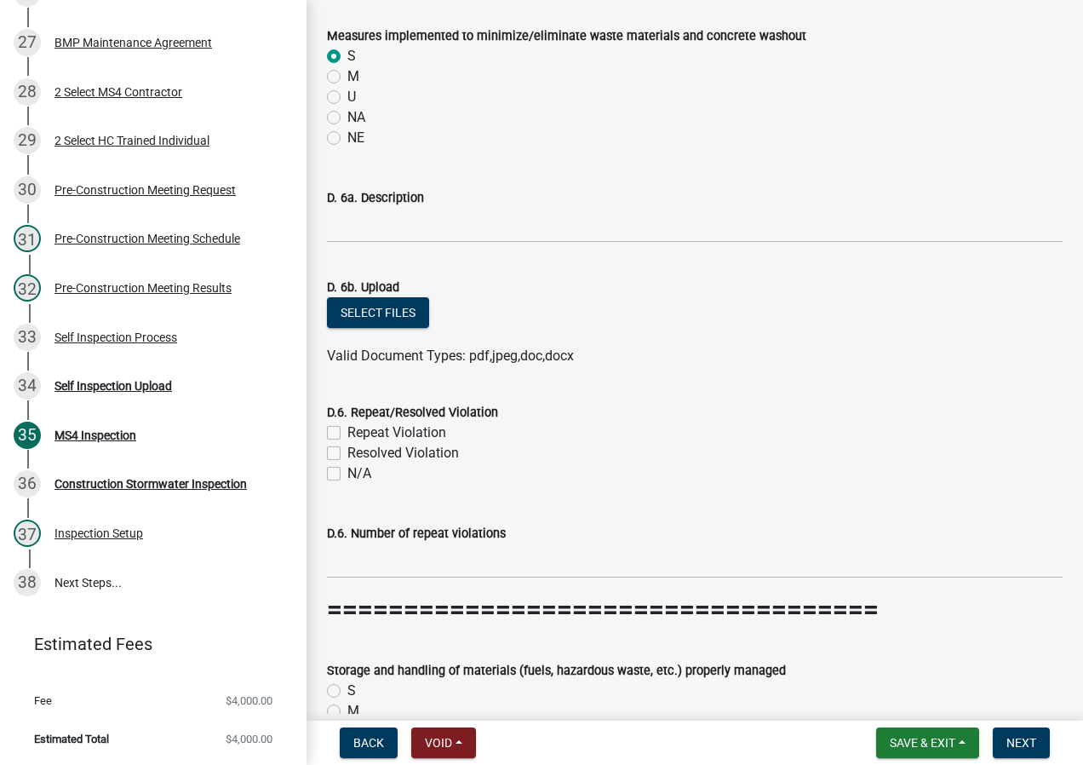
click at [348, 473] on label "N/A" at bounding box center [360, 473] width 24 height 20
click at [348, 473] on input "N/A" at bounding box center [353, 468] width 11 height 11
checkbox input "true"
checkbox input "false"
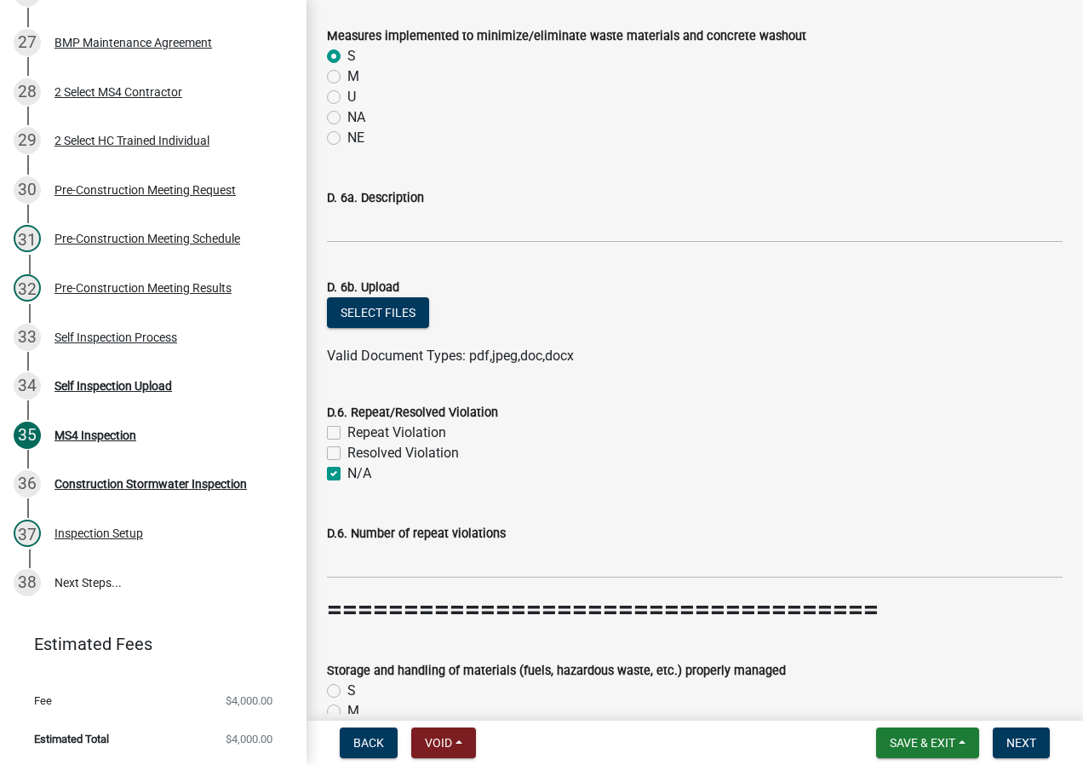
checkbox input "true"
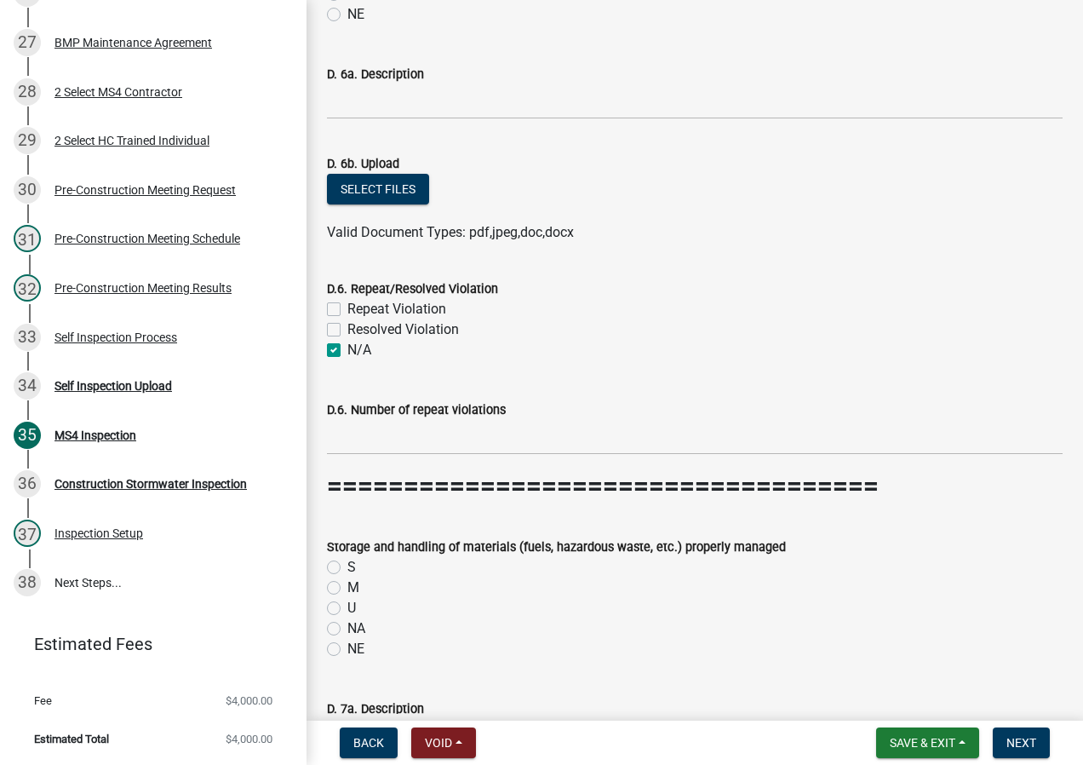
scroll to position [7751, 0]
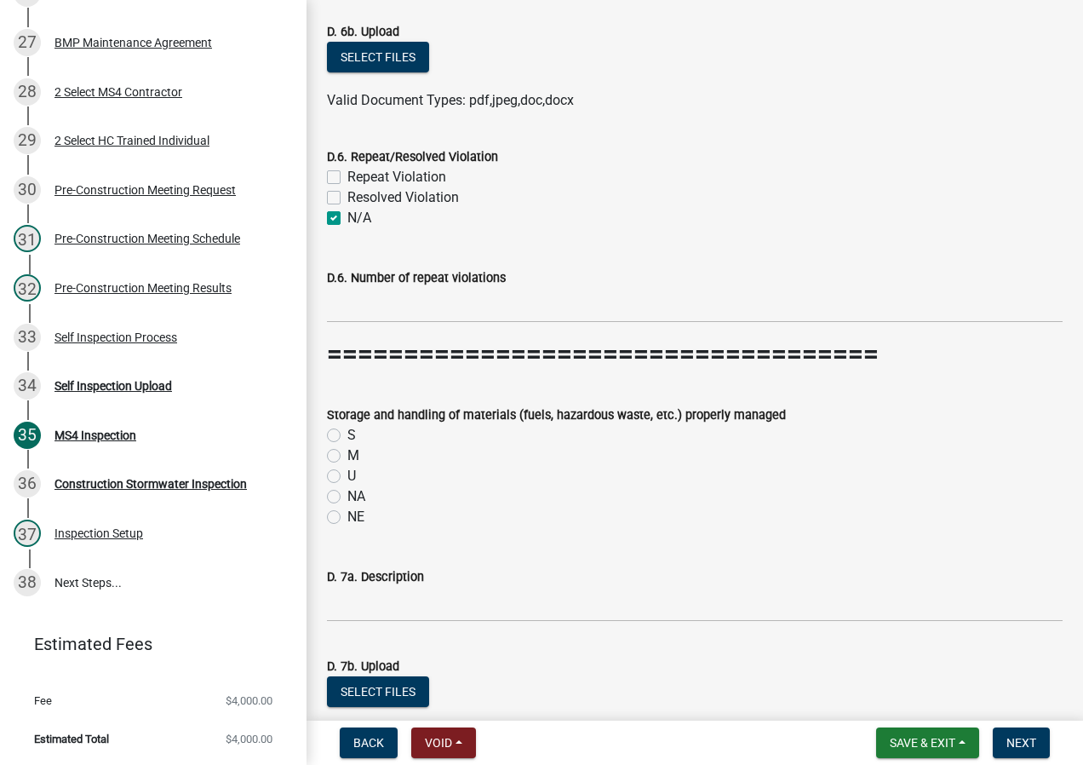
click at [348, 433] on label "S" at bounding box center [352, 435] width 9 height 20
click at [348, 433] on input "S" at bounding box center [353, 430] width 11 height 11
radio input "true"
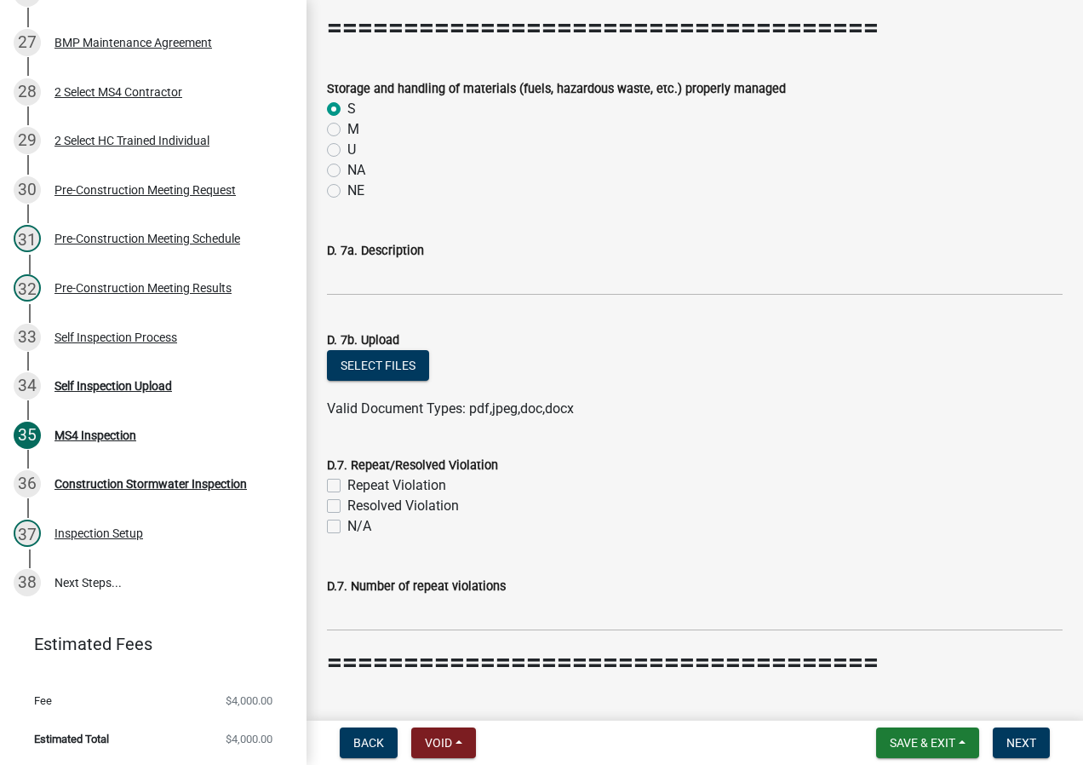
scroll to position [8091, 0]
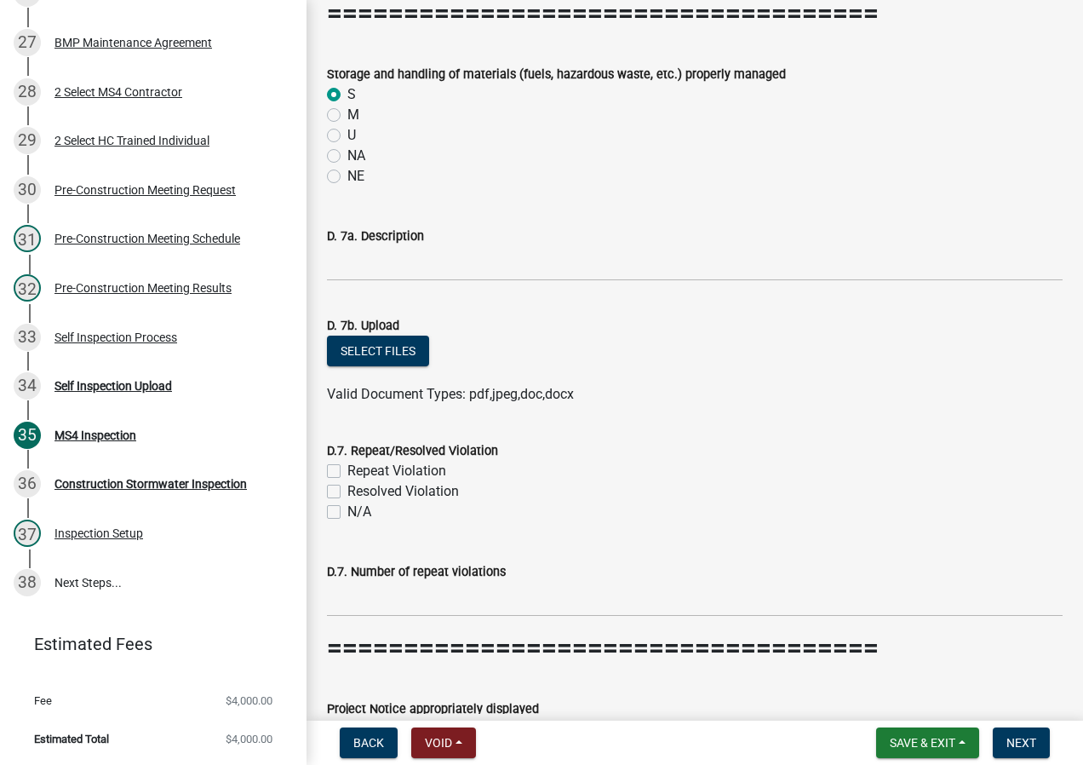
click at [348, 510] on label "N/A" at bounding box center [360, 512] width 24 height 20
click at [348, 510] on input "N/A" at bounding box center [353, 507] width 11 height 11
checkbox input "true"
checkbox input "false"
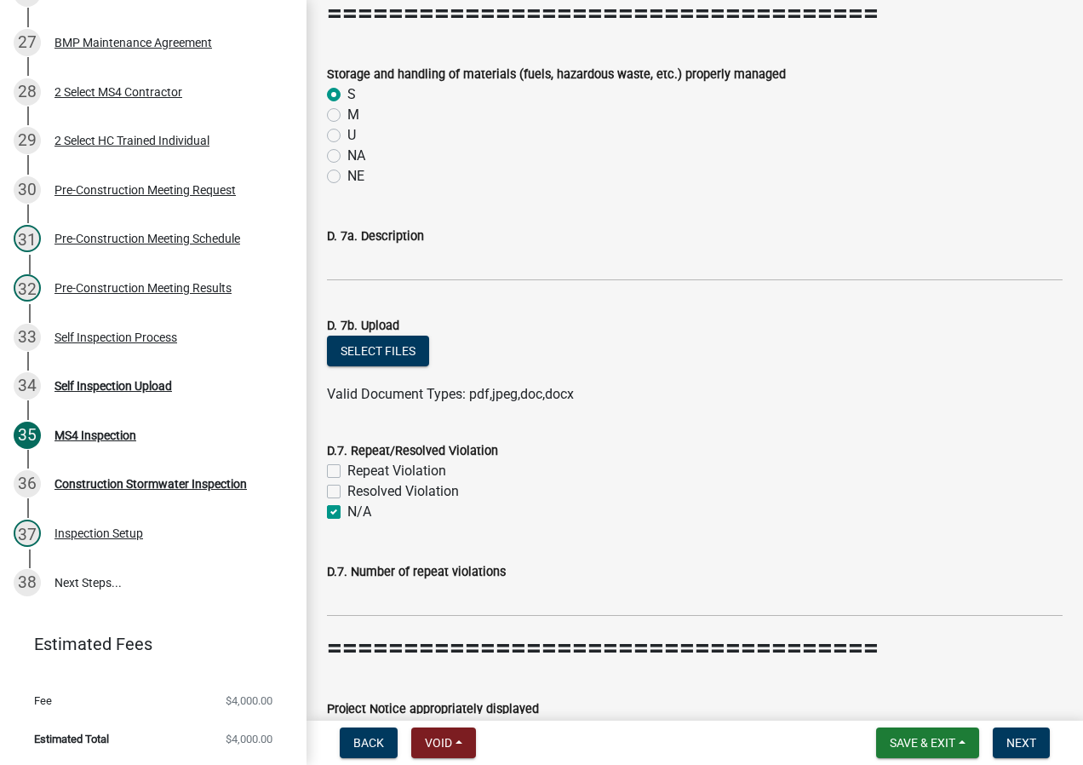
checkbox input "true"
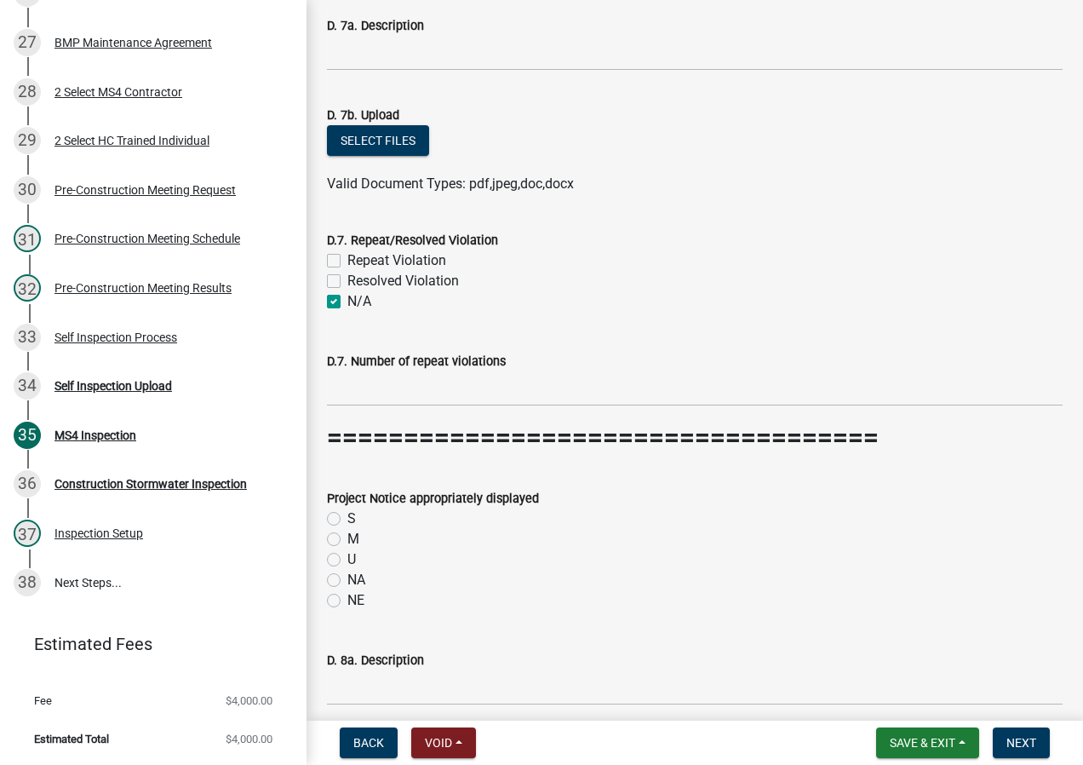
scroll to position [8432, 0]
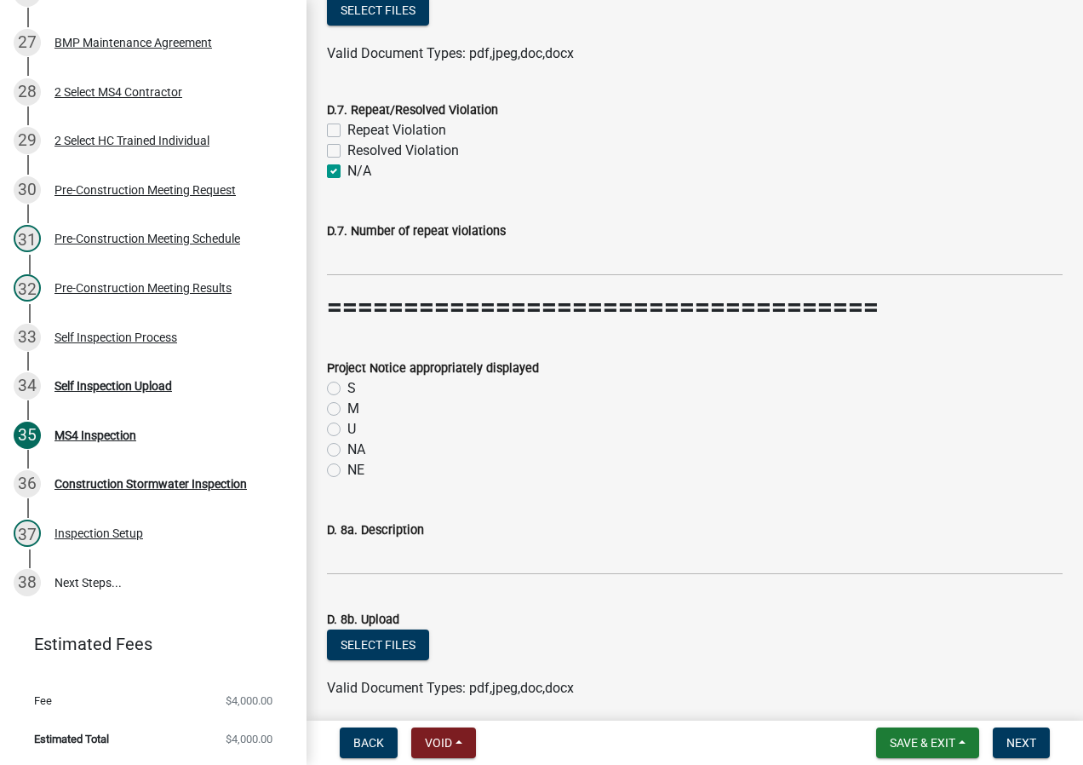
click at [348, 409] on label "M" at bounding box center [354, 409] width 12 height 20
click at [348, 409] on input "M" at bounding box center [353, 404] width 11 height 11
radio input "true"
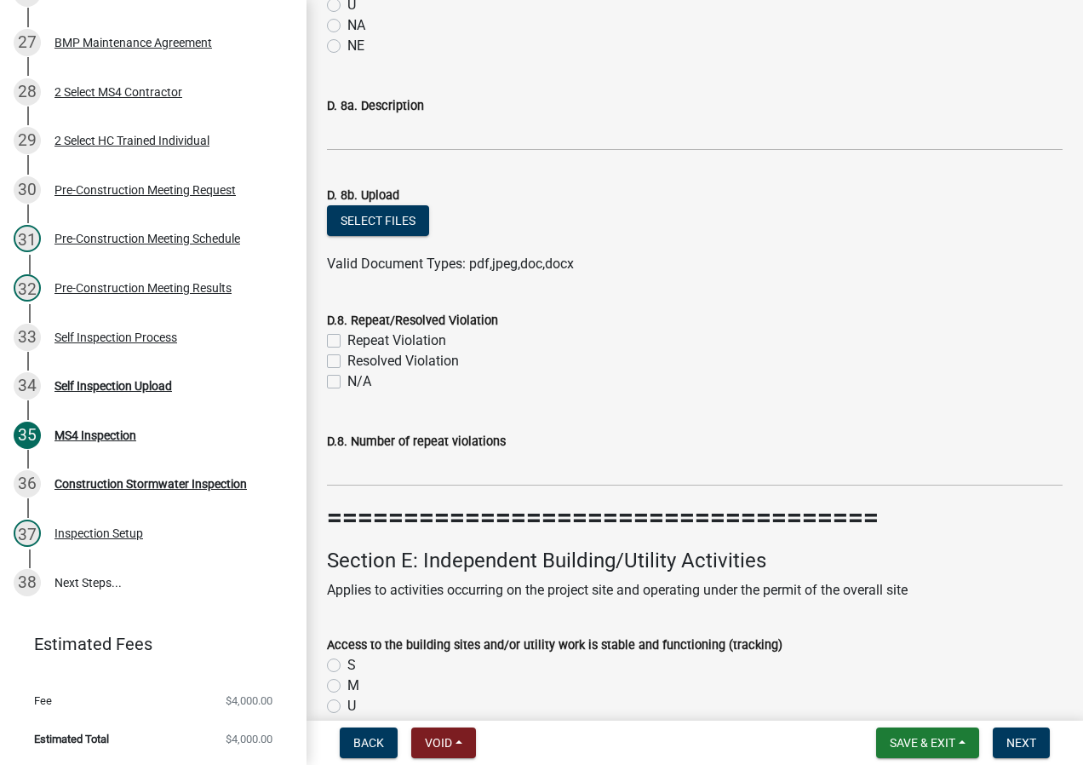
scroll to position [8858, 0]
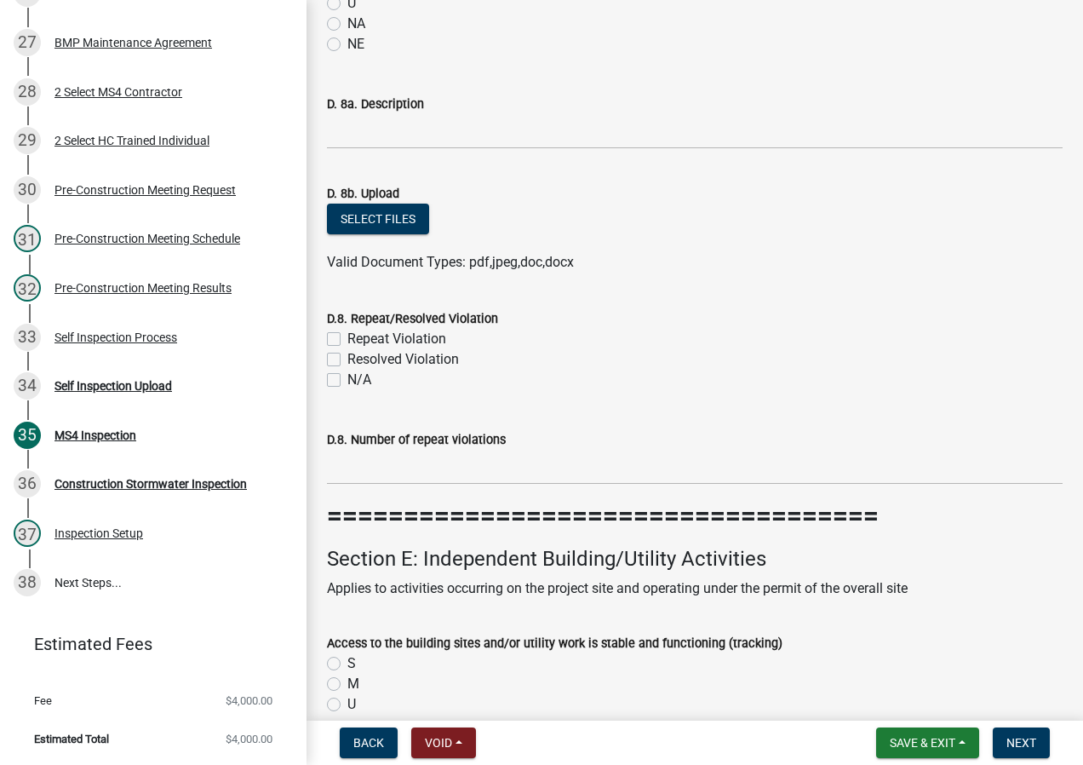
click at [348, 382] on label "N/A" at bounding box center [360, 380] width 24 height 20
click at [348, 381] on input "N/A" at bounding box center [353, 375] width 11 height 11
checkbox input "true"
checkbox input "false"
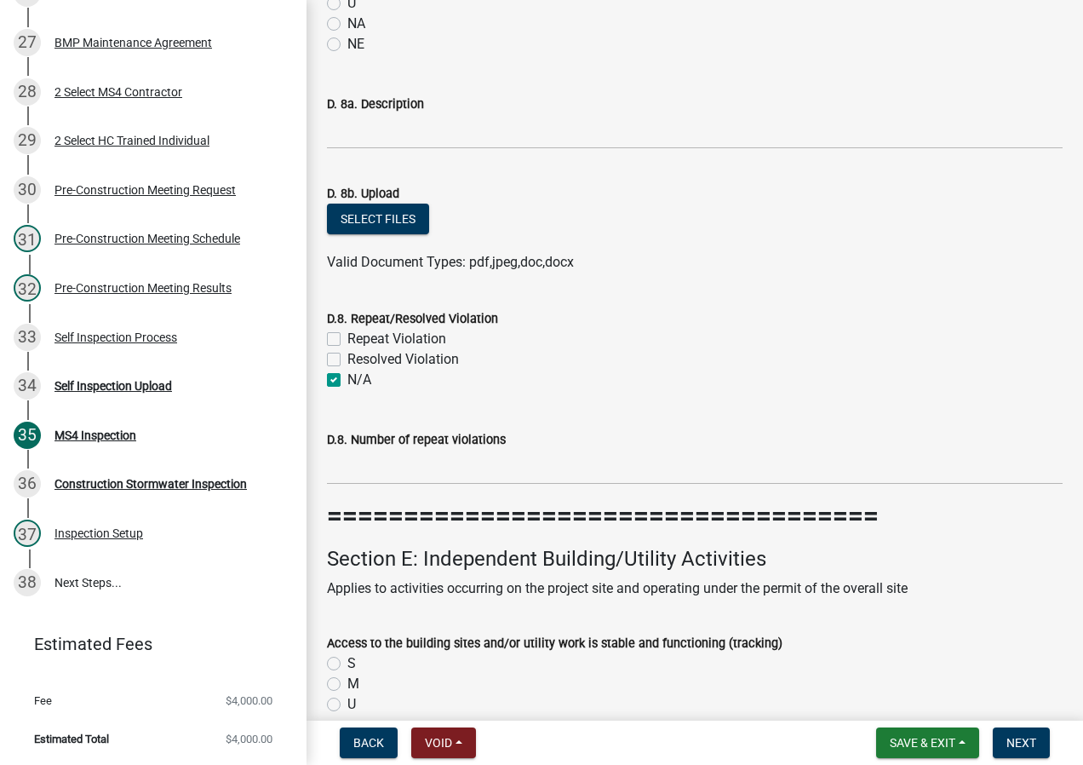
checkbox input "true"
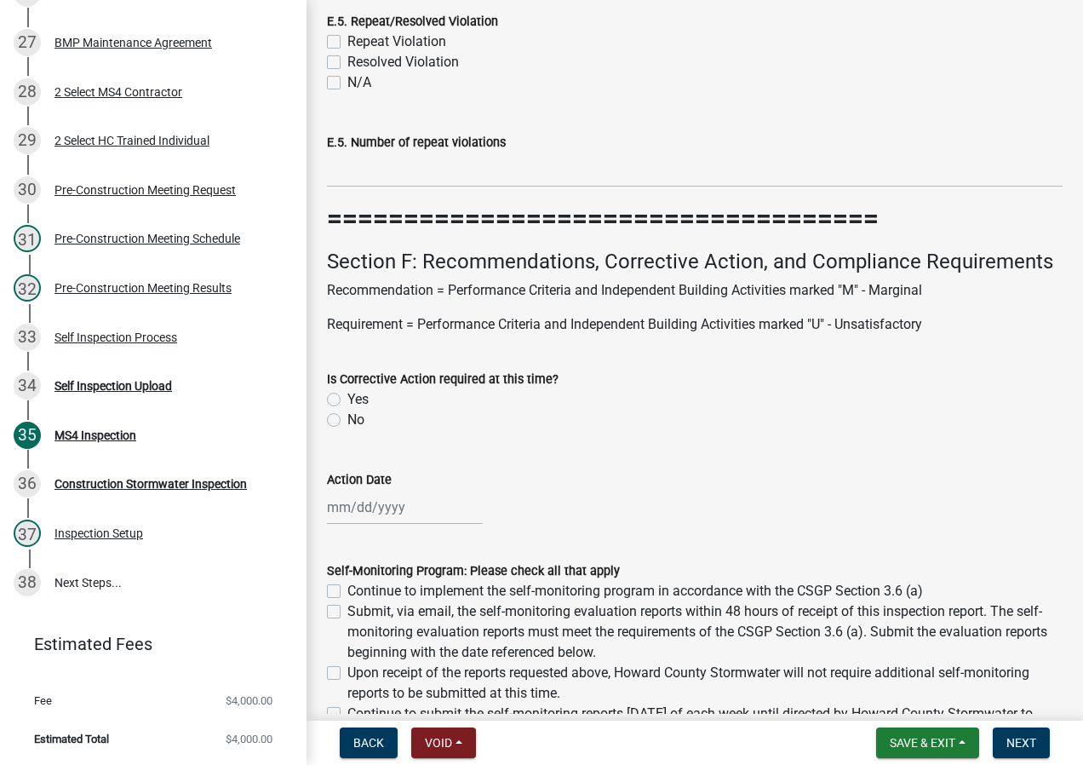
scroll to position [12435, 0]
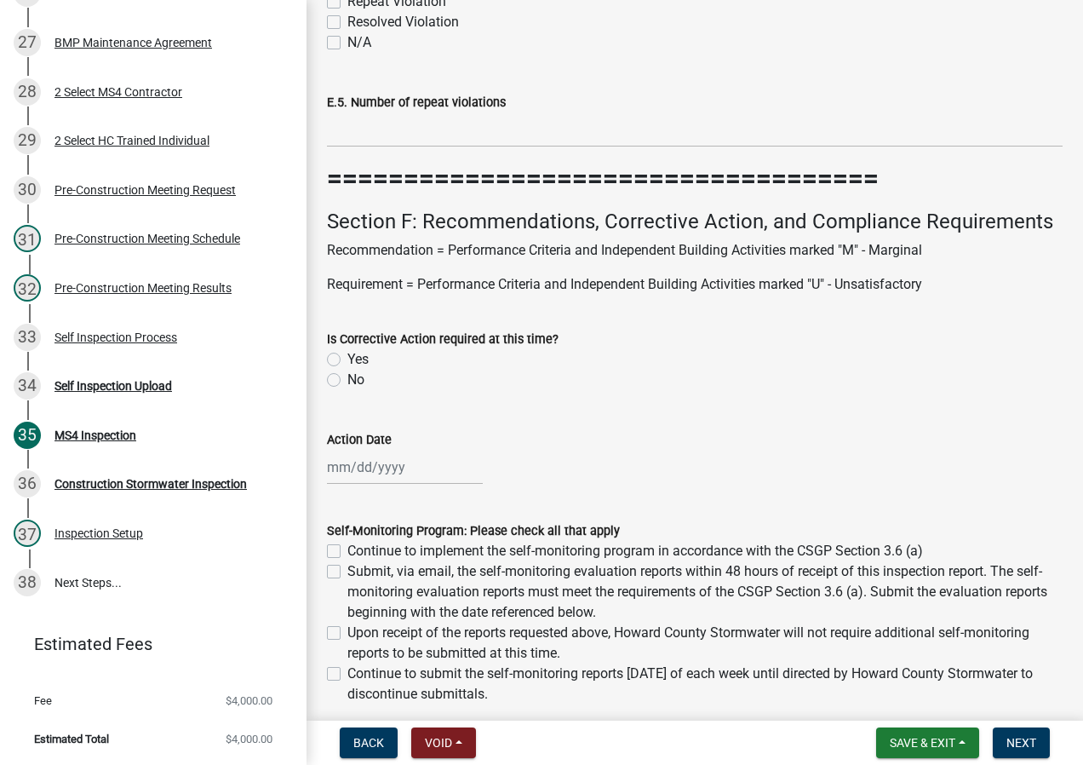
click at [348, 380] on label "No" at bounding box center [356, 380] width 17 height 20
click at [348, 380] on input "No" at bounding box center [353, 375] width 11 height 11
radio input "true"
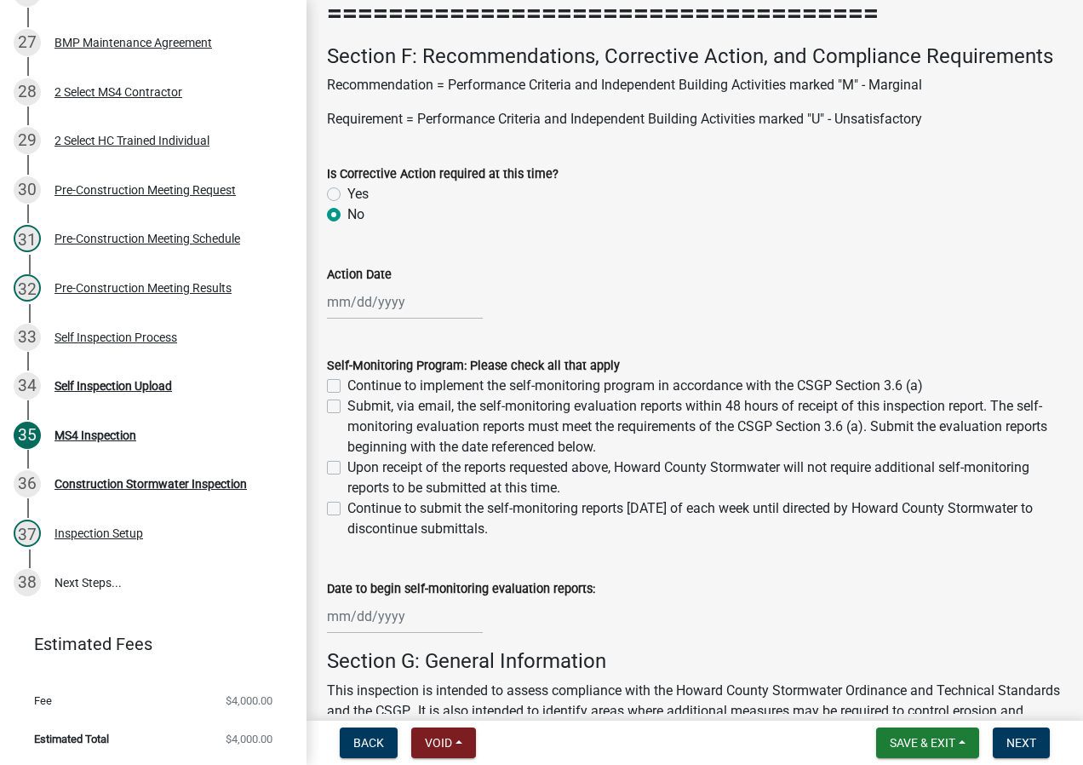
scroll to position [12605, 0]
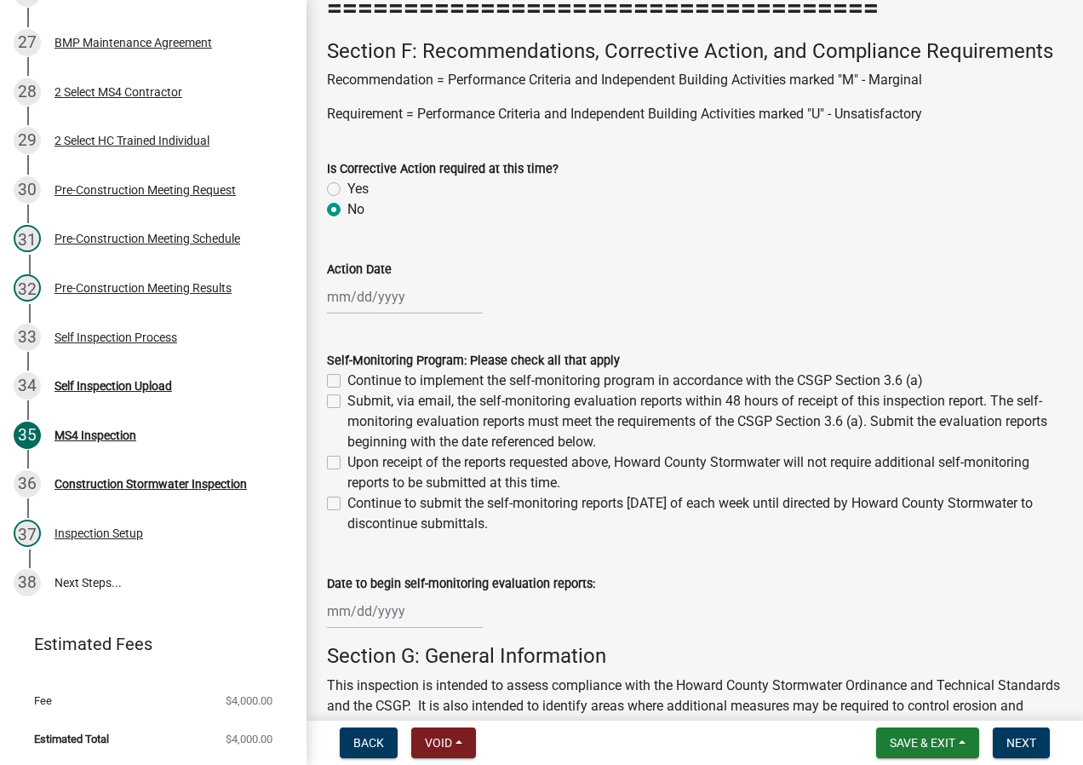
click at [348, 381] on label "Continue to implement the self-monitoring program in accordance with the CSGP S…" at bounding box center [636, 380] width 576 height 20
click at [348, 381] on input "Continue to implement the self-monitoring program in accordance with the CSGP S…" at bounding box center [353, 375] width 11 height 11
checkbox input "true"
checkbox input "false"
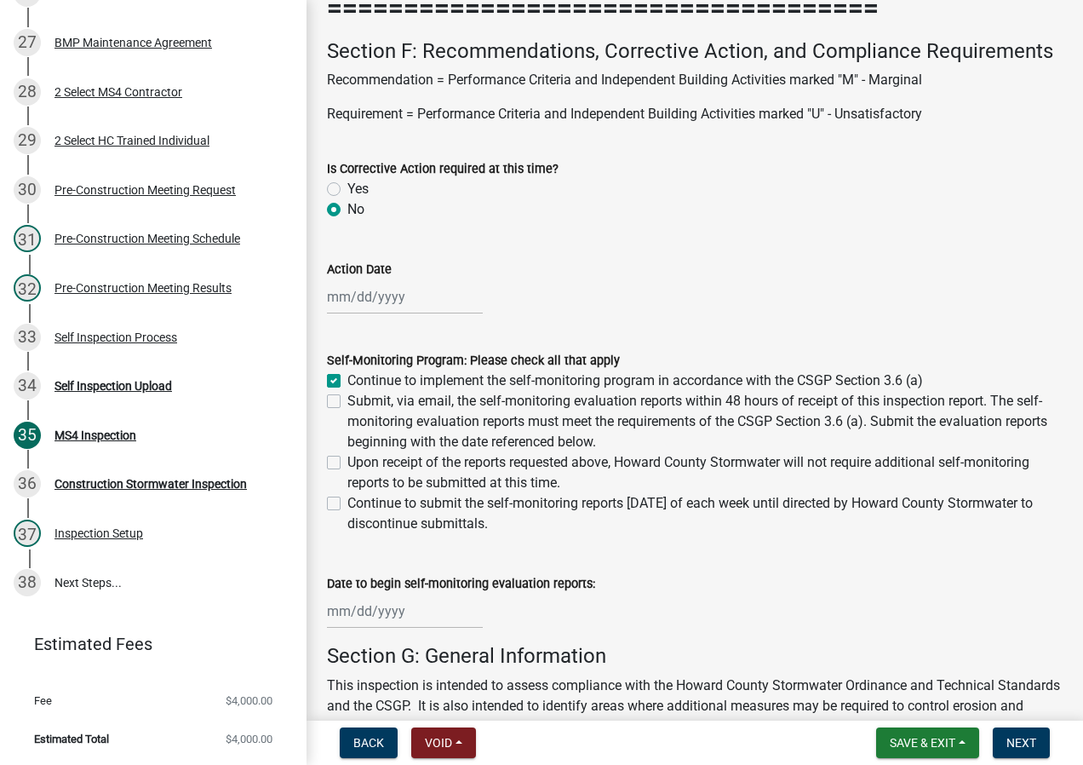
checkbox input "false"
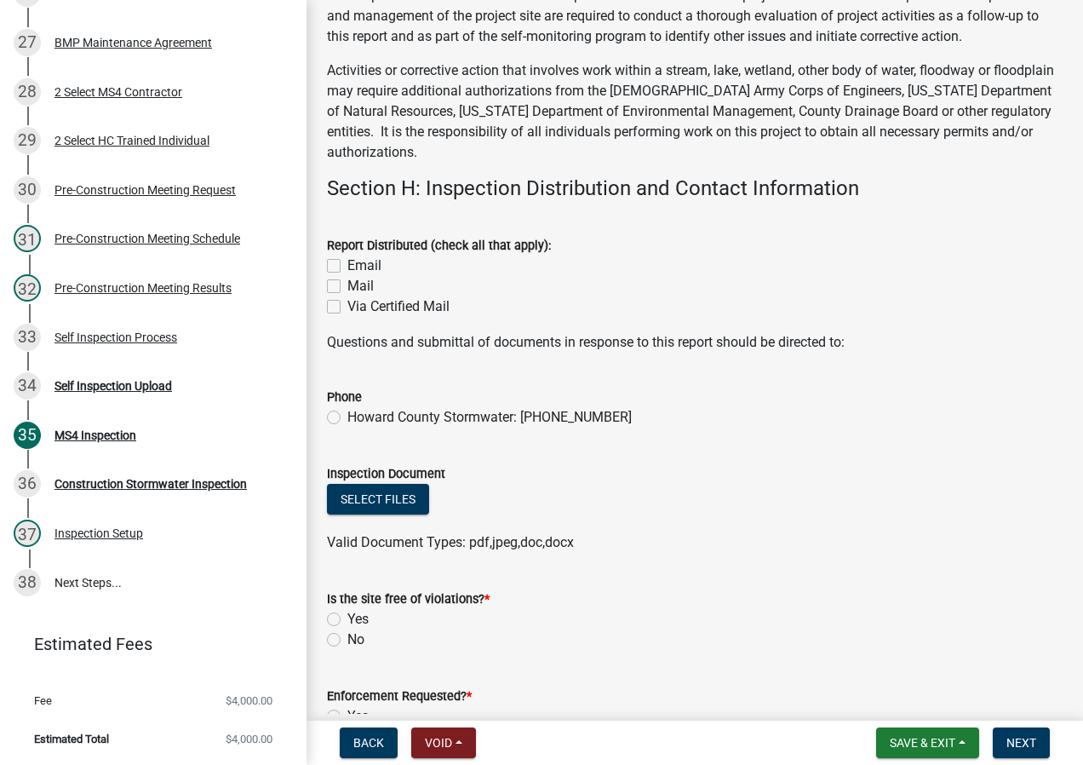
scroll to position [13457, 0]
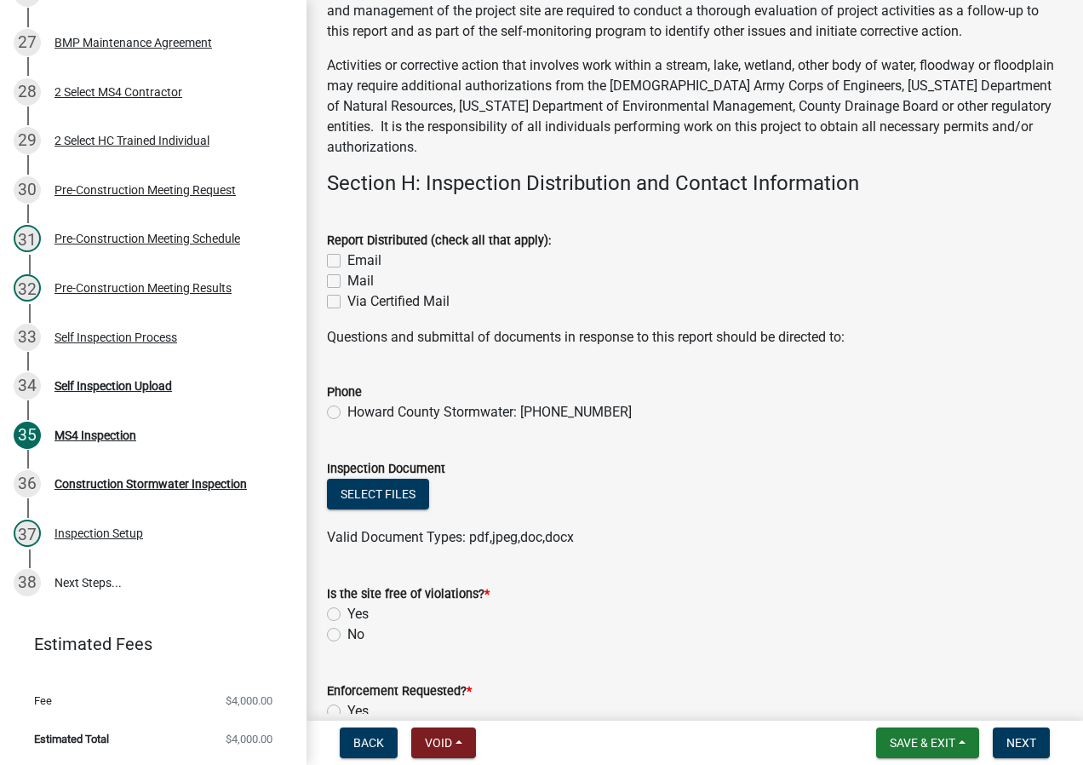
click at [348, 271] on label "Email" at bounding box center [365, 260] width 34 height 20
click at [348, 261] on input "Email" at bounding box center [353, 255] width 11 height 11
checkbox input "true"
checkbox input "false"
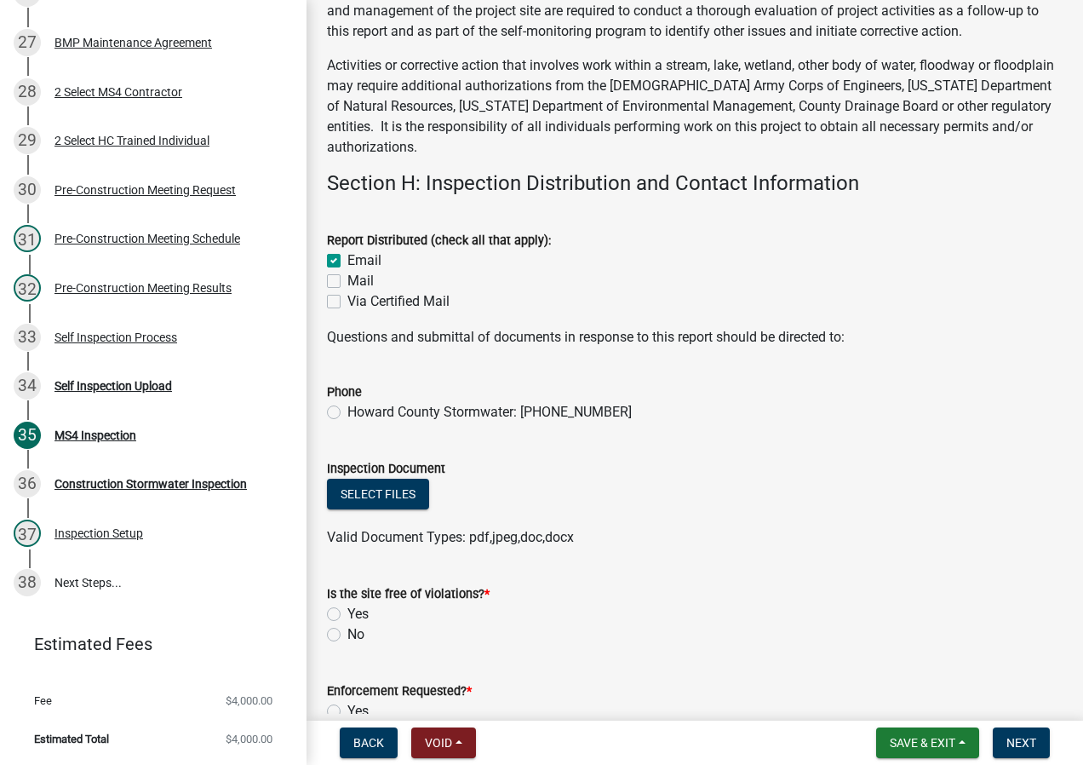
click at [348, 422] on label "Howard County Stormwater: [PHONE_NUMBER]" at bounding box center [490, 412] width 284 height 20
click at [348, 413] on input "Howard County Stormwater: [PHONE_NUMBER]" at bounding box center [353, 407] width 11 height 11
radio input "true"
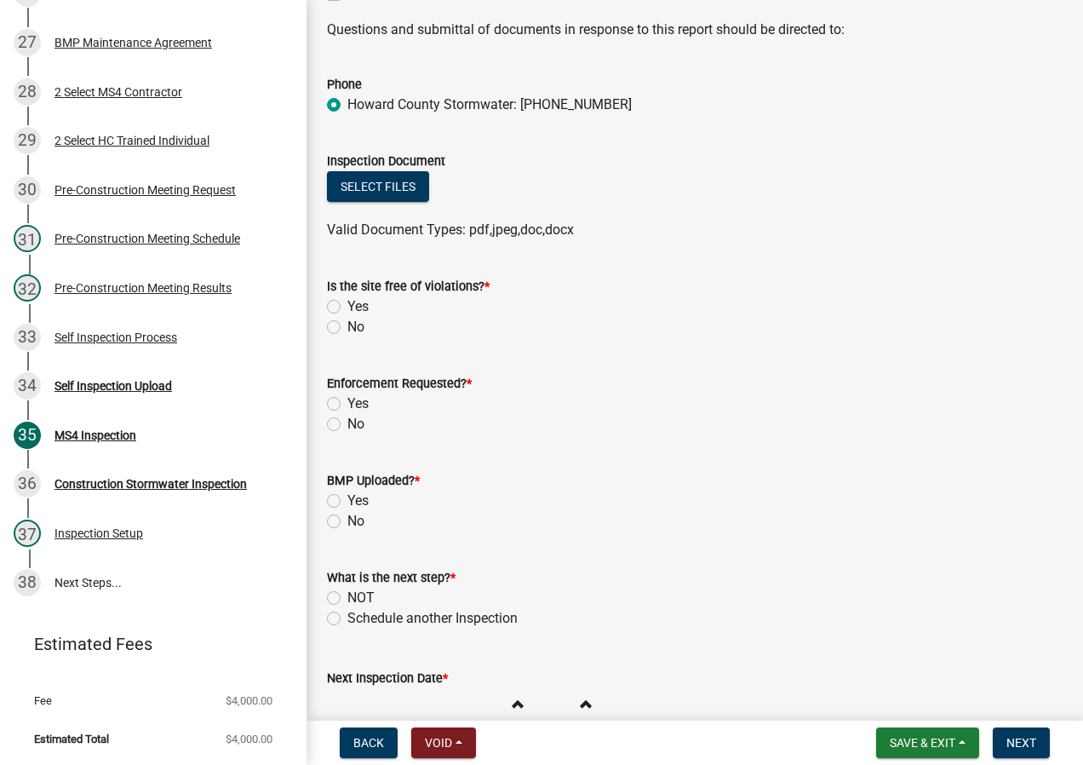
scroll to position [13798, 0]
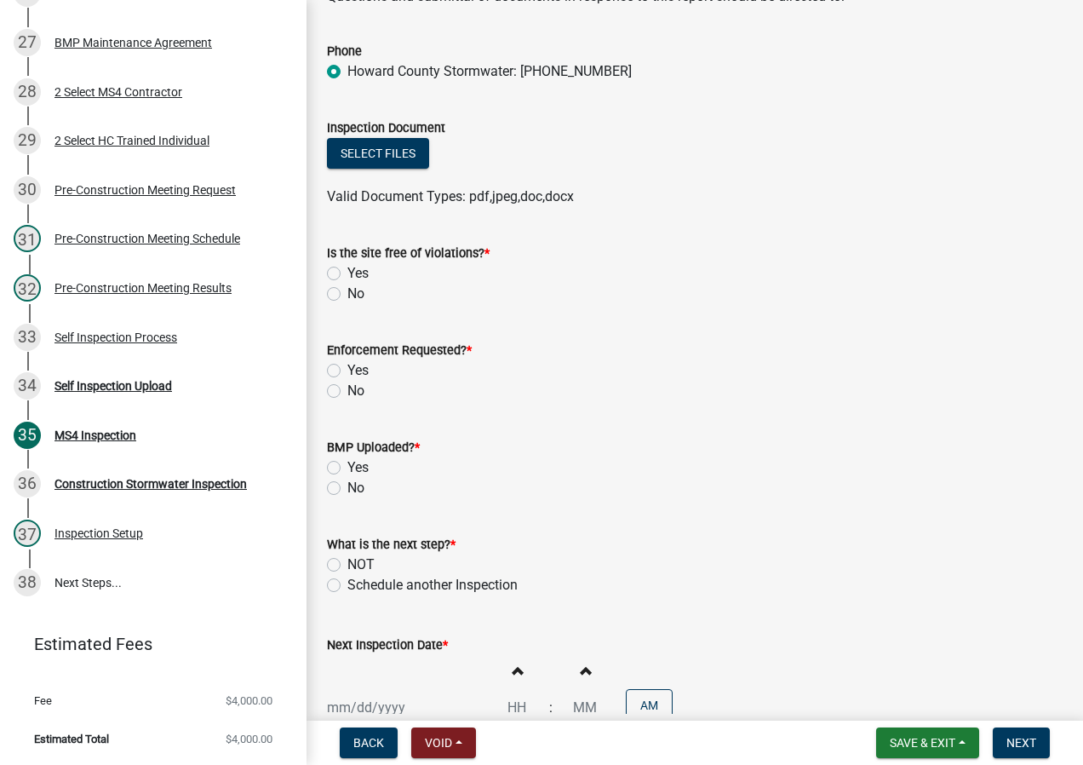
click at [348, 284] on label "Yes" at bounding box center [358, 273] width 21 height 20
click at [348, 274] on input "Yes" at bounding box center [353, 268] width 11 height 11
radio input "true"
click at [348, 401] on label "No" at bounding box center [356, 391] width 17 height 20
click at [348, 392] on input "No" at bounding box center [353, 386] width 11 height 11
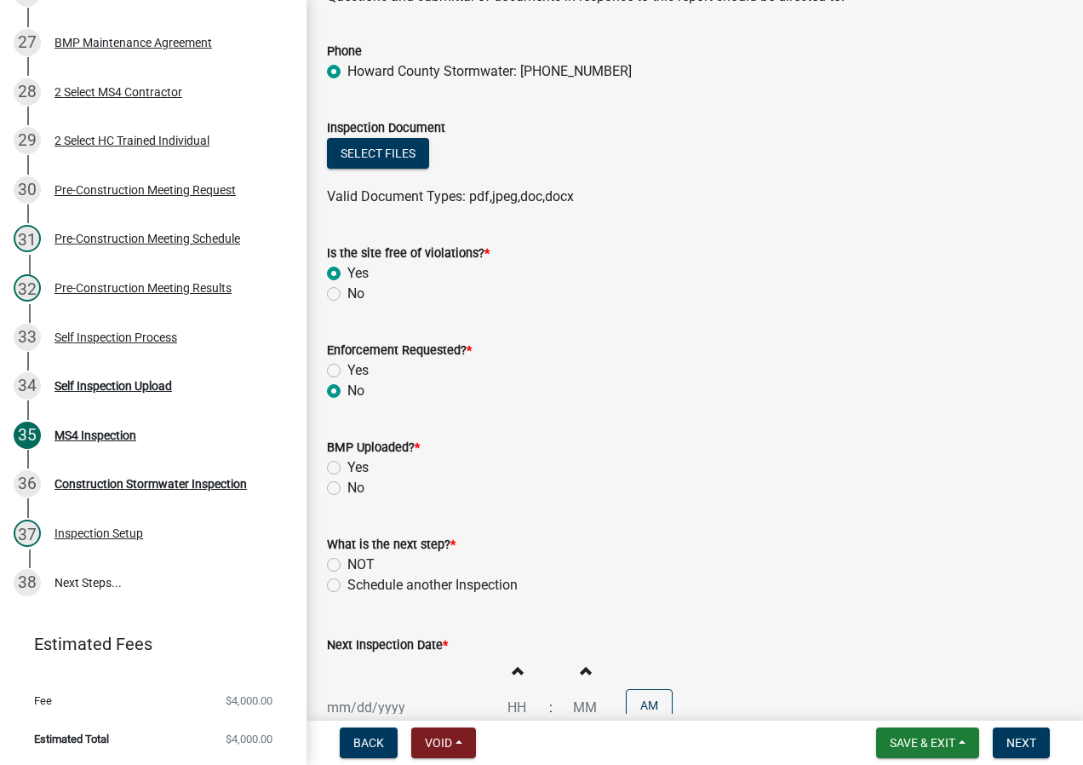
radio input "true"
click at [348, 498] on label "No" at bounding box center [356, 488] width 17 height 20
click at [348, 489] on input "No" at bounding box center [353, 483] width 11 height 11
radio input "true"
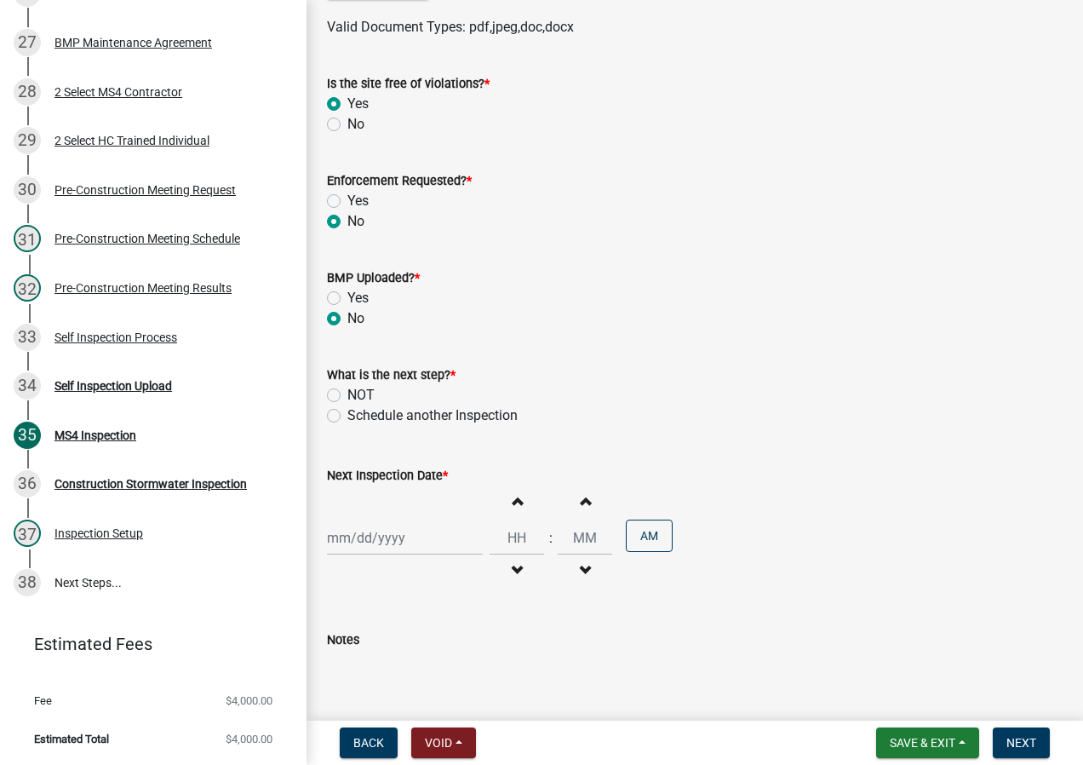
scroll to position [13968, 0]
click at [348, 425] on label "Schedule another Inspection" at bounding box center [433, 415] width 170 height 20
click at [348, 416] on input "Schedule another Inspection" at bounding box center [353, 410] width 11 height 11
radio input "true"
click at [411, 554] on div at bounding box center [405, 537] width 156 height 35
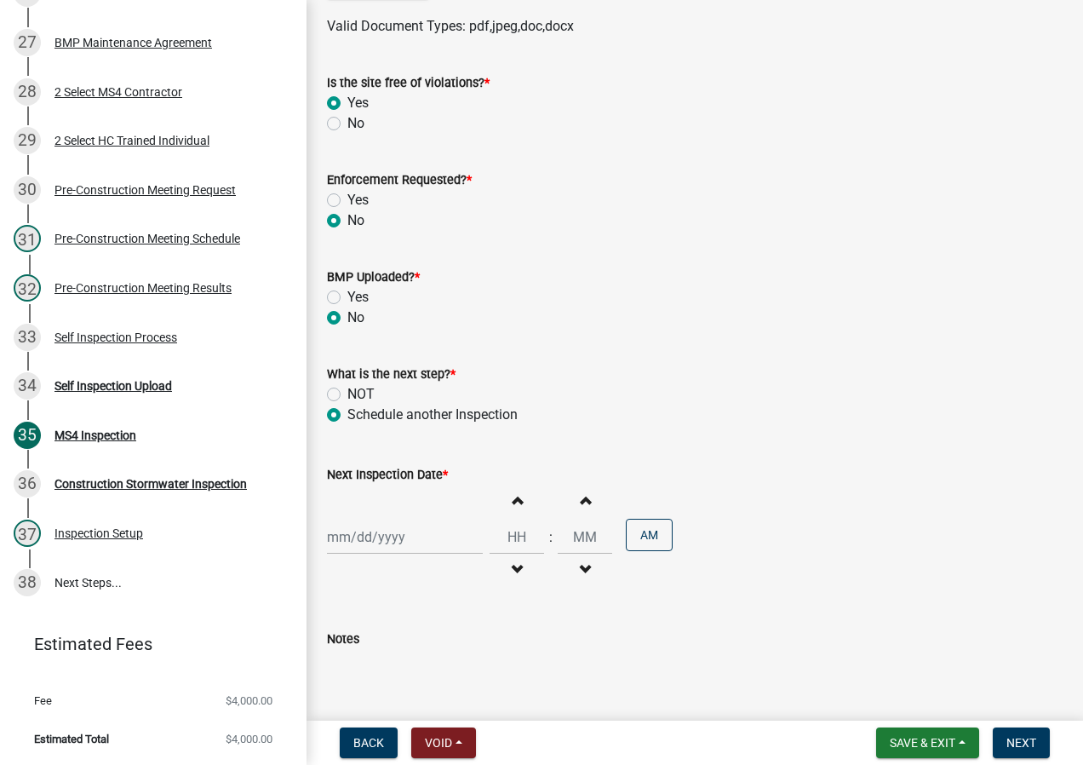
select select "9"
select select "2025"
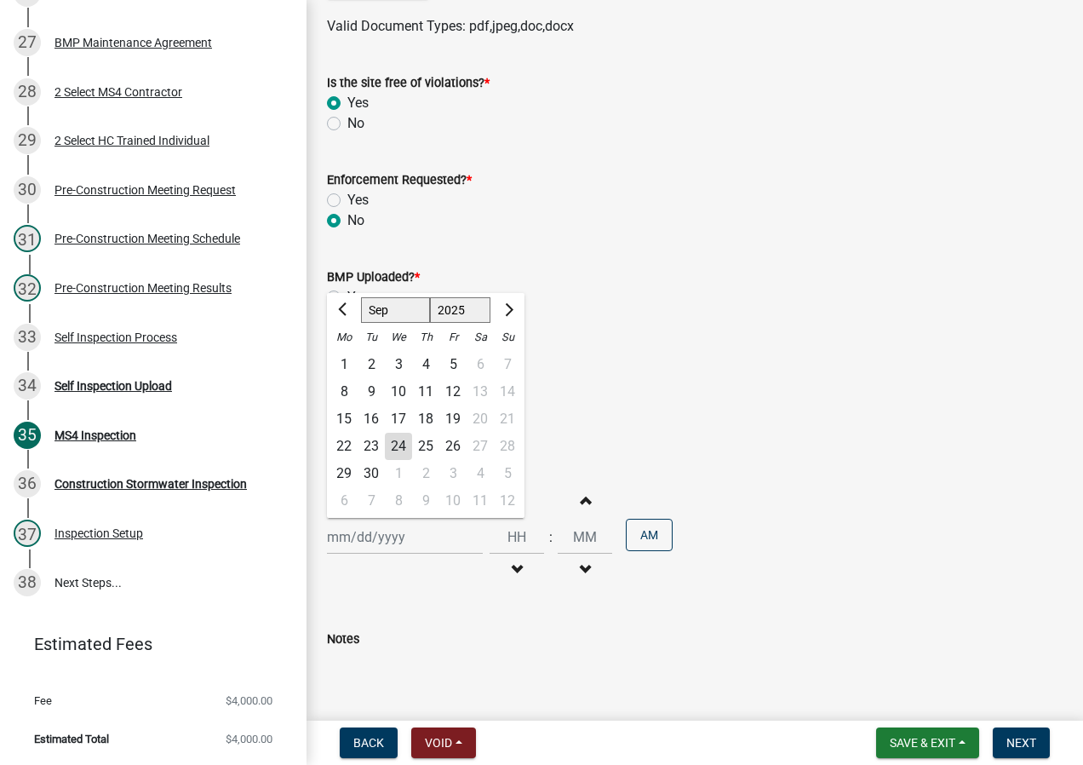
click at [374, 487] on div "30" at bounding box center [371, 473] width 27 height 27
type input "[DATE]"
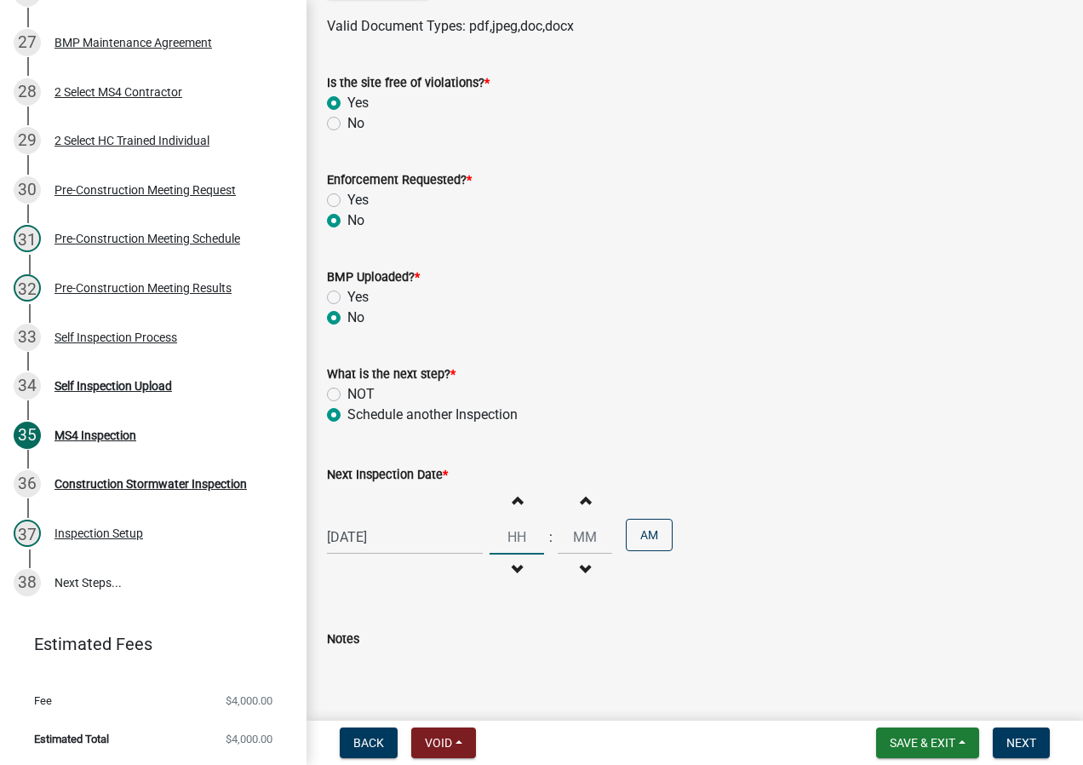
click at [517, 554] on input "Hours" at bounding box center [517, 537] width 55 height 35
type input "09"
type input "00"
click at [640, 463] on div "Next Inspection Date * [DATE] Increment hours 09 Decrement hours : Increment mi…" at bounding box center [695, 514] width 736 height 149
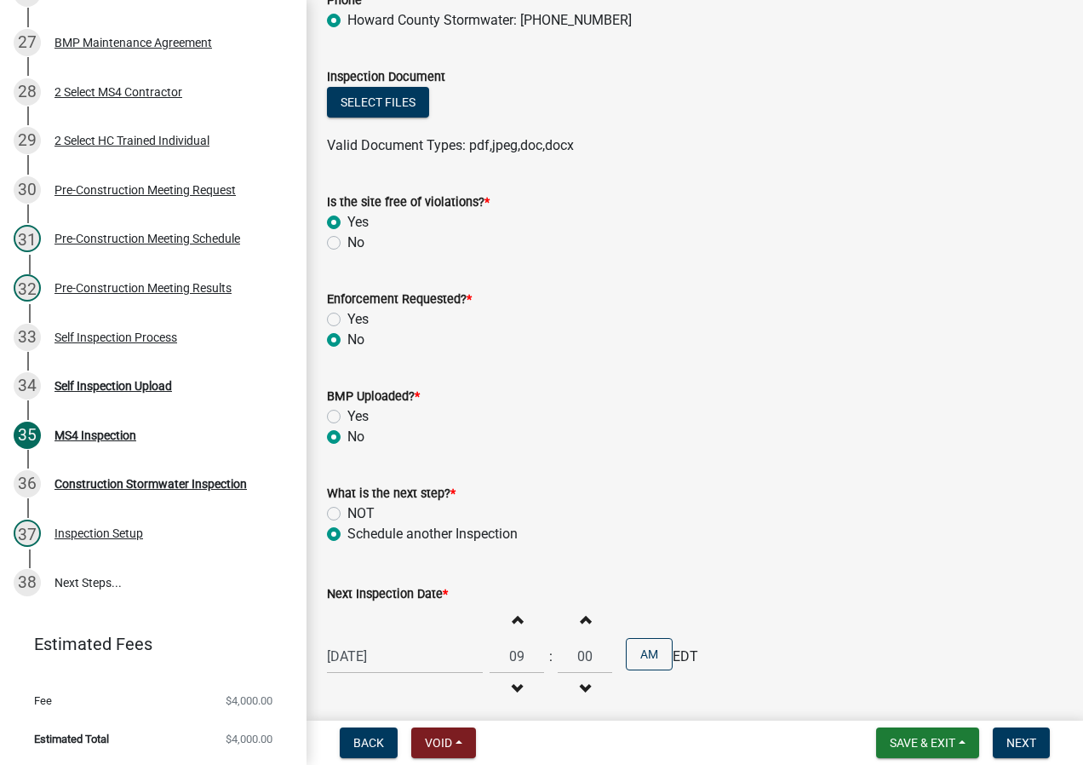
scroll to position [13713, 0]
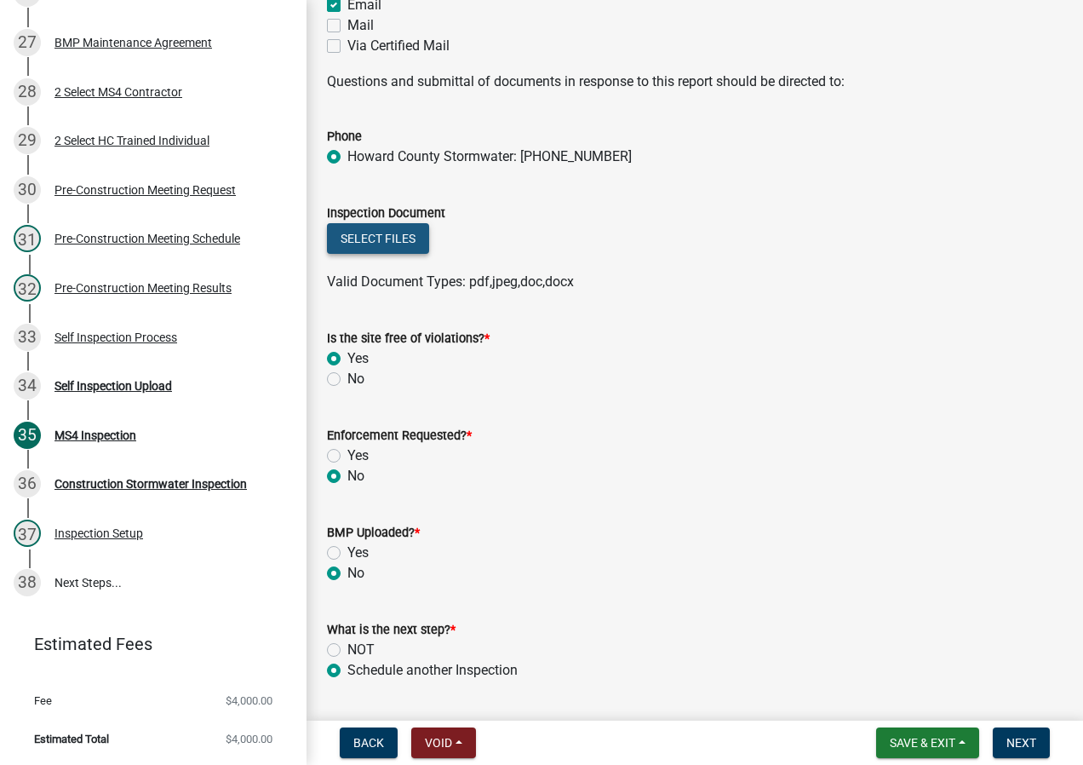
click at [393, 254] on button "Select files" at bounding box center [378, 238] width 102 height 31
click at [400, 254] on button "Select files" at bounding box center [378, 238] width 102 height 31
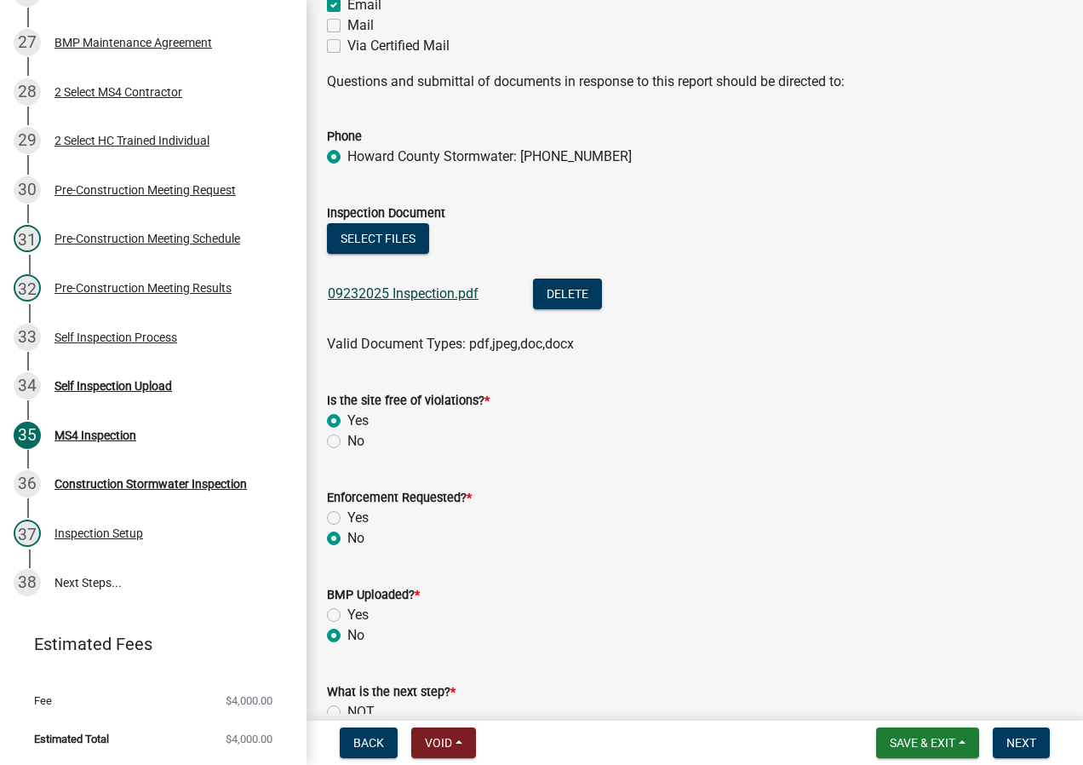
click at [418, 302] on link "09232025 Inspection.pdf" at bounding box center [403, 293] width 151 height 16
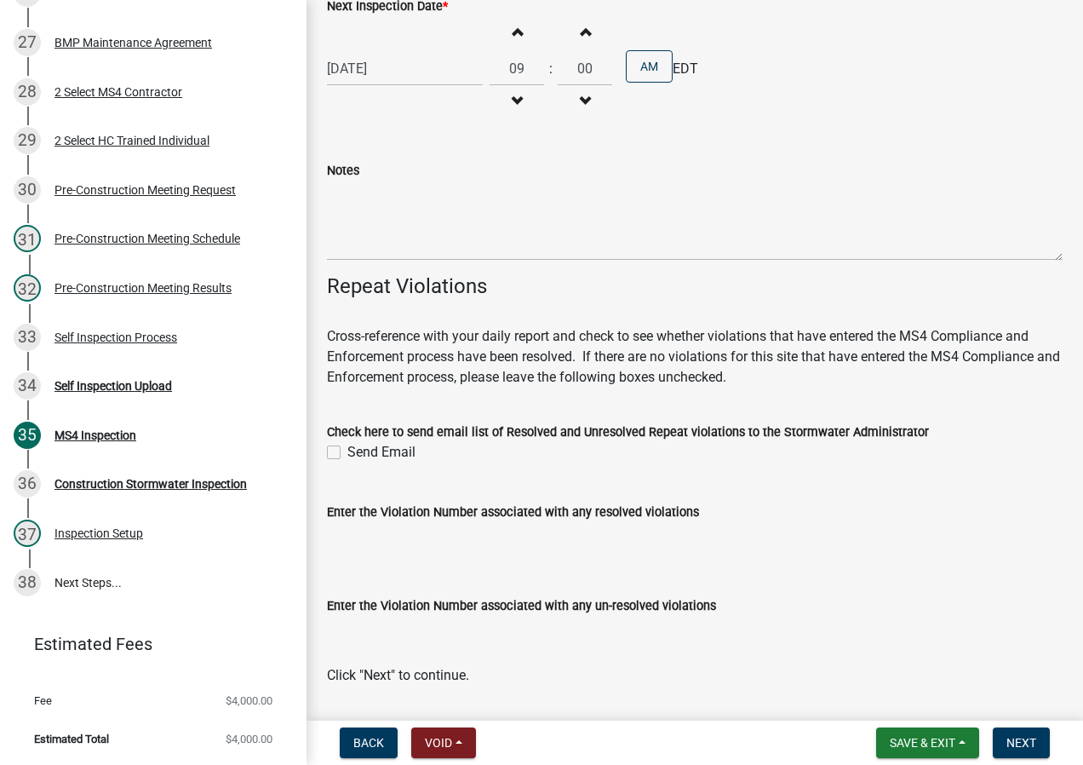
scroll to position [14571, 0]
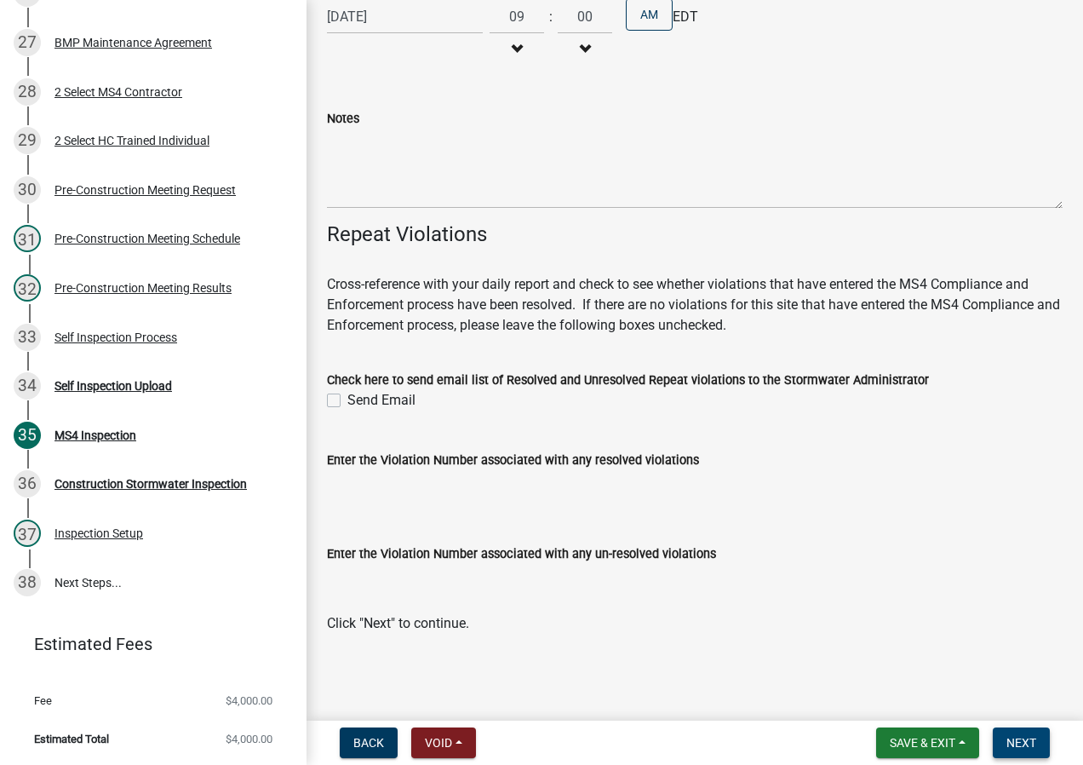
click at [1030, 741] on span "Next" at bounding box center [1022, 743] width 30 height 14
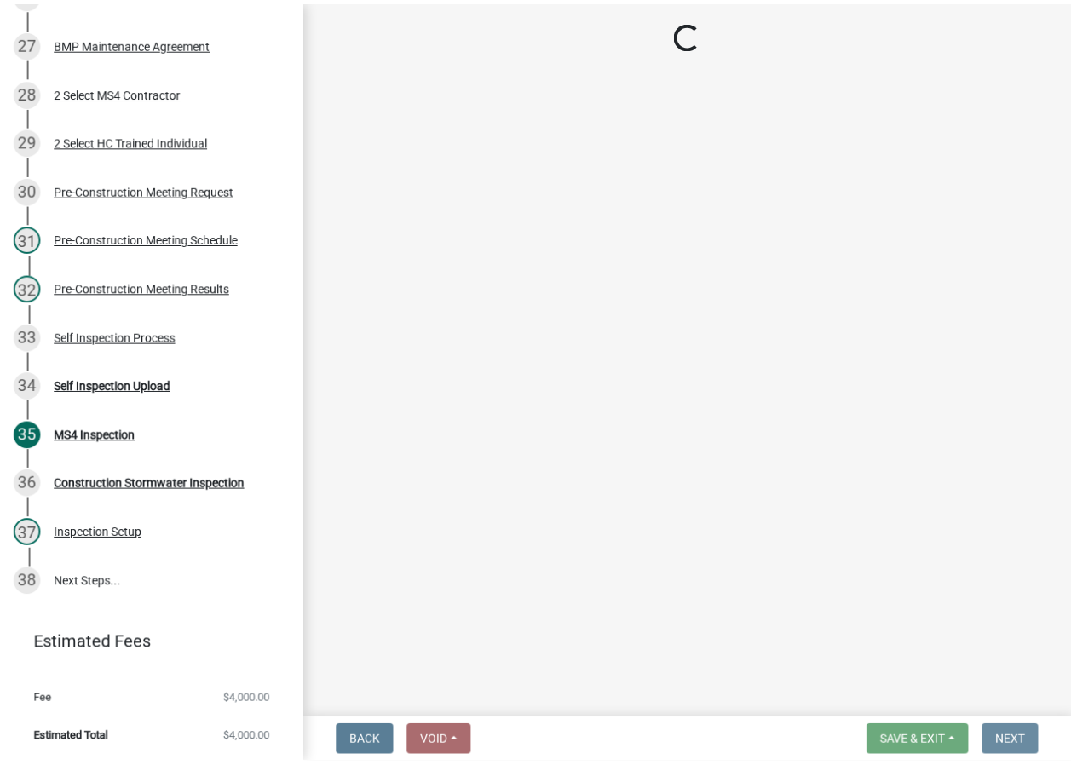
scroll to position [0, 0]
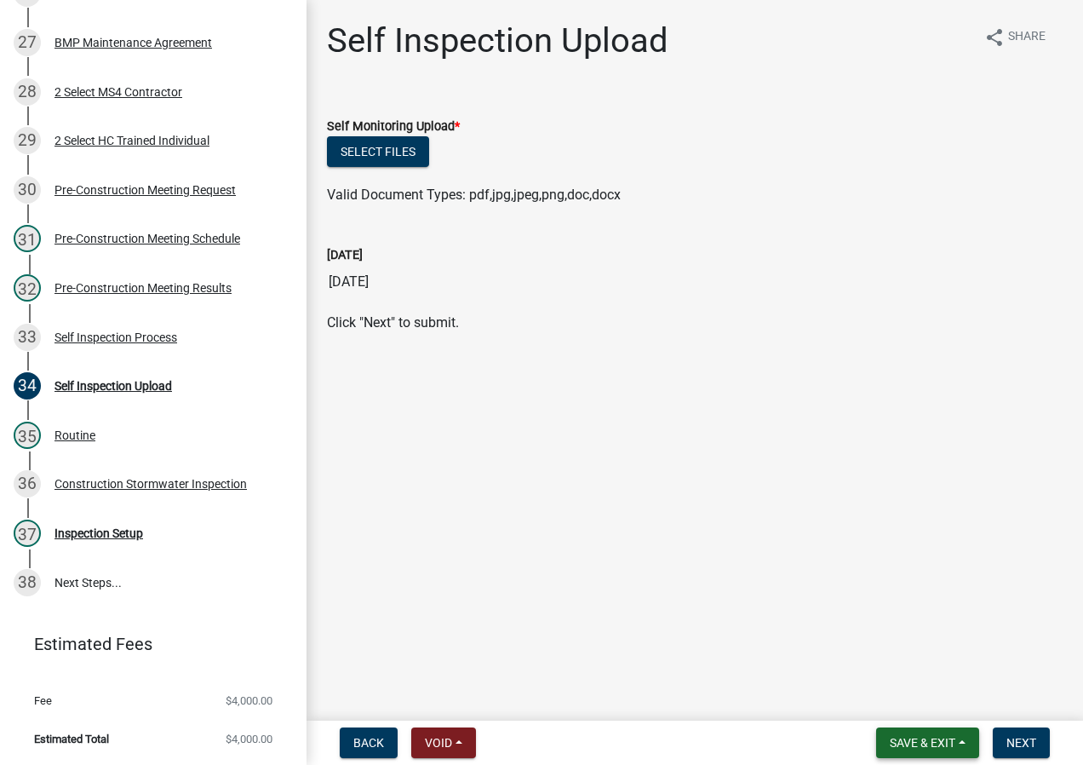
click at [963, 734] on button "Save & Exit" at bounding box center [927, 742] width 103 height 31
click at [936, 693] on button "Save & Exit" at bounding box center [911, 698] width 136 height 41
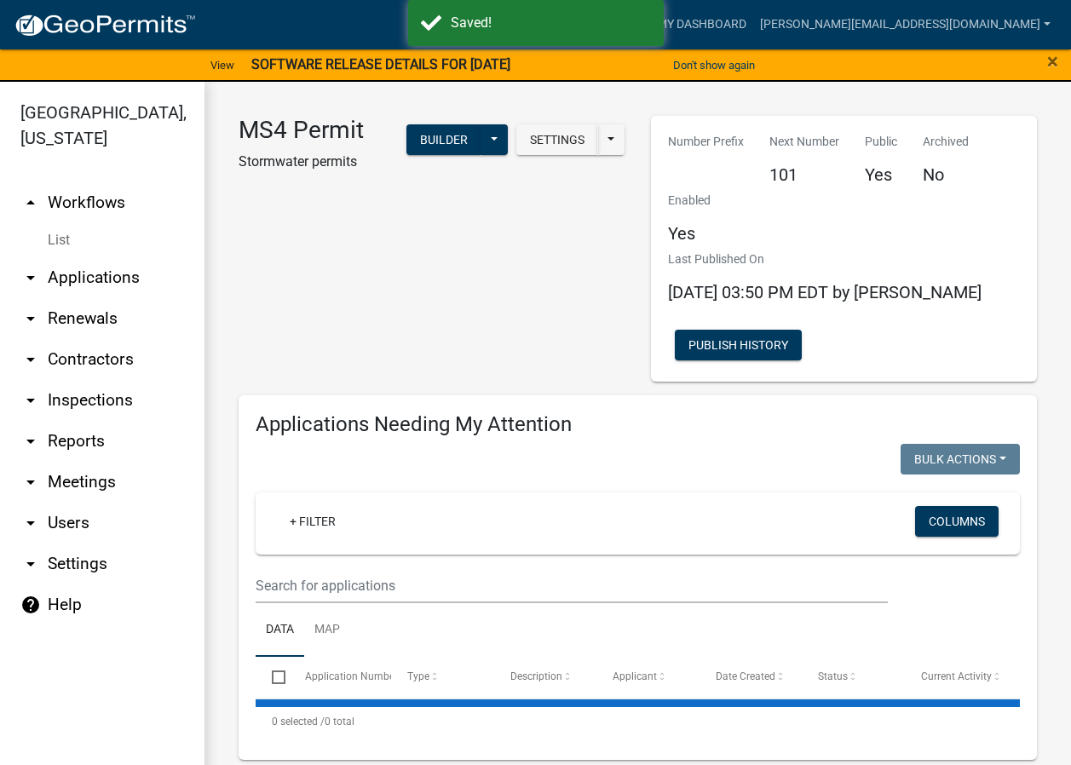
select select "2: 50"
